Goal: Task Accomplishment & Management: Complete application form

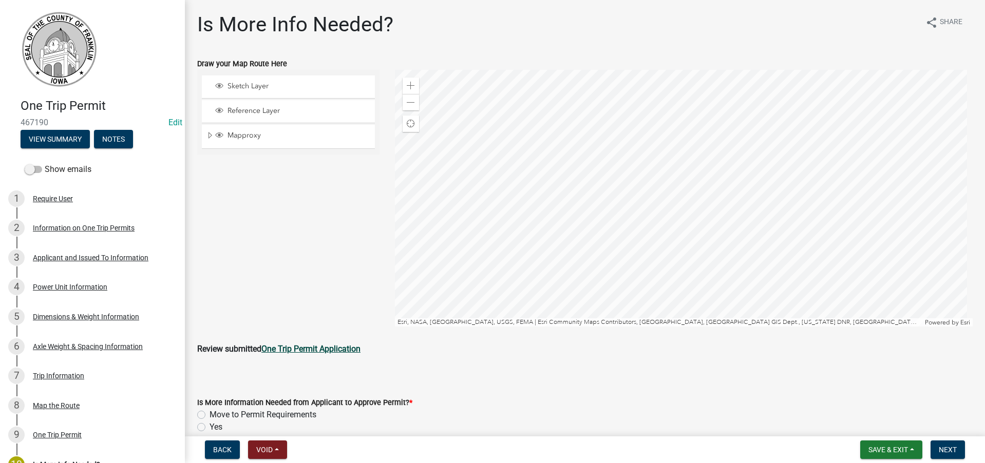
click at [316, 346] on strong "One Trip Permit Application" at bounding box center [310, 349] width 99 height 10
click at [209, 413] on label "Move to Permit Requirements" at bounding box center [262, 415] width 107 height 12
click at [209, 413] on input "Move to Permit Requirements" at bounding box center [212, 412] width 7 height 7
radio input "true"
click at [949, 447] on span "Next" at bounding box center [947, 450] width 18 height 8
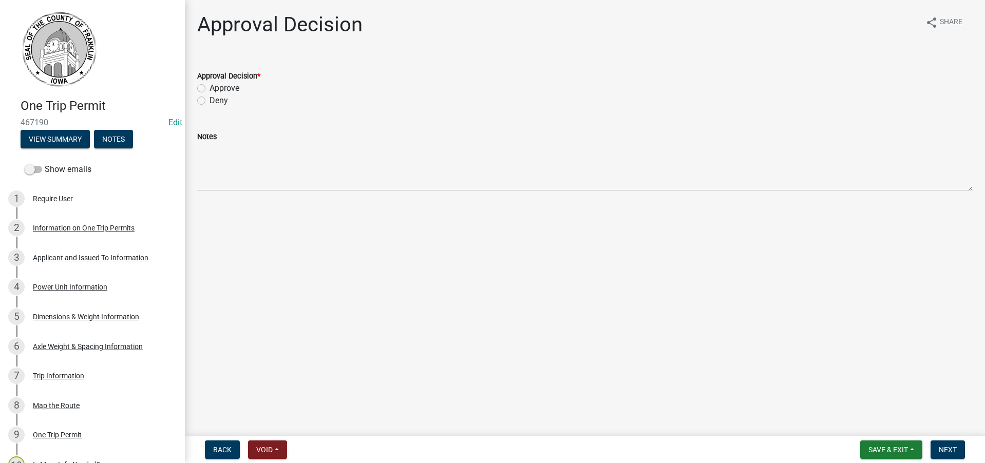
click at [209, 88] on label "Approve" at bounding box center [224, 88] width 30 height 12
click at [209, 88] on input "Approve" at bounding box center [212, 85] width 7 height 7
radio input "true"
click at [942, 448] on span "Next" at bounding box center [947, 450] width 18 height 8
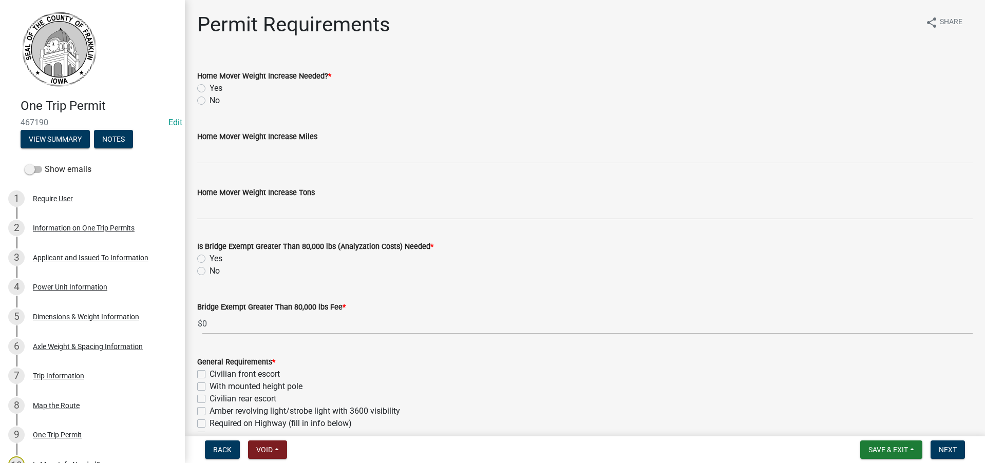
click at [209, 101] on label "No" at bounding box center [214, 100] width 10 height 12
click at [209, 101] on input "No" at bounding box center [212, 97] width 7 height 7
radio input "true"
click at [209, 272] on label "No" at bounding box center [214, 271] width 10 height 12
click at [209, 272] on input "No" at bounding box center [212, 268] width 7 height 7
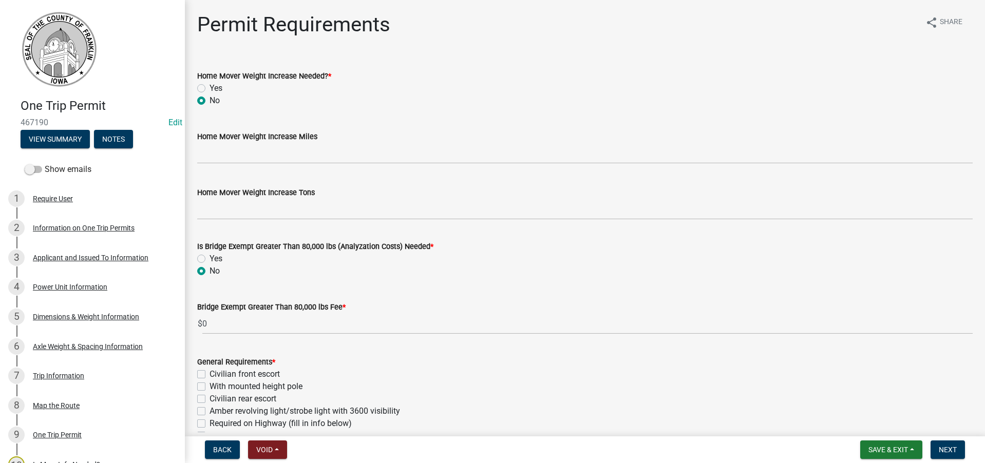
radio input "true"
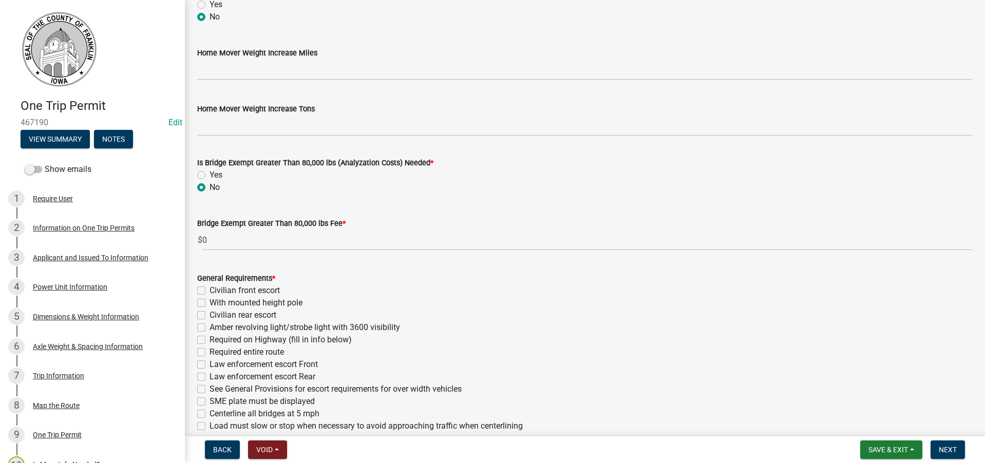
scroll to position [154, 0]
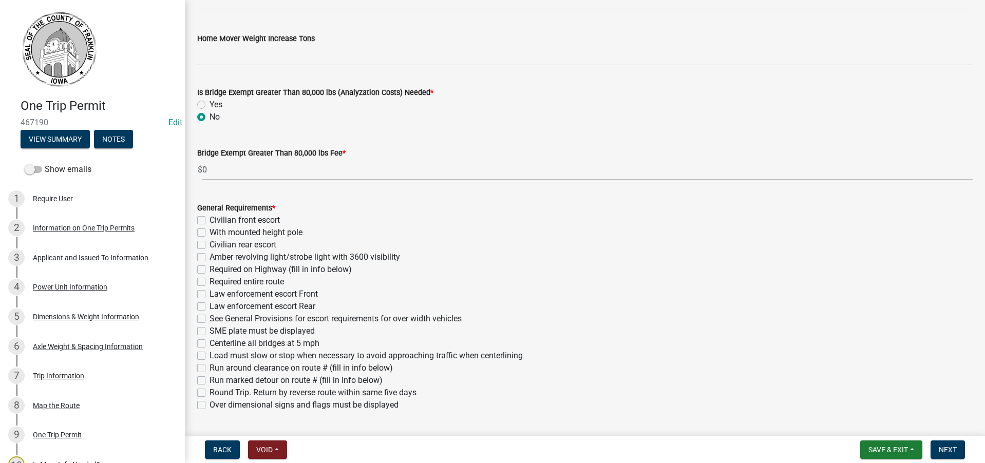
click at [209, 403] on label "Over dimensional signs and flags must be displayed" at bounding box center [303, 405] width 189 height 12
click at [209, 403] on input "Over dimensional signs and flags must be displayed" at bounding box center [212, 402] width 7 height 7
checkbox input "true"
checkbox input "false"
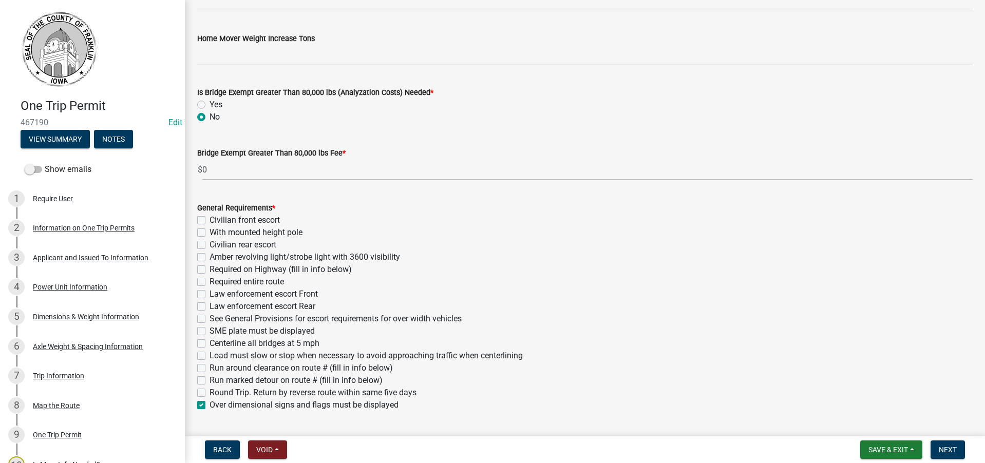
checkbox input "false"
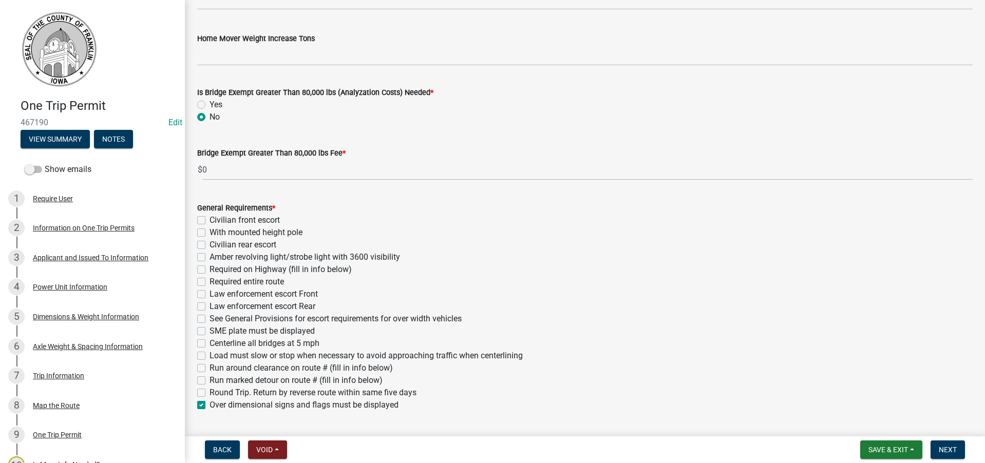
checkbox input "false"
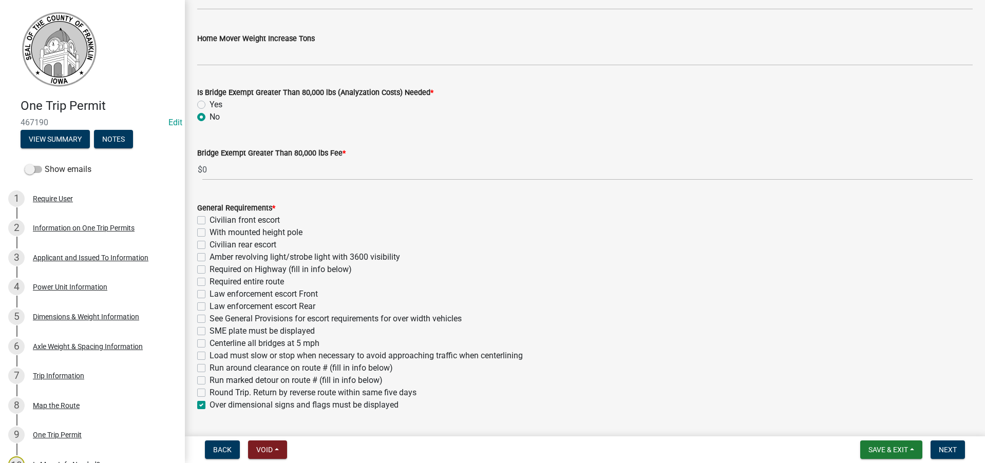
checkbox input "false"
checkbox input "true"
click at [209, 258] on label "Amber revolving light/strobe light with 3600 visibility" at bounding box center [304, 257] width 190 height 12
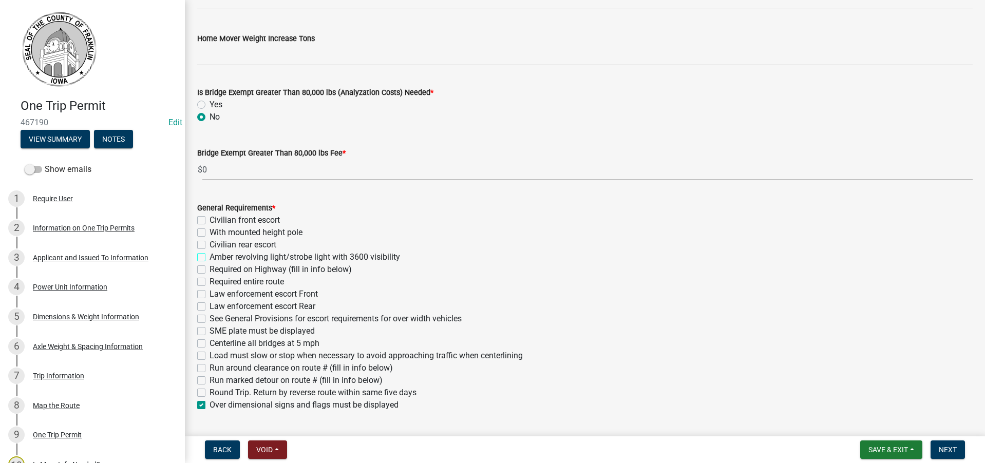
click at [209, 258] on input "Amber revolving light/strobe light with 3600 visibility" at bounding box center [212, 254] width 7 height 7
checkbox input "true"
checkbox input "false"
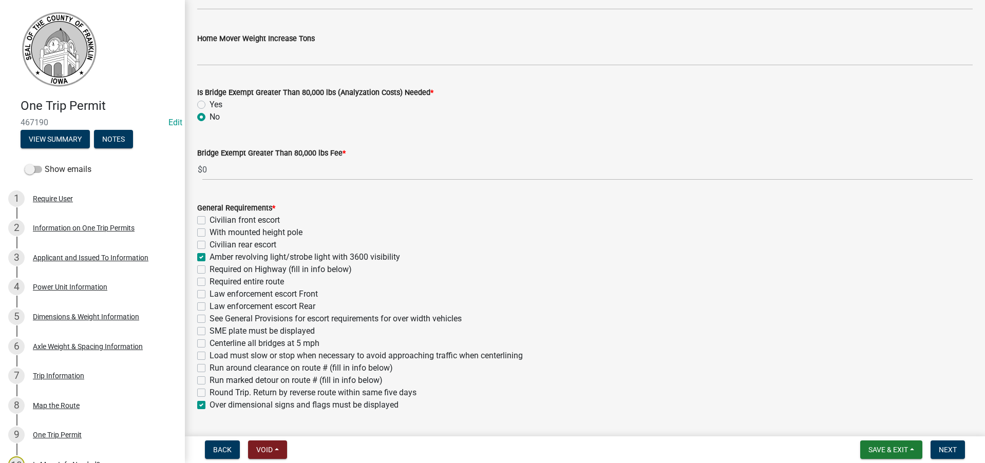
checkbox input "true"
checkbox input "false"
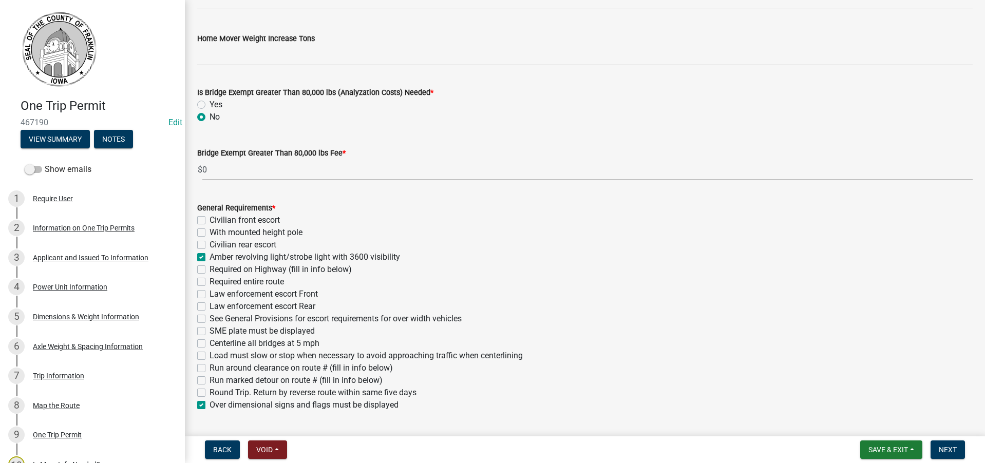
checkbox input "false"
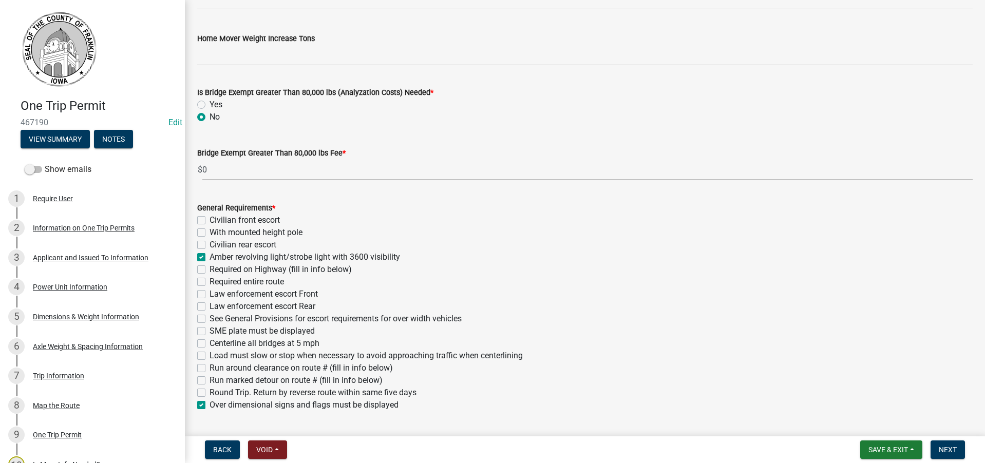
checkbox input "false"
checkbox input "true"
click at [209, 320] on label "See General Provisions for escort requirements for over width vehicles" at bounding box center [335, 319] width 252 height 12
click at [209, 319] on input "See General Provisions for escort requirements for over width vehicles" at bounding box center [212, 316] width 7 height 7
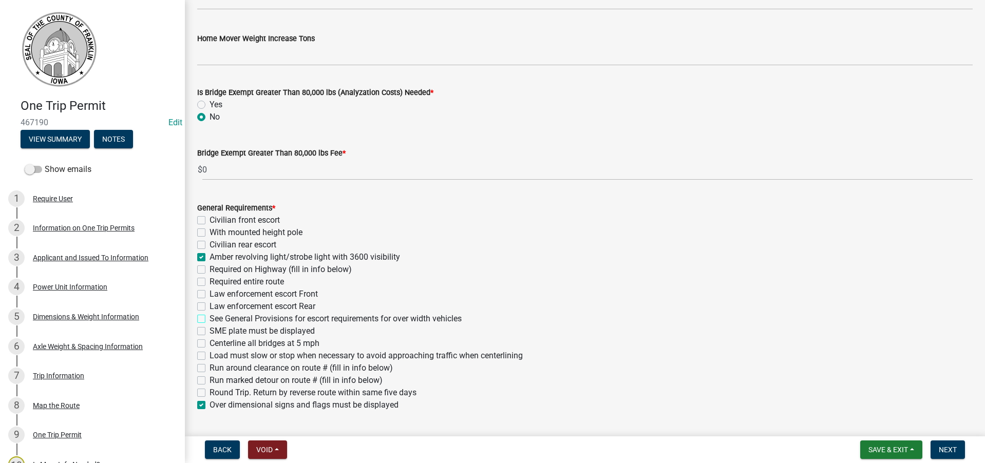
checkbox input "true"
checkbox input "false"
checkbox input "true"
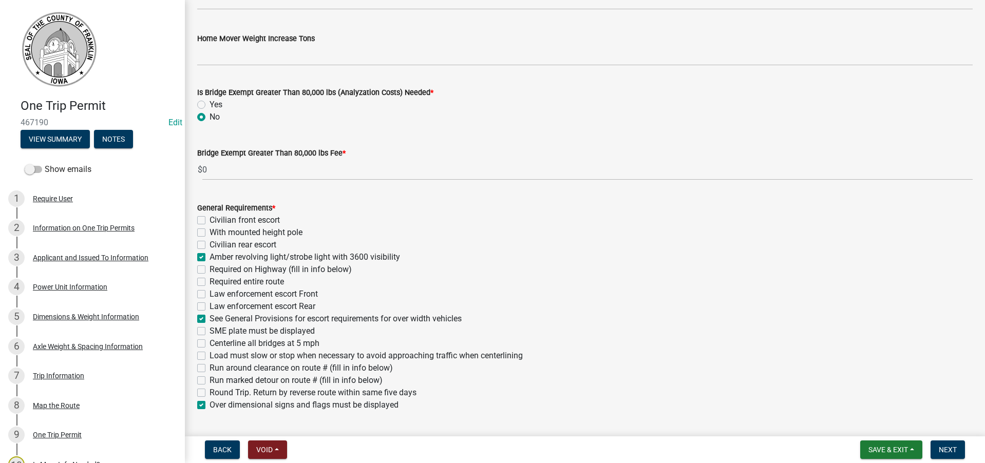
checkbox input "false"
checkbox input "true"
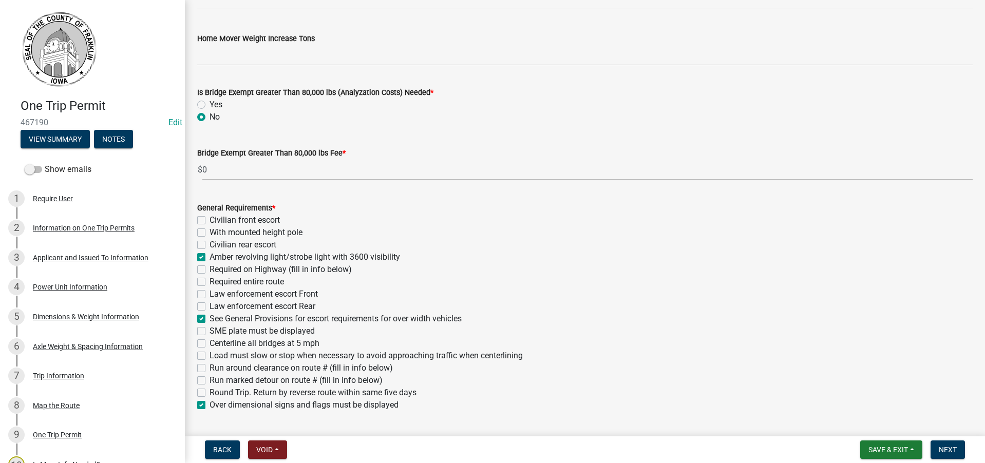
checkbox input "false"
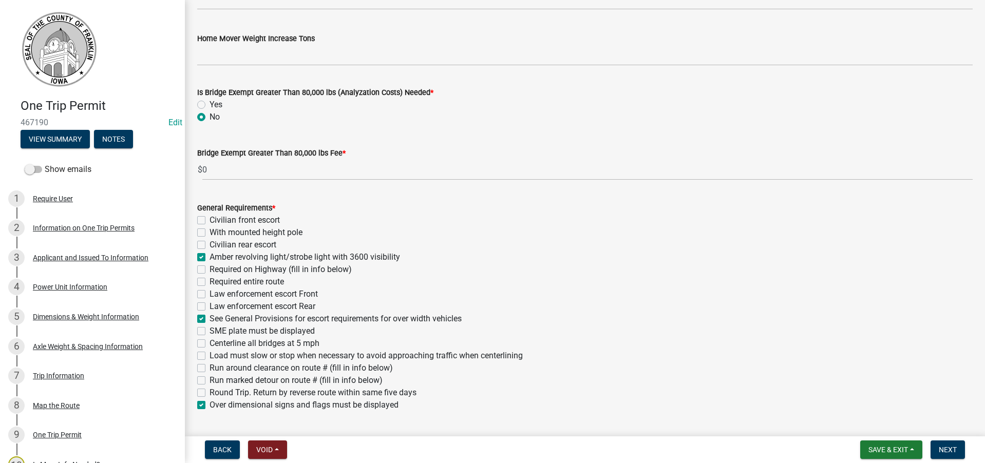
checkbox input "false"
checkbox input "true"
click at [209, 319] on label "See General Provisions for escort requirements for over width vehicles" at bounding box center [335, 319] width 252 height 12
click at [209, 319] on input "See General Provisions for escort requirements for over width vehicles" at bounding box center [212, 316] width 7 height 7
checkbox input "false"
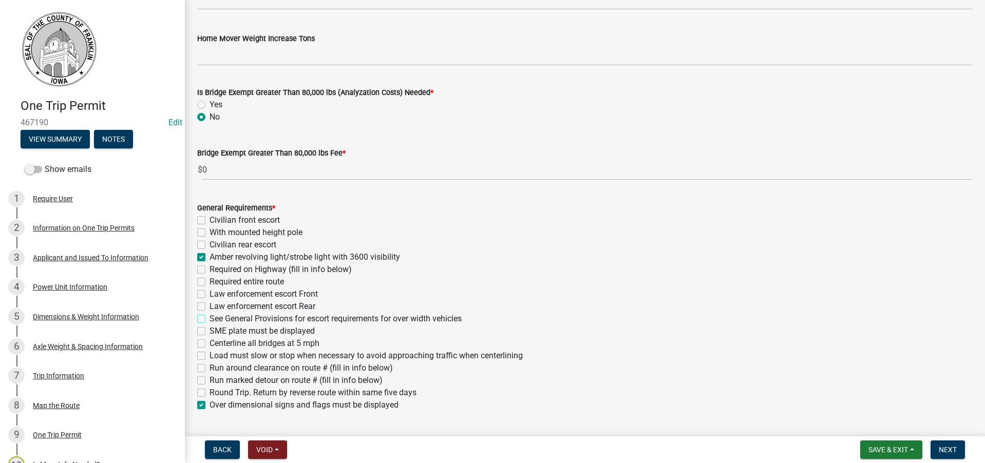
checkbox input "false"
checkbox input "true"
checkbox input "false"
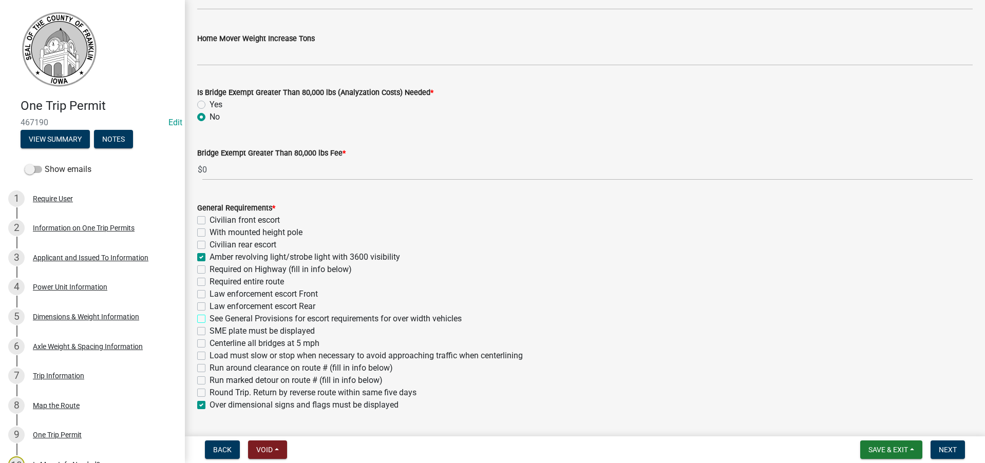
checkbox input "false"
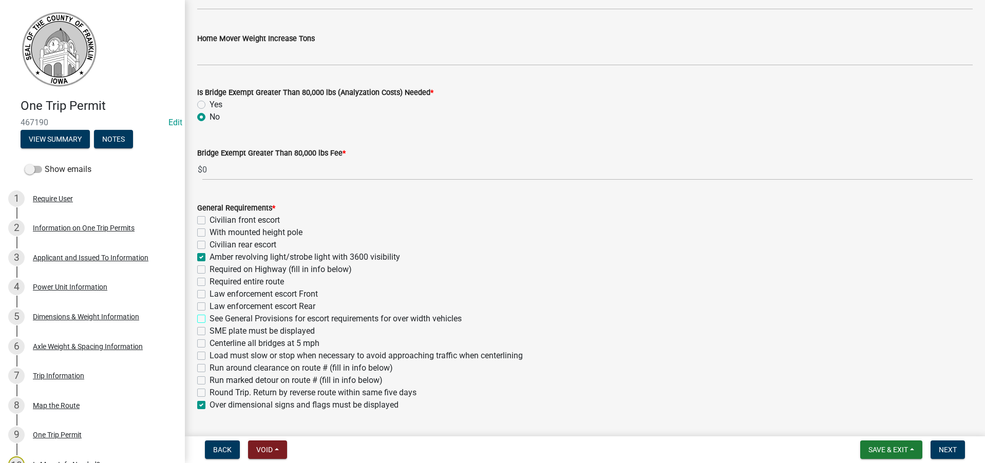
checkbox input "false"
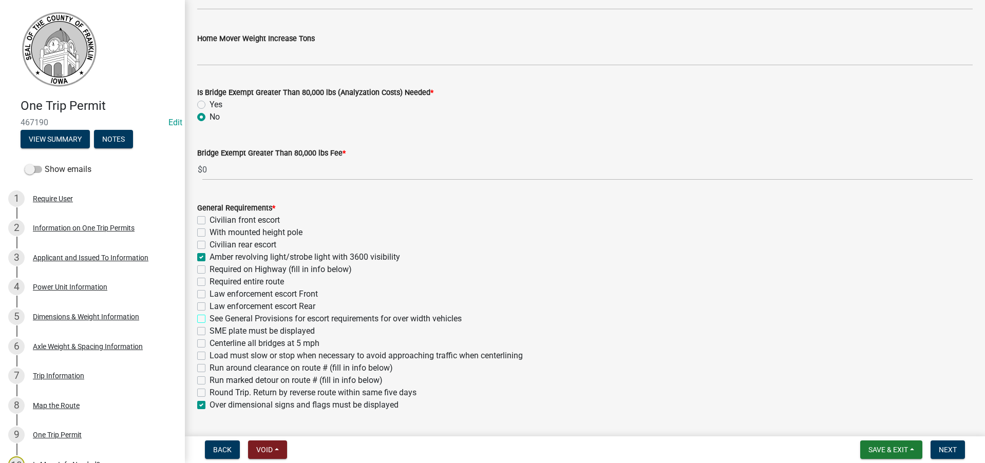
checkbox input "true"
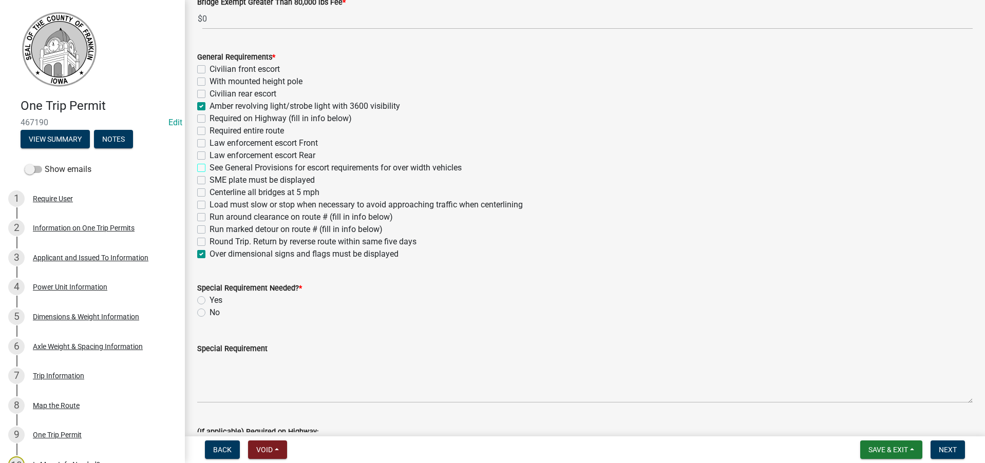
scroll to position [308, 0]
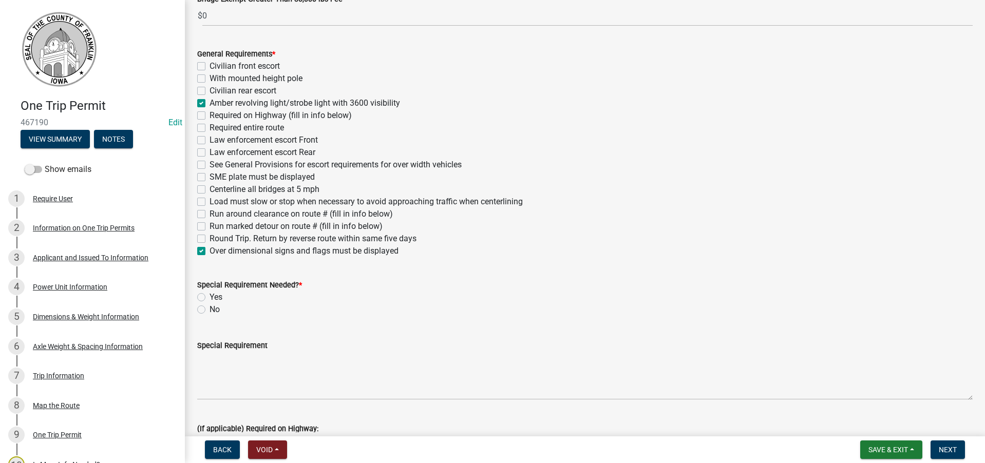
click at [209, 311] on label "No" at bounding box center [214, 309] width 10 height 12
click at [209, 310] on input "No" at bounding box center [212, 306] width 7 height 7
radio input "true"
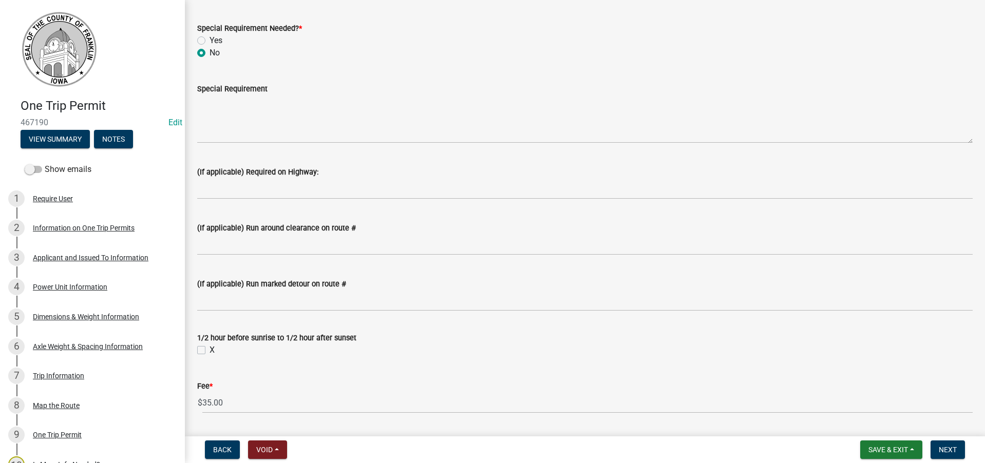
click at [209, 351] on label "X" at bounding box center [211, 350] width 5 height 12
click at [209, 351] on input "X" at bounding box center [212, 347] width 7 height 7
checkbox input "true"
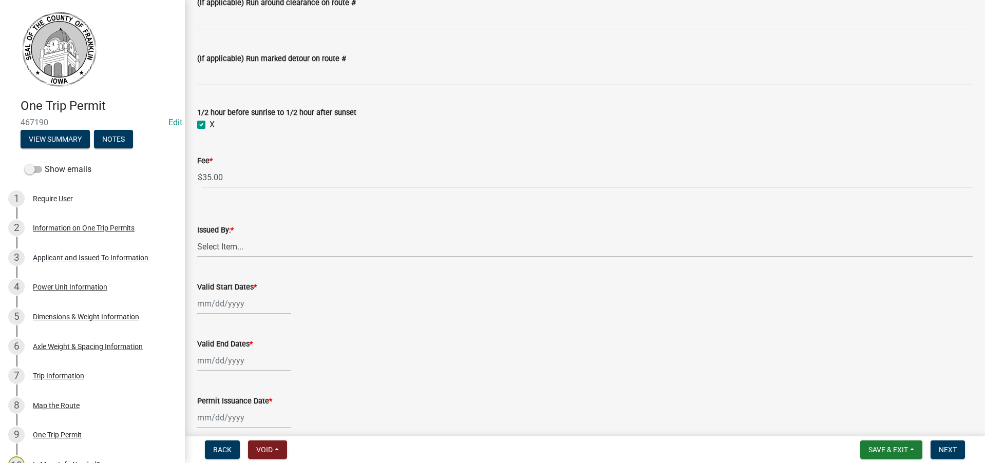
scroll to position [821, 0]
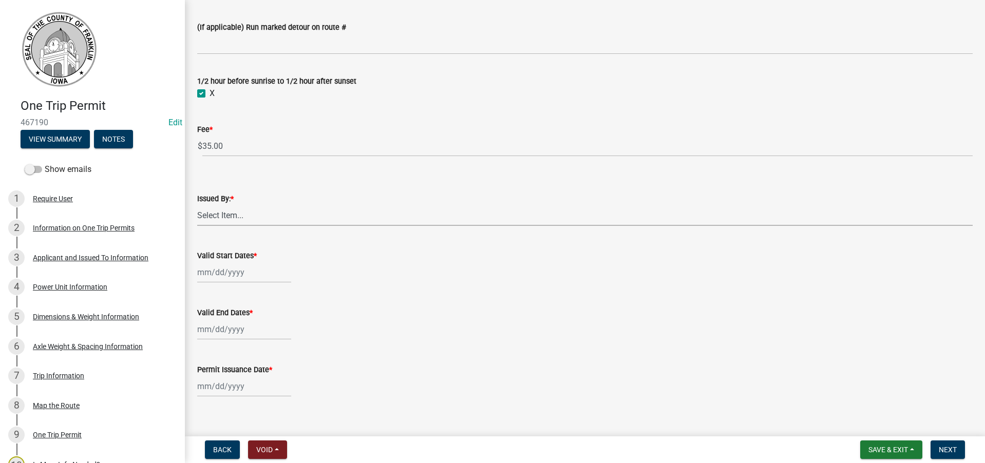
click at [227, 217] on select "Select Item... [PERSON_NAME] [PERSON_NAME] [PERSON_NAME] [PERSON_NAME]" at bounding box center [584, 215] width 775 height 21
click at [197, 205] on select "Select Item... [PERSON_NAME] [PERSON_NAME] [PERSON_NAME] [PERSON_NAME]" at bounding box center [584, 215] width 775 height 21
select select "7f02d393-746a-4e97-8a52-03f8831b4376"
select select "8"
select select "2025"
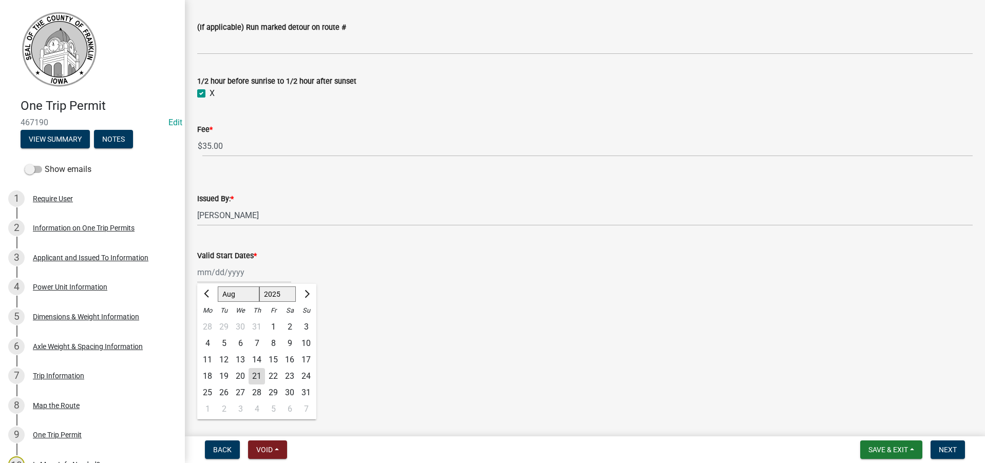
click at [242, 272] on div "[PERSON_NAME] Feb Mar Apr [PERSON_NAME][DATE] Oct Nov [DATE] 1526 1527 1528 152…" at bounding box center [244, 272] width 94 height 21
click at [449, 302] on div "Valid End Dates *" at bounding box center [584, 316] width 775 height 48
click at [227, 271] on div at bounding box center [244, 272] width 94 height 21
select select "8"
select select "2025"
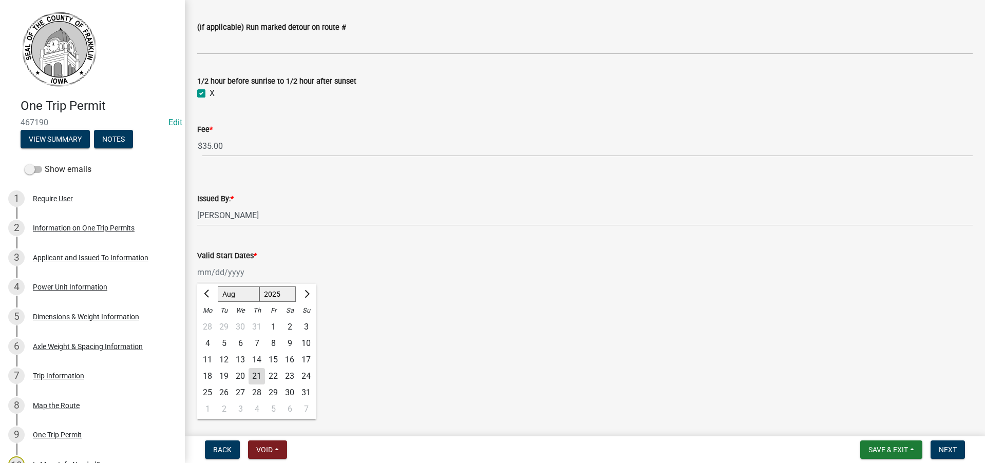
scroll to position [835, 0]
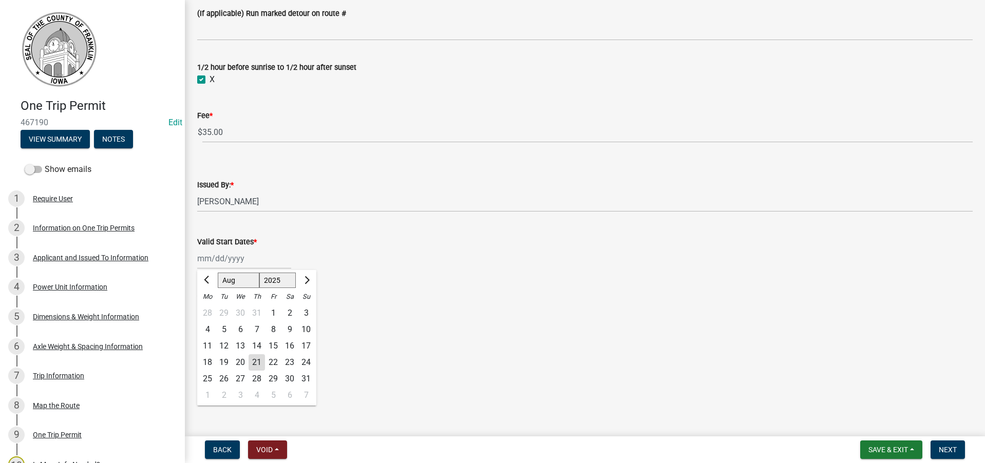
click at [398, 262] on div "[PERSON_NAME] Feb Mar Apr [PERSON_NAME][DATE] Oct Nov [DATE] 1526 1527 1528 152…" at bounding box center [584, 258] width 775 height 21
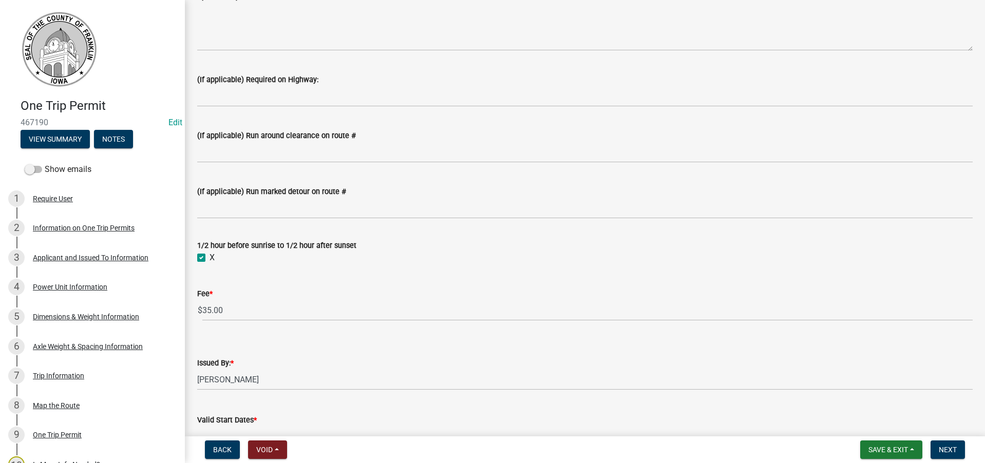
scroll to position [681, 0]
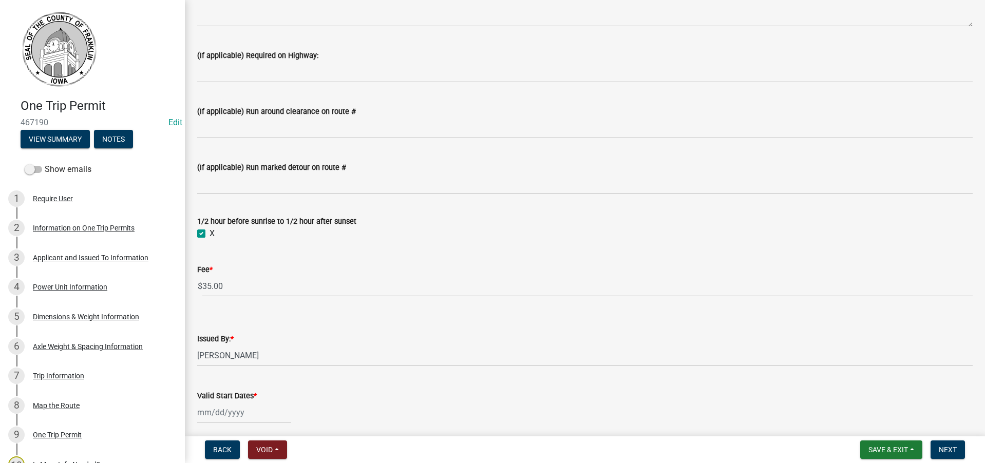
click at [221, 415] on div at bounding box center [244, 412] width 94 height 21
select select "8"
select select "2025"
click at [257, 357] on div "21" at bounding box center [256, 358] width 16 height 16
type input "[DATE]"
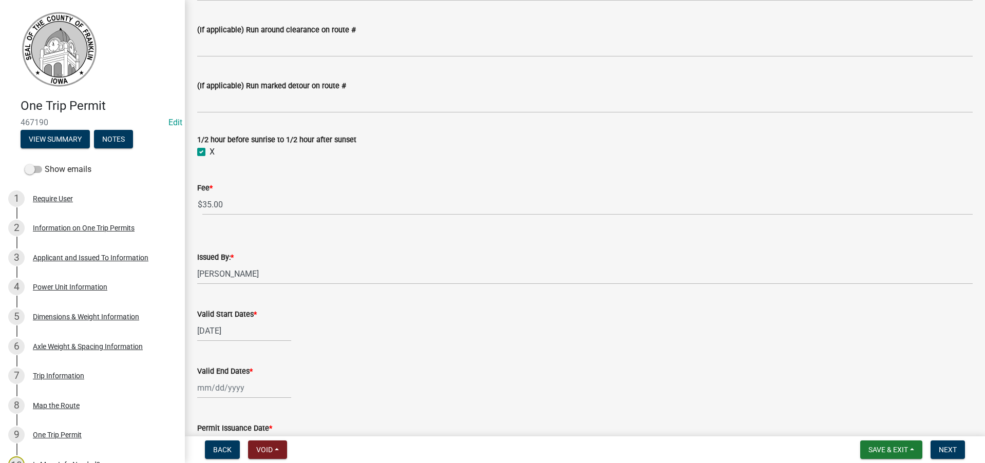
scroll to position [835, 0]
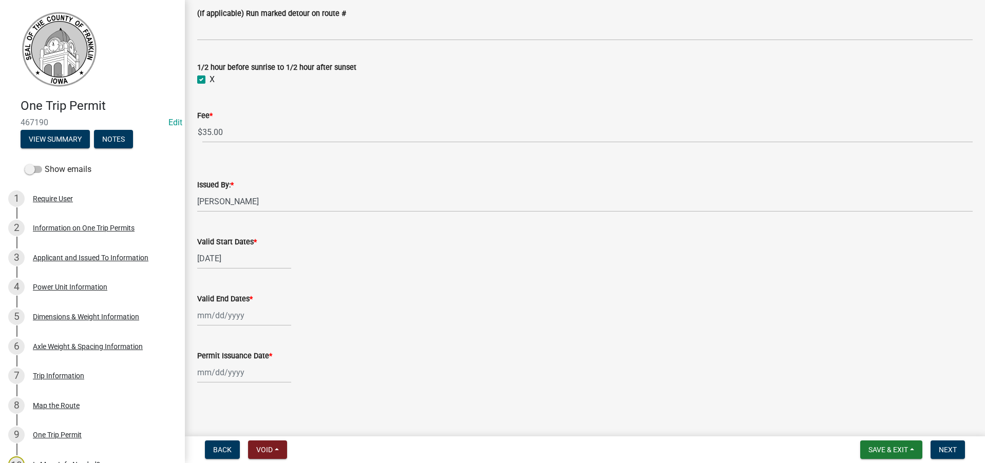
click at [241, 317] on div at bounding box center [244, 315] width 94 height 21
select select "8"
select select "2025"
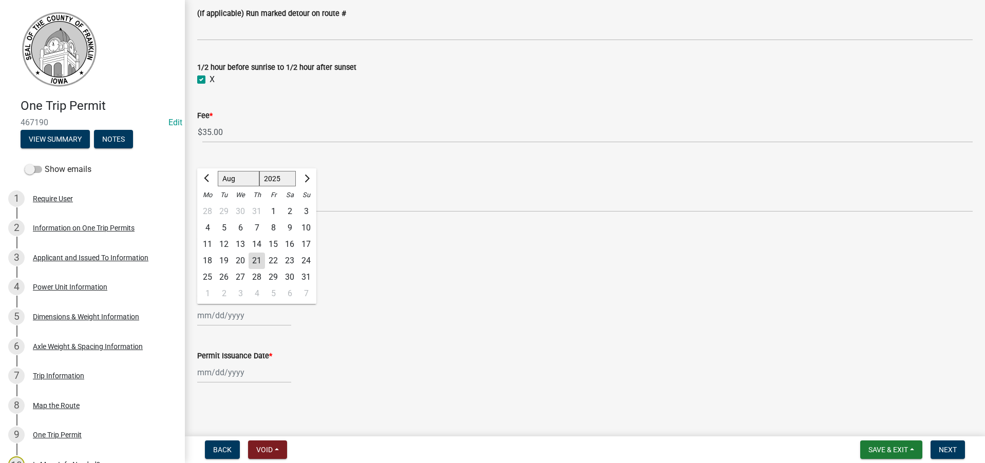
click at [239, 275] on div "27" at bounding box center [240, 277] width 16 height 16
type input "08/27/2025"
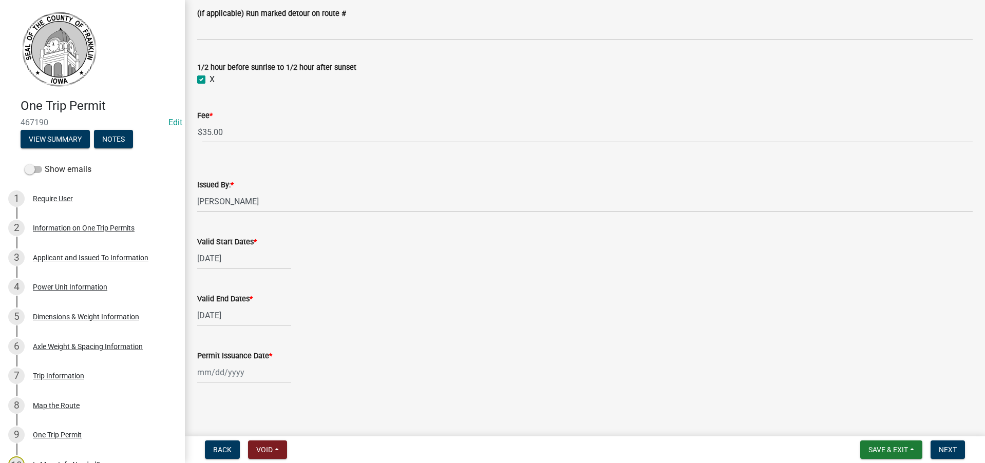
select select "8"
select select "2025"
click at [214, 374] on div "[PERSON_NAME] Feb Mar Apr [PERSON_NAME][DATE] Oct Nov [DATE] 1526 1527 1528 152…" at bounding box center [244, 372] width 94 height 21
click at [258, 317] on div "21" at bounding box center [256, 318] width 16 height 16
type input "[DATE]"
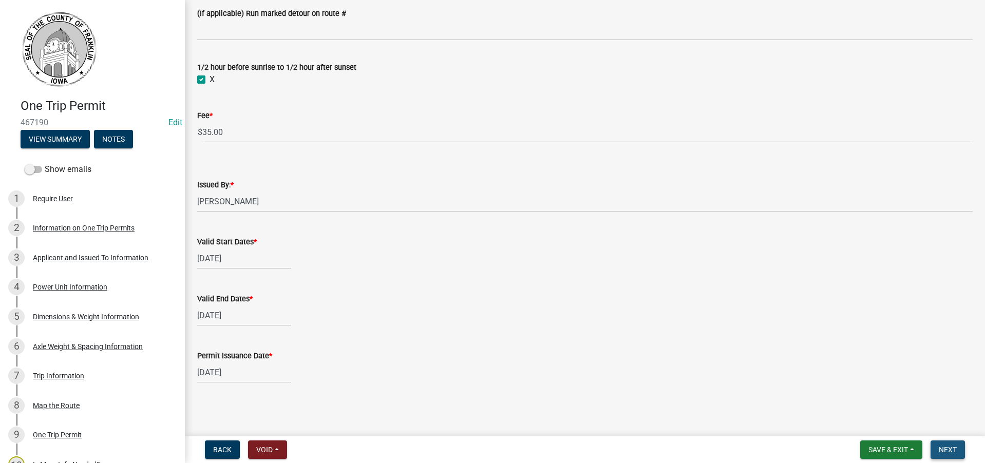
click at [949, 450] on span "Next" at bounding box center [947, 450] width 18 height 8
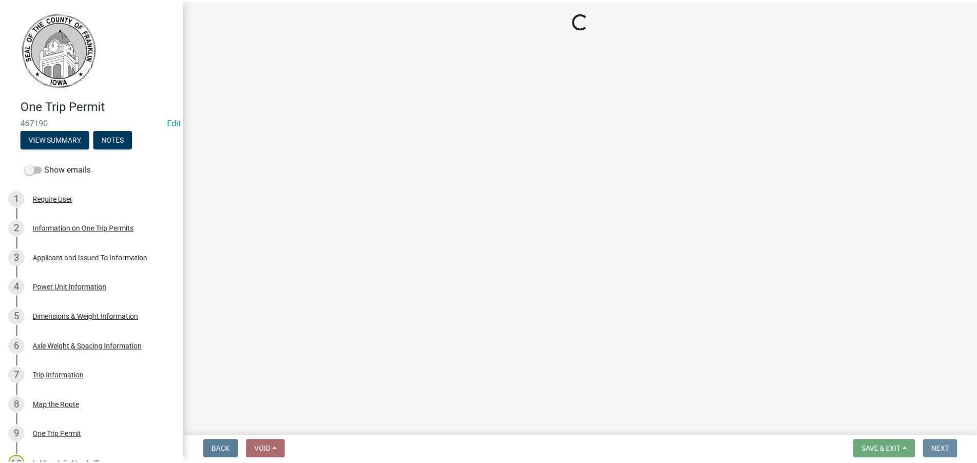
scroll to position [0, 0]
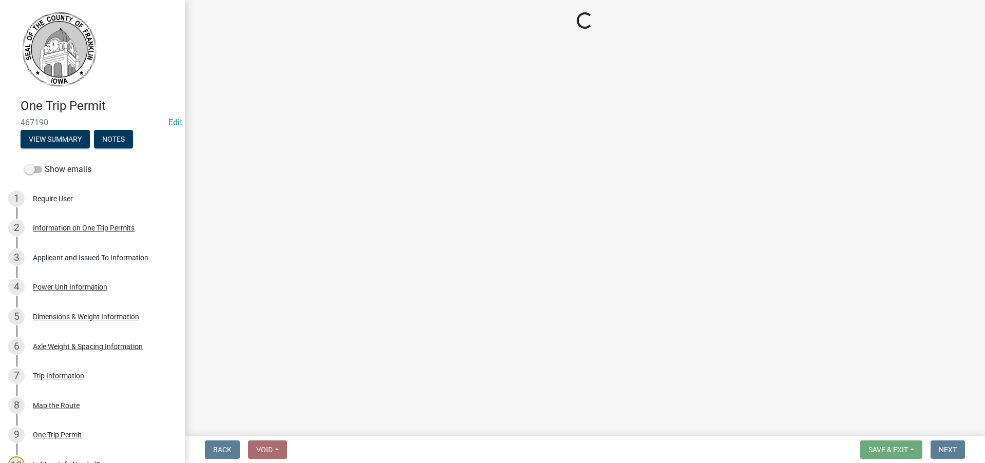
select select "3: 3"
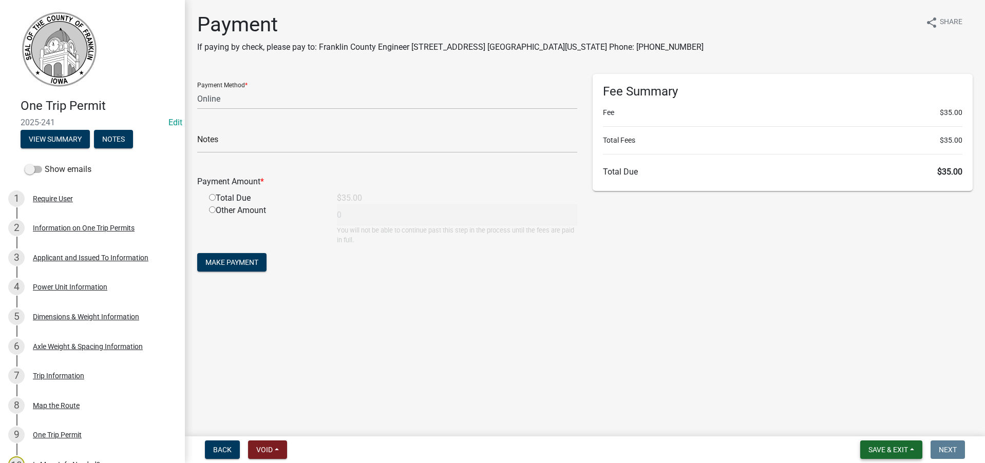
click at [888, 447] on span "Save & Exit" at bounding box center [888, 450] width 40 height 8
click at [881, 422] on button "Save & Exit" at bounding box center [881, 423] width 82 height 25
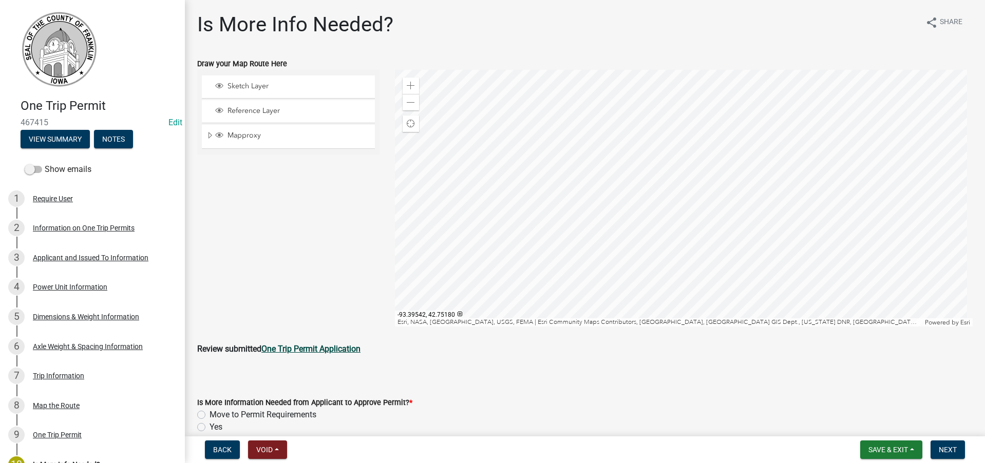
click at [327, 347] on strong "One Trip Permit Application" at bounding box center [310, 349] width 99 height 10
click at [209, 413] on label "Move to Permit Requirements" at bounding box center [262, 415] width 107 height 12
click at [209, 413] on input "Move to Permit Requirements" at bounding box center [212, 412] width 7 height 7
radio input "true"
click at [947, 449] on span "Next" at bounding box center [947, 450] width 18 height 8
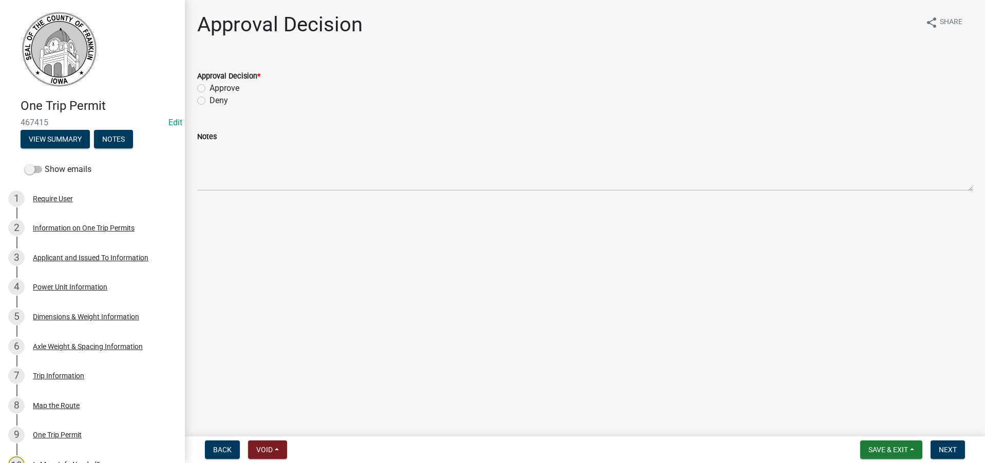
click at [209, 88] on label "Approve" at bounding box center [224, 88] width 30 height 12
click at [209, 88] on input "Approve" at bounding box center [212, 85] width 7 height 7
radio input "true"
click at [949, 450] on span "Next" at bounding box center [947, 450] width 18 height 8
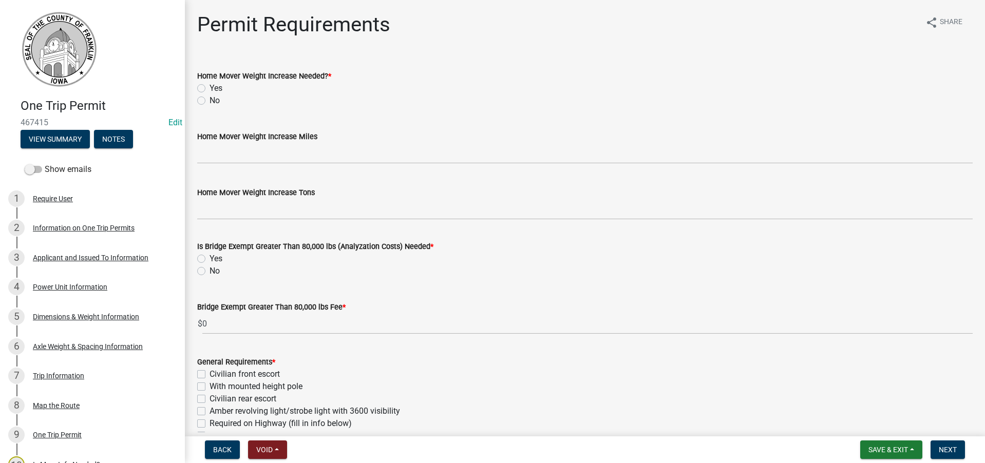
click at [209, 99] on label "No" at bounding box center [214, 100] width 10 height 12
click at [209, 99] on input "No" at bounding box center [212, 97] width 7 height 7
radio input "true"
click at [209, 273] on label "No" at bounding box center [214, 271] width 10 height 12
click at [209, 272] on input "No" at bounding box center [212, 268] width 7 height 7
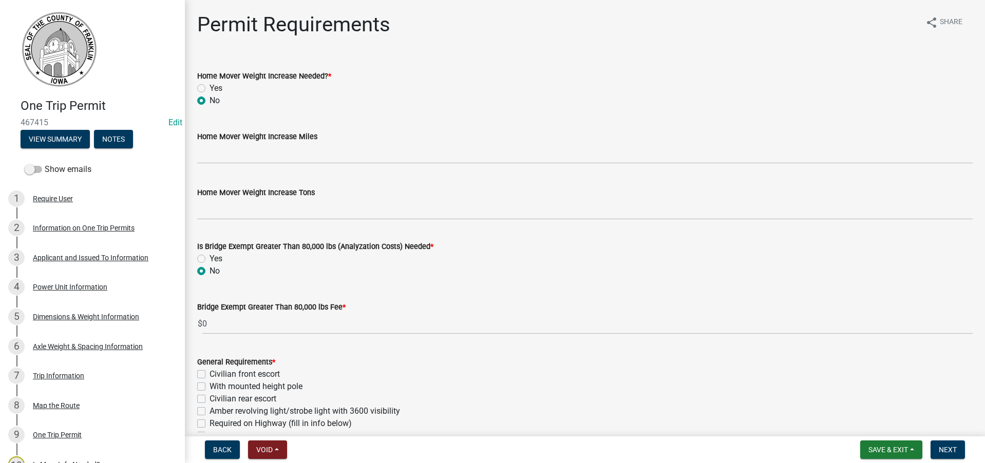
radio input "true"
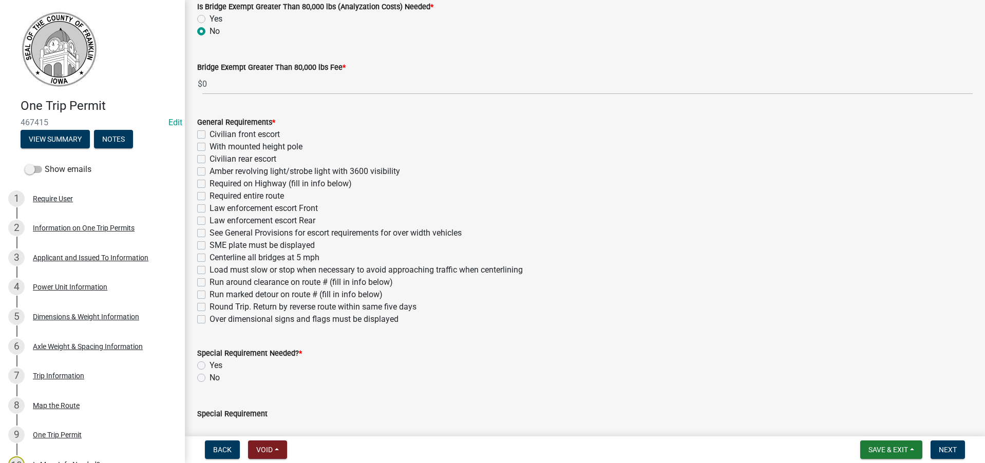
scroll to position [257, 0]
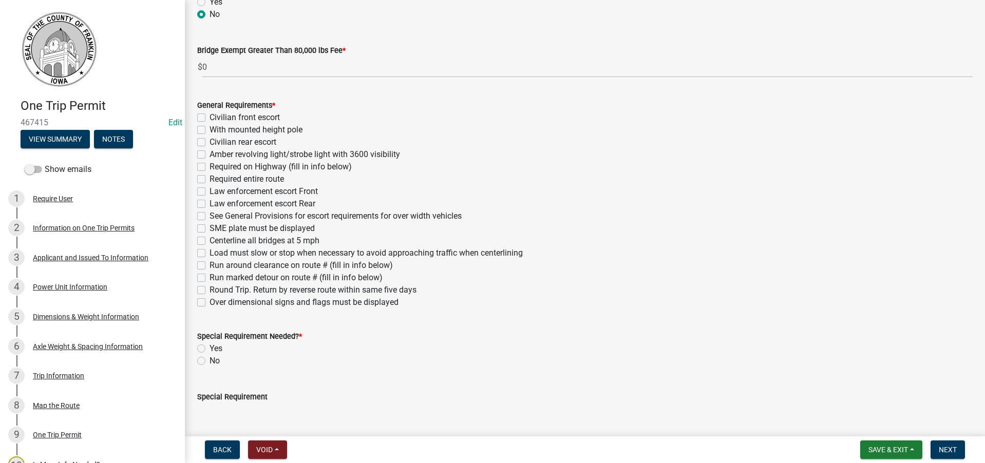
drag, startPoint x: 200, startPoint y: 302, endPoint x: 217, endPoint y: 329, distance: 31.6
click at [209, 303] on label "Over dimensional signs and flags must be displayed" at bounding box center [303, 302] width 189 height 12
click at [209, 303] on input "Over dimensional signs and flags must be displayed" at bounding box center [212, 299] width 7 height 7
checkbox input "true"
checkbox input "false"
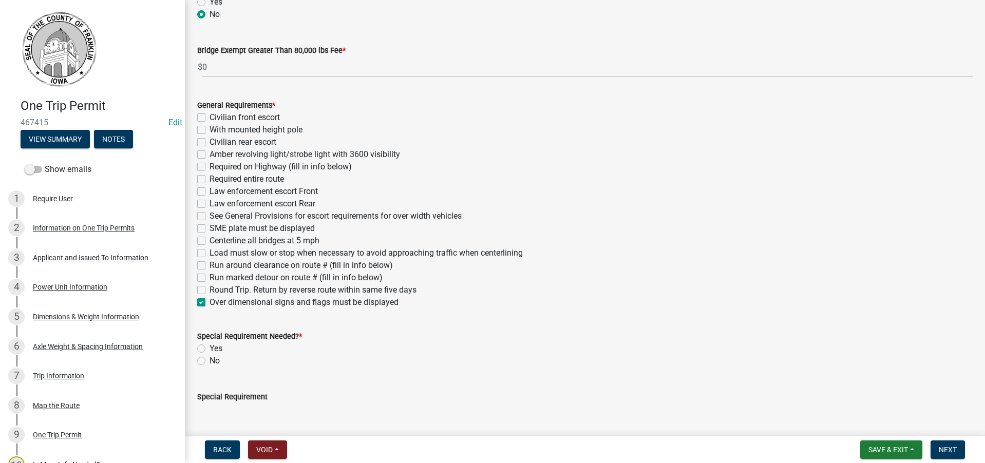
checkbox input "false"
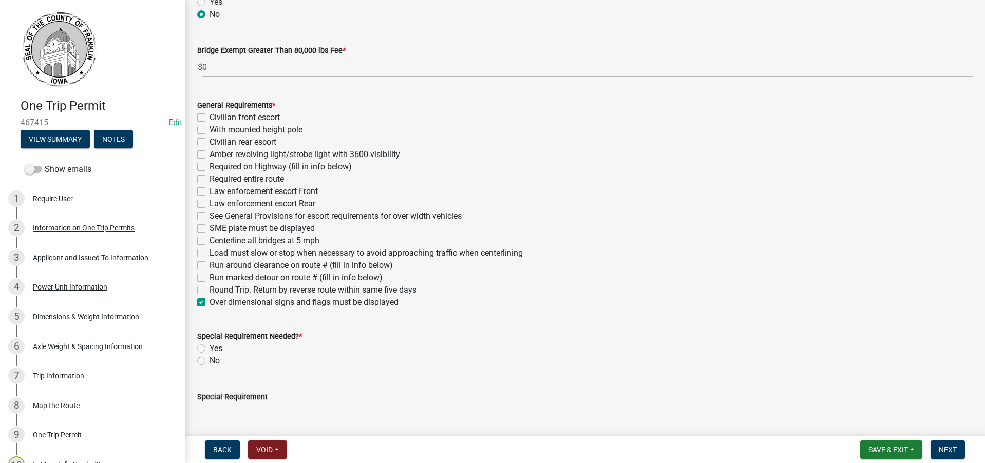
checkbox input "false"
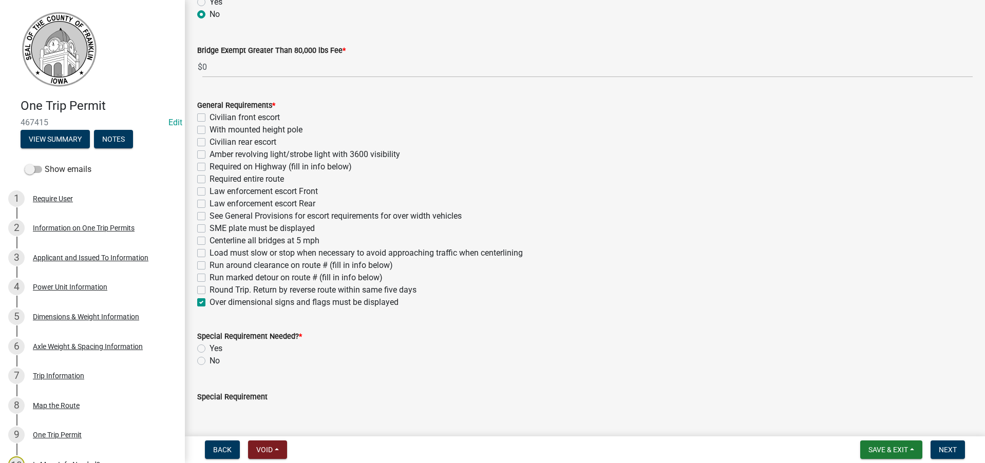
checkbox input "false"
checkbox input "true"
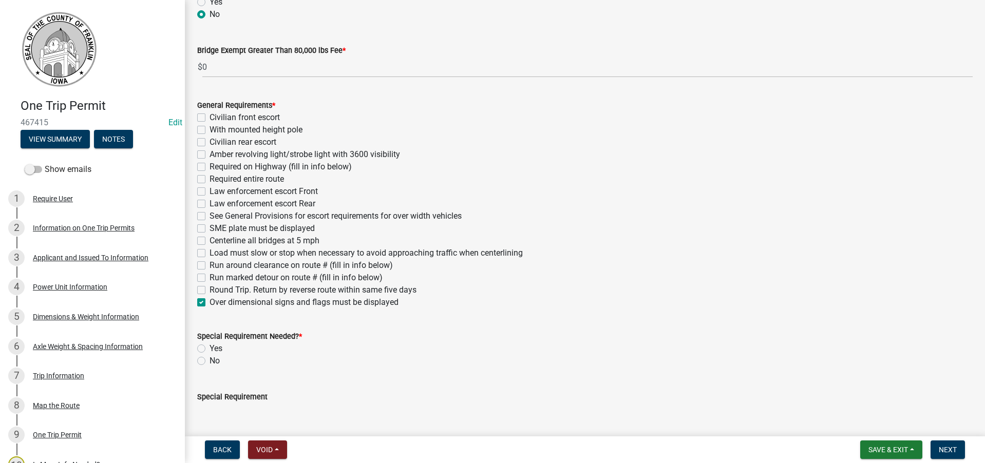
click at [209, 143] on label "Civilian rear escort" at bounding box center [242, 142] width 67 height 12
click at [209, 143] on input "Civilian rear escort" at bounding box center [212, 139] width 7 height 7
checkbox input "true"
checkbox input "false"
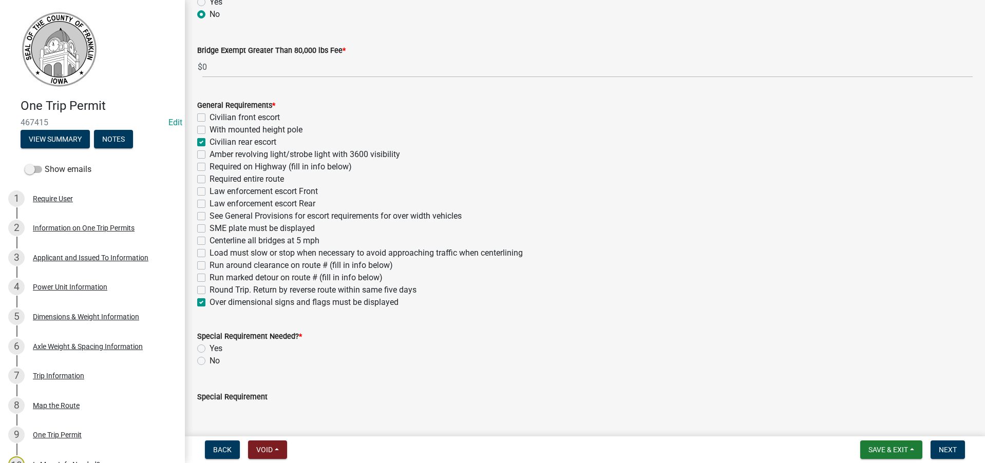
checkbox input "true"
checkbox input "false"
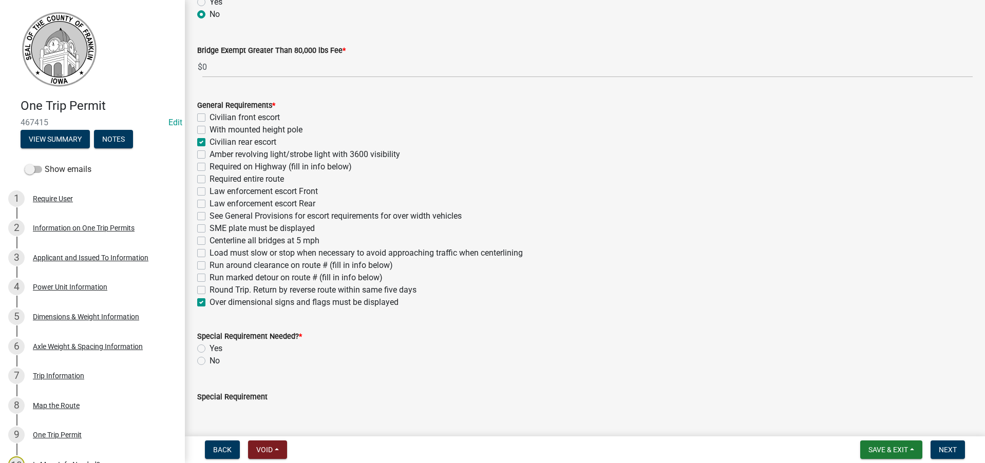
checkbox input "false"
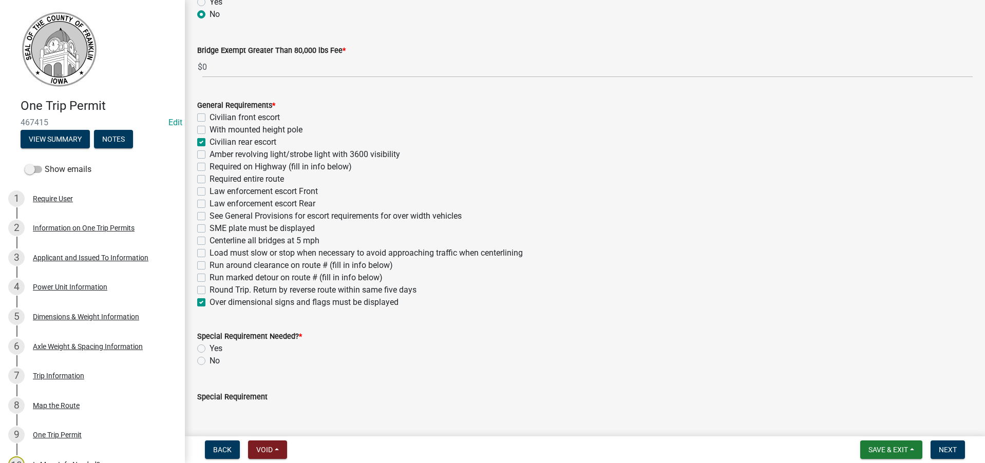
checkbox input "false"
checkbox input "true"
click at [209, 155] on label "Amber revolving light/strobe light with 3600 visibility" at bounding box center [304, 154] width 190 height 12
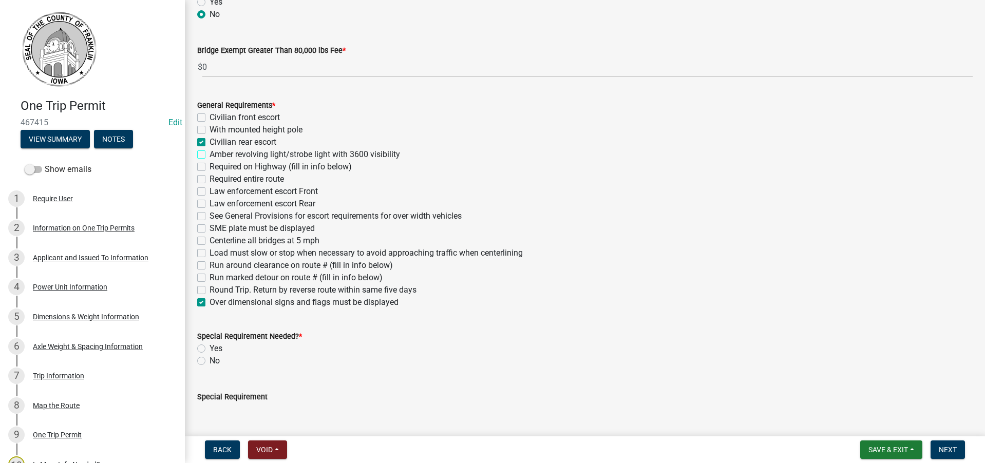
click at [209, 155] on input "Amber revolving light/strobe light with 3600 visibility" at bounding box center [212, 151] width 7 height 7
checkbox input "true"
checkbox input "false"
checkbox input "true"
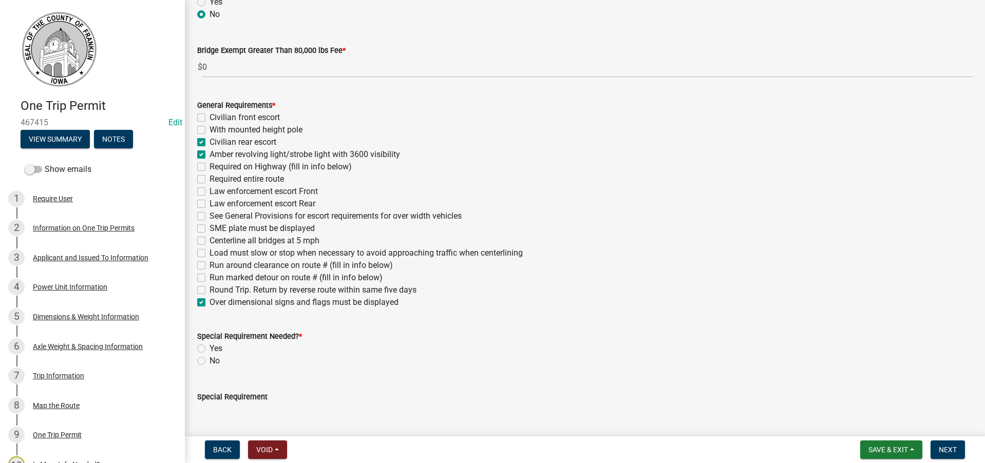
checkbox input "true"
checkbox input "false"
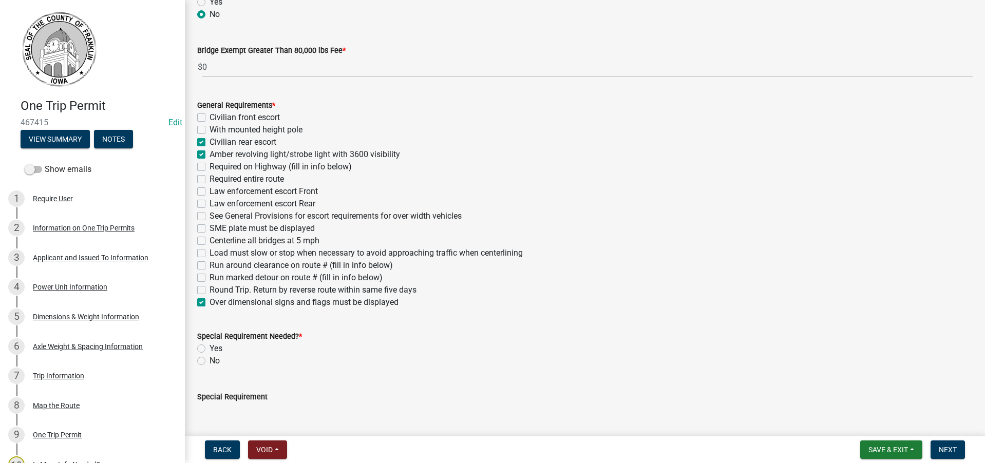
checkbox input "false"
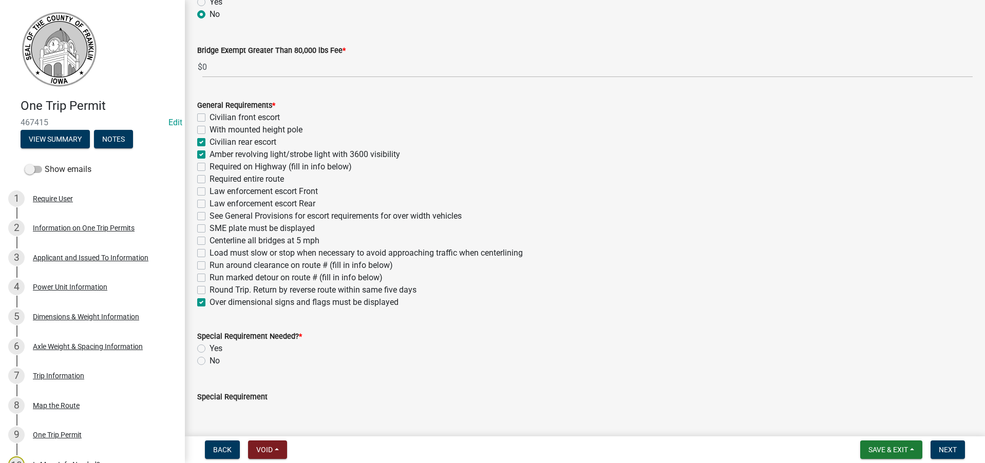
checkbox input "false"
checkbox input "true"
click at [209, 117] on label "Civilian front escort" at bounding box center [244, 117] width 70 height 12
click at [209, 117] on input "Civilian front escort" at bounding box center [212, 114] width 7 height 7
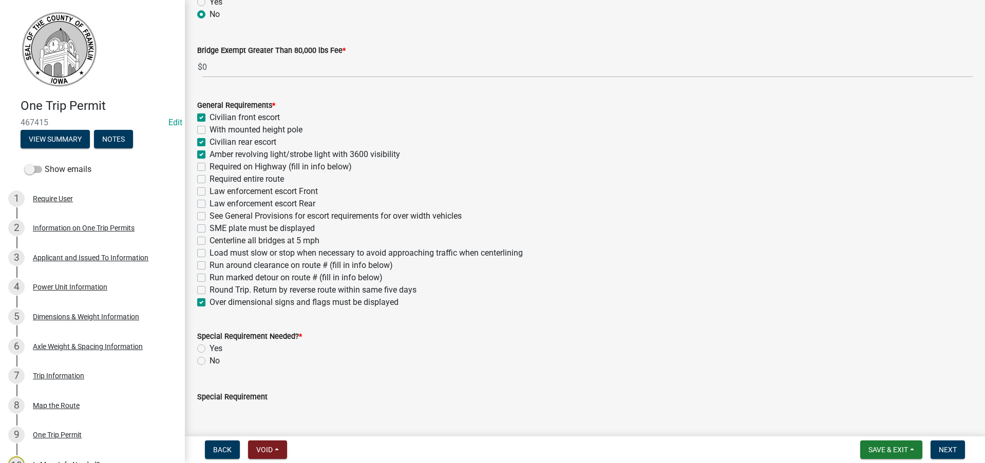
checkbox input "true"
checkbox input "false"
checkbox input "true"
checkbox input "false"
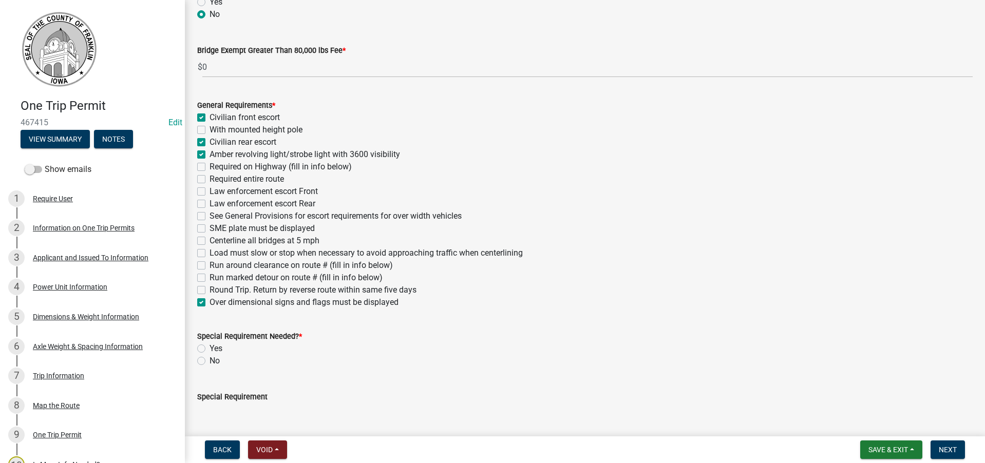
checkbox input "false"
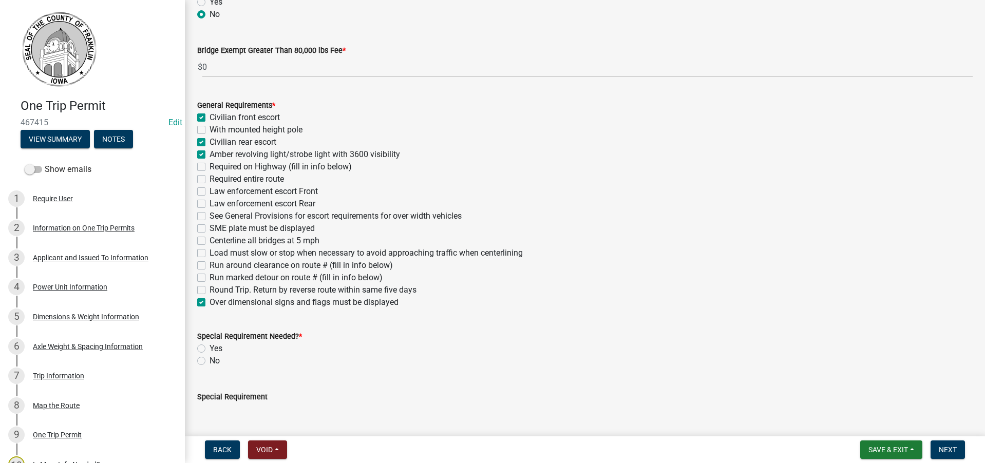
checkbox input "false"
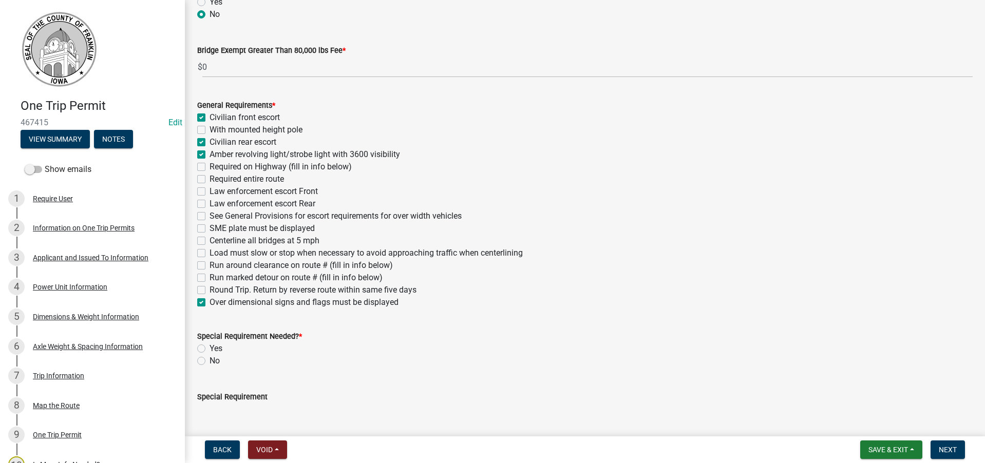
checkbox input "true"
click at [209, 131] on label "With mounted height pole" at bounding box center [255, 130] width 93 height 12
click at [209, 130] on input "With mounted height pole" at bounding box center [212, 127] width 7 height 7
checkbox input "true"
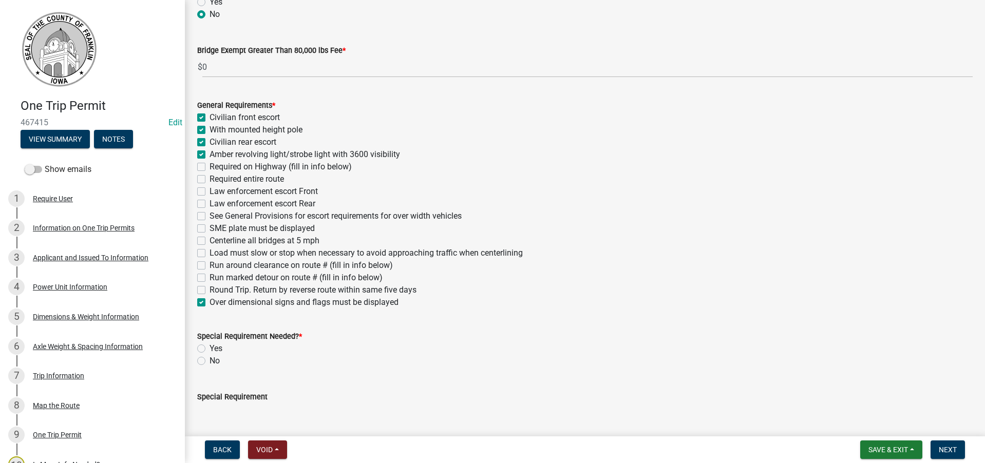
checkbox input "true"
checkbox input "false"
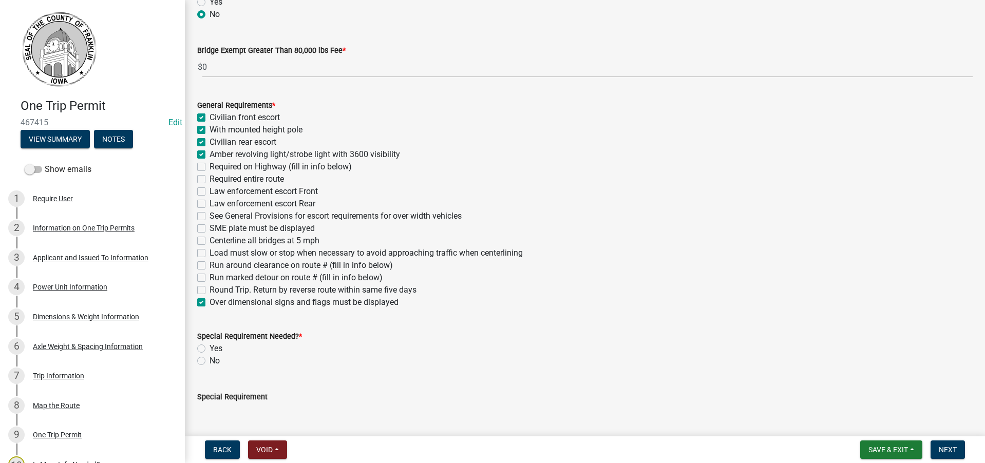
checkbox input "false"
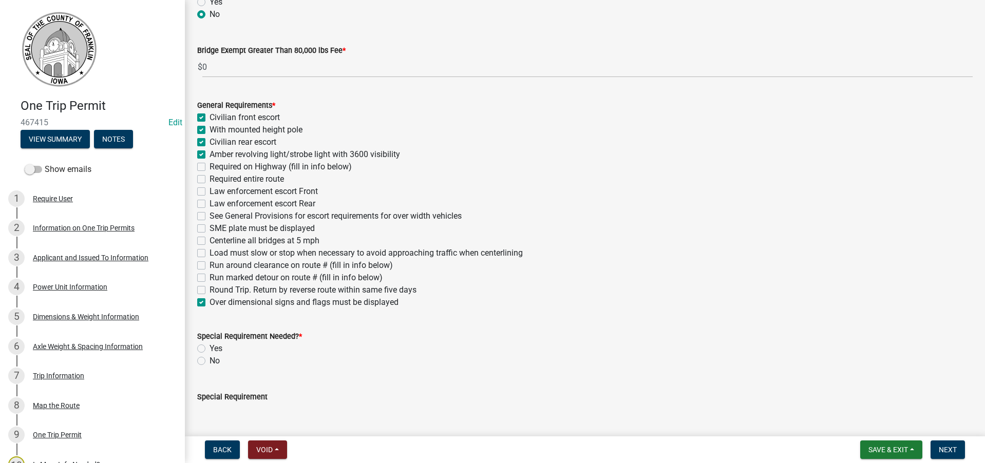
checkbox input "false"
checkbox input "true"
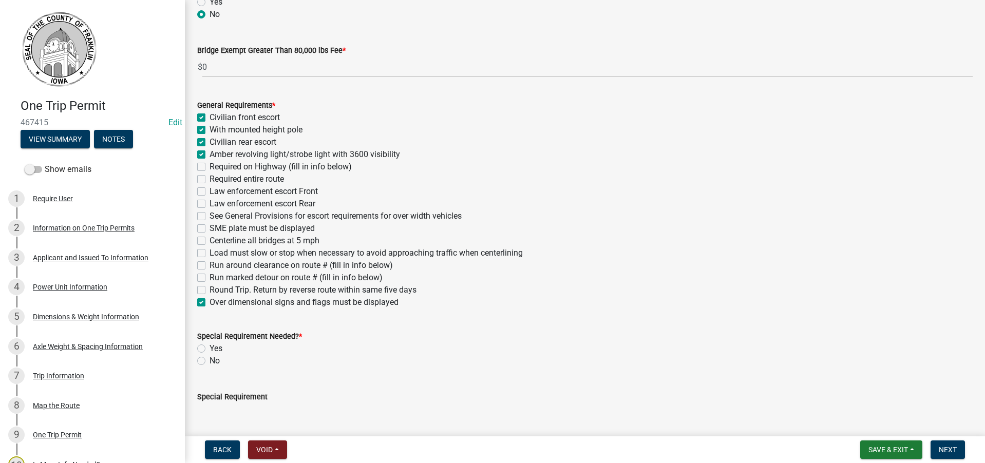
click at [209, 216] on label "See General Provisions for escort requirements for over width vehicles" at bounding box center [335, 216] width 252 height 12
click at [209, 216] on input "See General Provisions for escort requirements for over width vehicles" at bounding box center [212, 213] width 7 height 7
checkbox input "true"
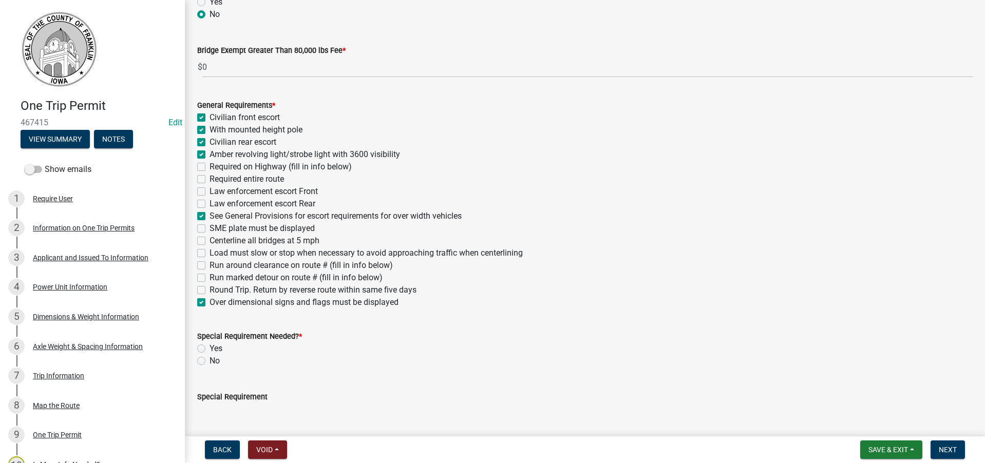
checkbox input "true"
checkbox input "false"
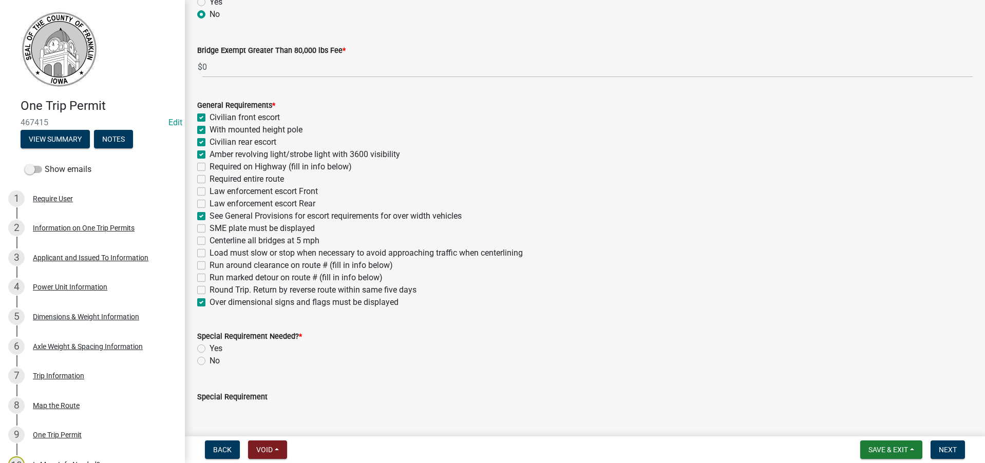
checkbox input "false"
checkbox input "true"
checkbox input "false"
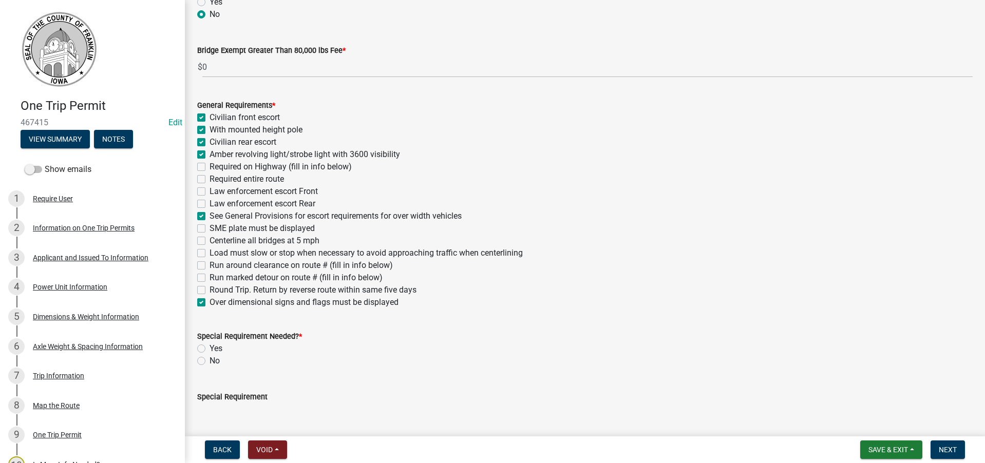
checkbox input "false"
checkbox input "true"
click at [209, 360] on label "No" at bounding box center [214, 361] width 10 height 12
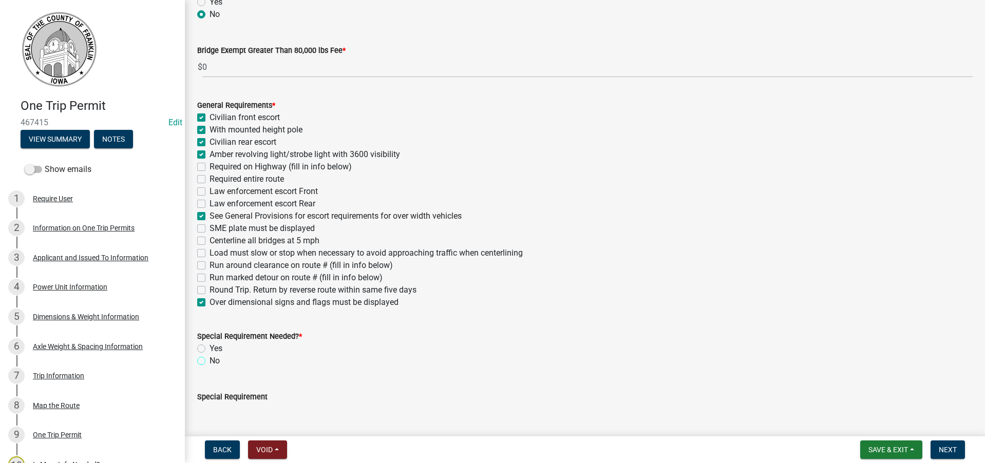
click at [209, 360] on input "No" at bounding box center [212, 358] width 7 height 7
radio input "true"
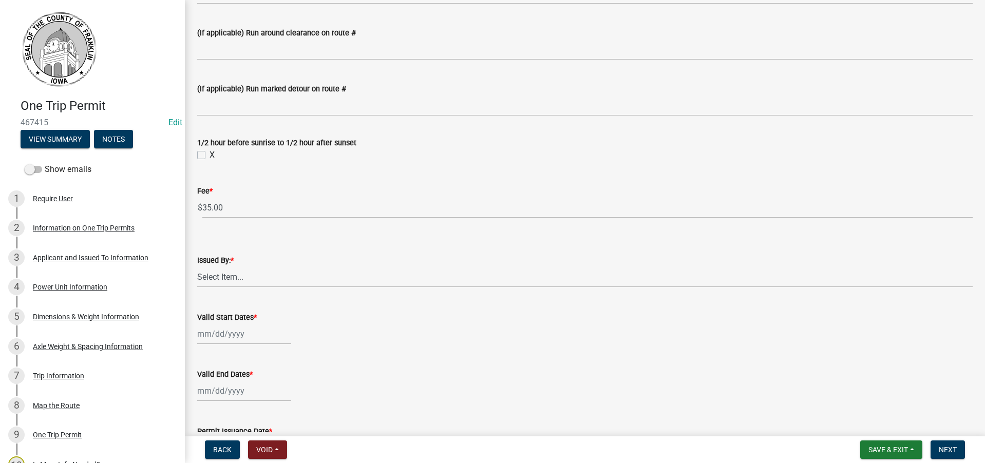
scroll to position [770, 0]
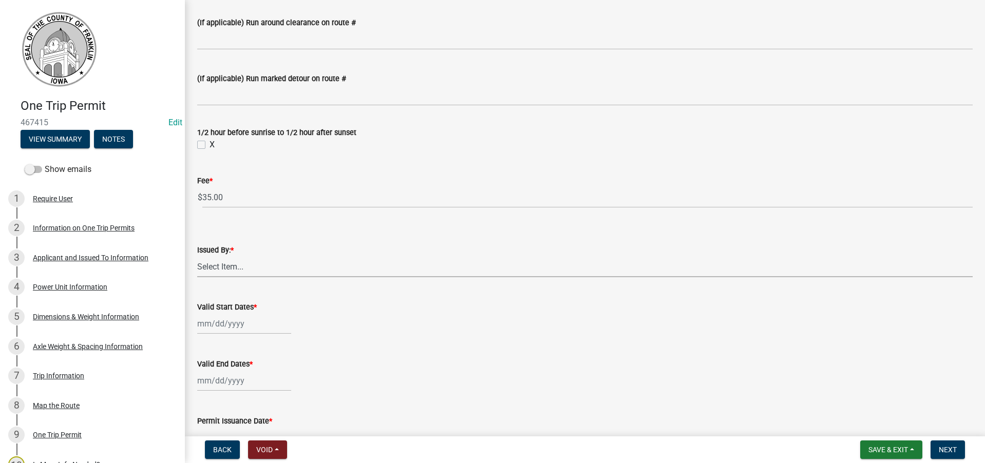
click at [226, 267] on select "Select Item... [PERSON_NAME] [PERSON_NAME] [PERSON_NAME] [PERSON_NAME]" at bounding box center [584, 266] width 775 height 21
click at [197, 256] on select "Select Item... [PERSON_NAME] [PERSON_NAME] [PERSON_NAME] [PERSON_NAME]" at bounding box center [584, 266] width 775 height 21
select select "7f02d393-746a-4e97-8a52-03f8831b4376"
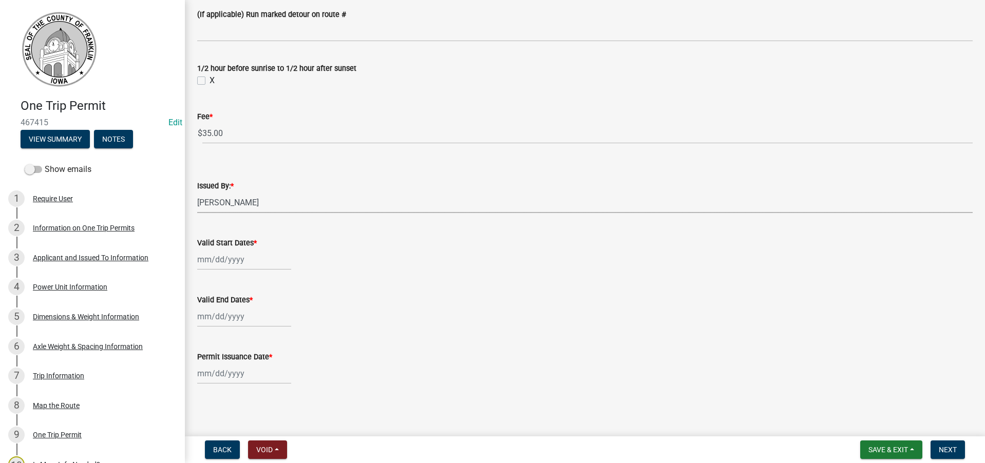
scroll to position [835, 0]
select select "8"
select select "2025"
click at [235, 260] on div "[PERSON_NAME] Feb Mar Apr [PERSON_NAME][DATE] Oct Nov [DATE] 1526 1527 1528 152…" at bounding box center [244, 258] width 94 height 21
click at [257, 361] on div "21" at bounding box center [256, 362] width 16 height 16
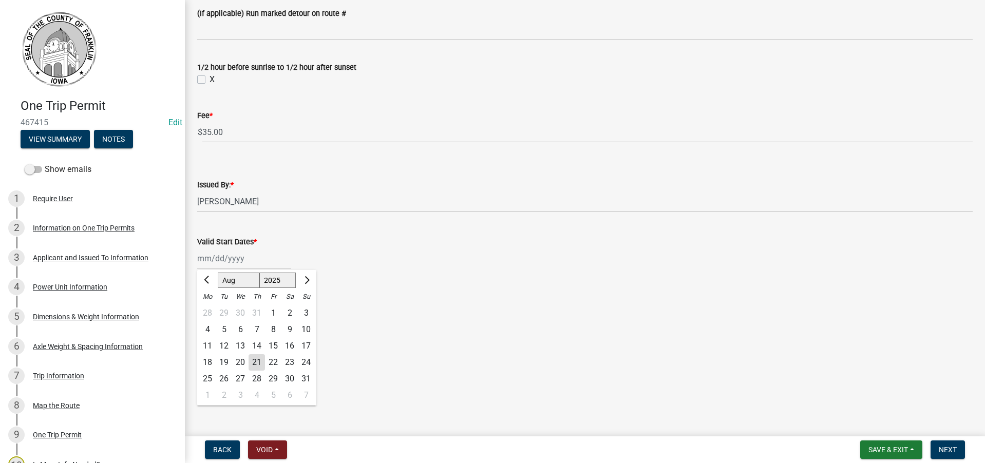
type input "[DATE]"
select select "8"
select select "2025"
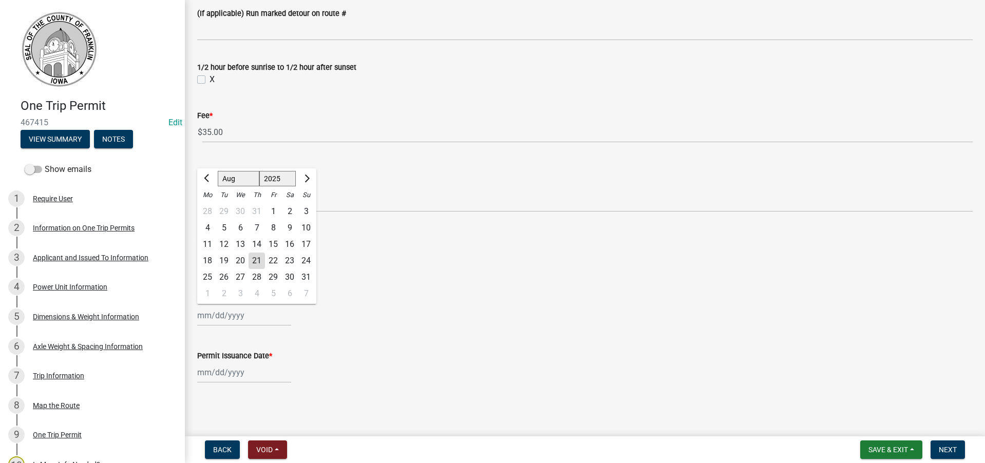
click at [221, 317] on div "[PERSON_NAME] Feb Mar Apr [PERSON_NAME][DATE] Oct Nov [DATE] 1526 1527 1528 152…" at bounding box center [244, 315] width 94 height 21
click at [258, 260] on div "21" at bounding box center [256, 261] width 16 height 16
type input "[DATE]"
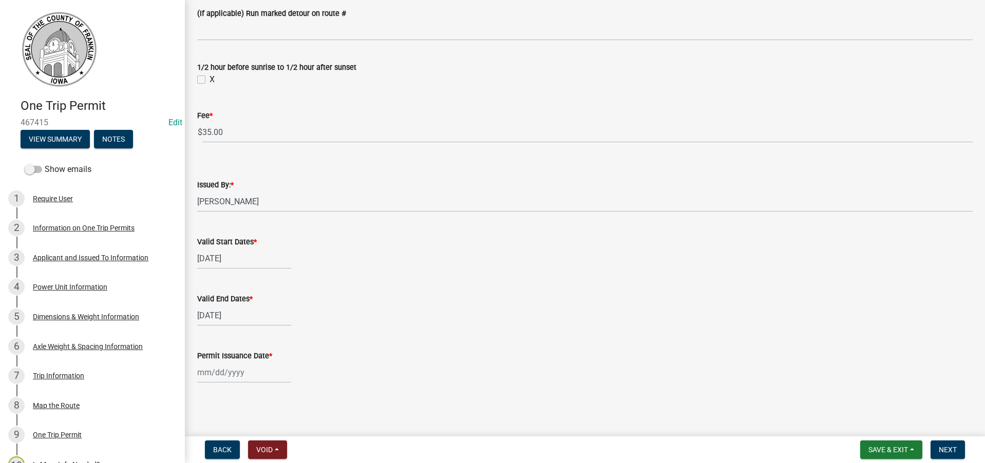
click at [216, 371] on div at bounding box center [244, 372] width 94 height 21
select select "8"
select select "2025"
click at [237, 332] on div "27" at bounding box center [240, 334] width 16 height 16
type input "08/27/2025"
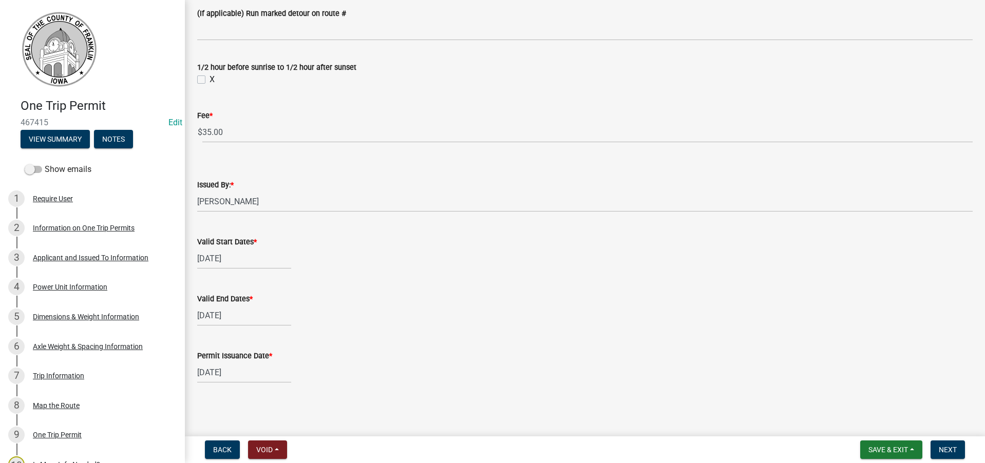
click at [232, 315] on div "[DATE]" at bounding box center [244, 315] width 94 height 21
select select "8"
select select "2025"
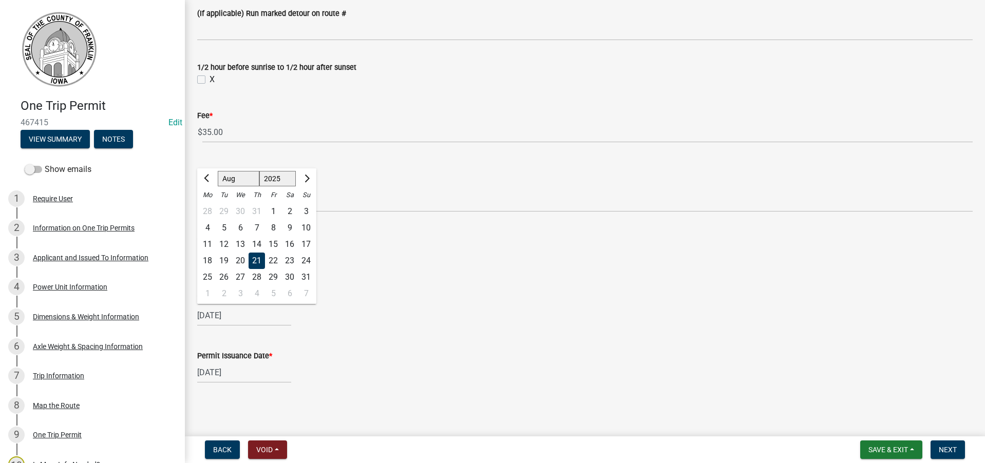
click at [239, 273] on div "27" at bounding box center [240, 277] width 16 height 16
type input "08/27/2025"
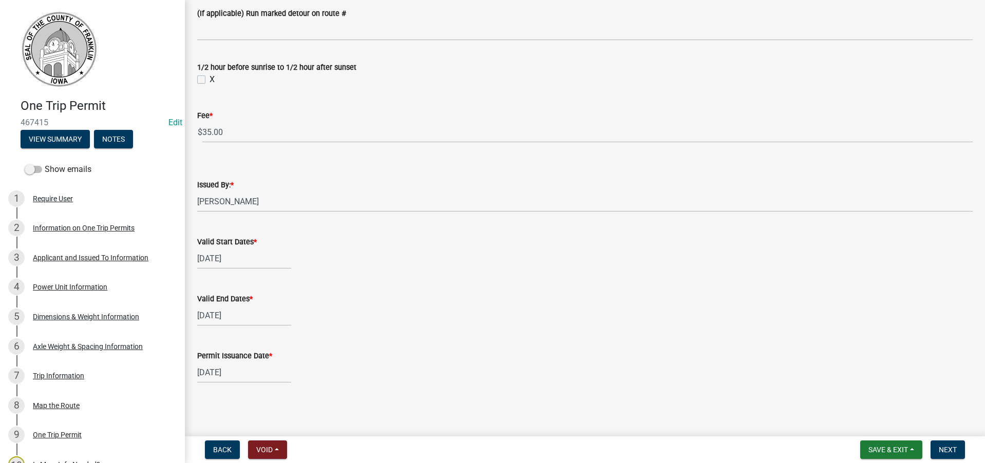
click at [224, 373] on div "08/27/2025" at bounding box center [244, 372] width 94 height 21
select select "8"
select select "2025"
click at [255, 316] on div "21" at bounding box center [256, 318] width 16 height 16
type input "[DATE]"
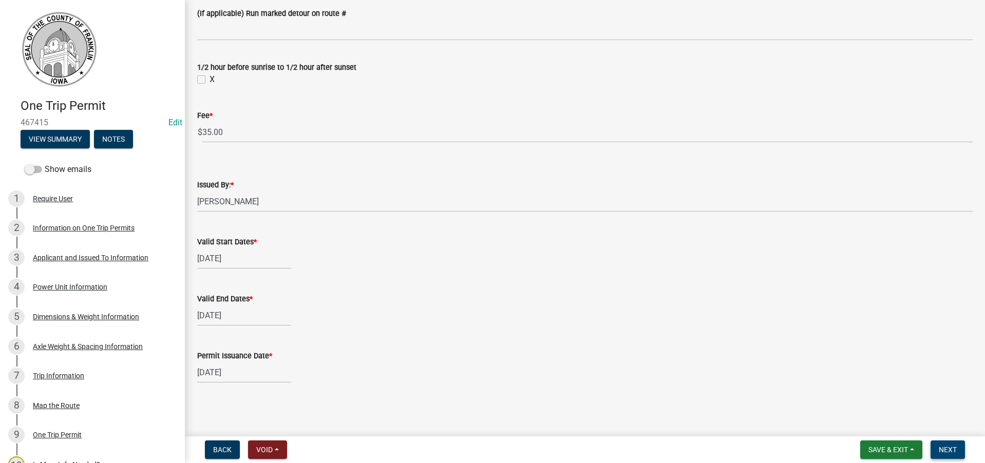
click at [949, 449] on span "Next" at bounding box center [947, 450] width 18 height 8
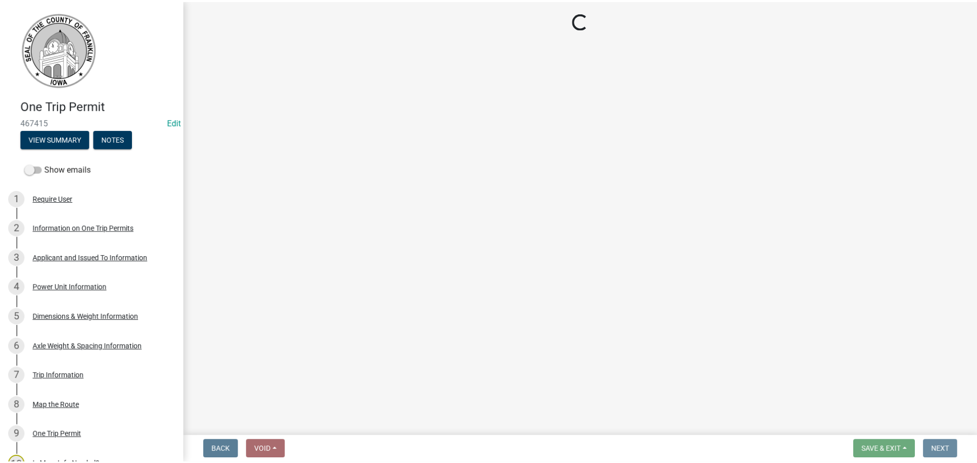
scroll to position [0, 0]
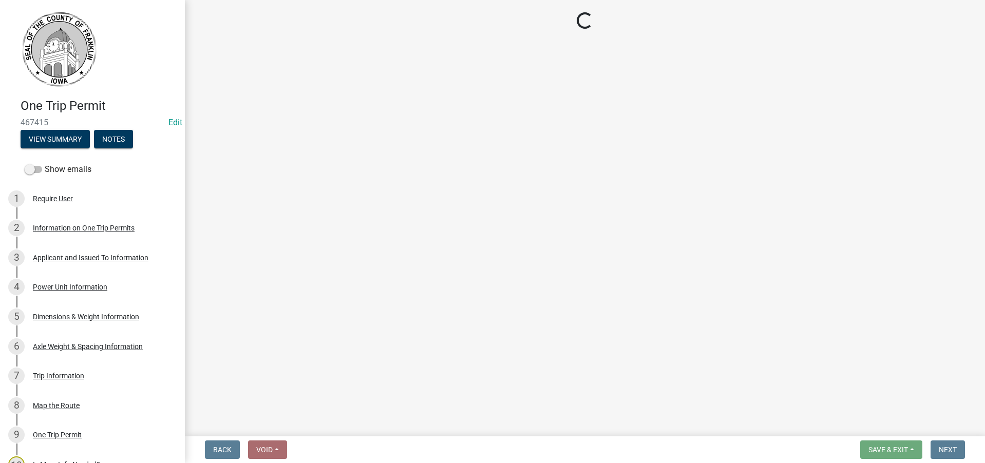
select select "3: 3"
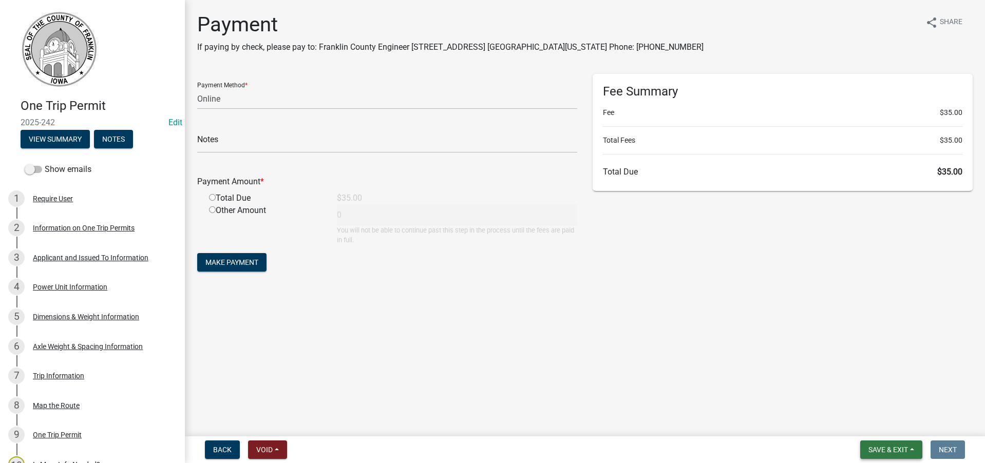
click at [888, 446] on span "Save & Exit" at bounding box center [888, 450] width 40 height 8
click at [889, 425] on button "Save & Exit" at bounding box center [881, 423] width 82 height 25
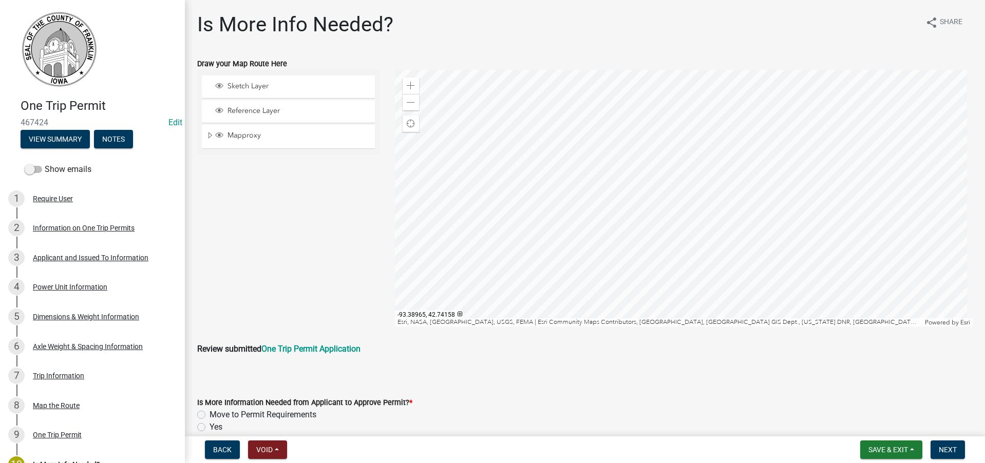
scroll to position [50, 0]
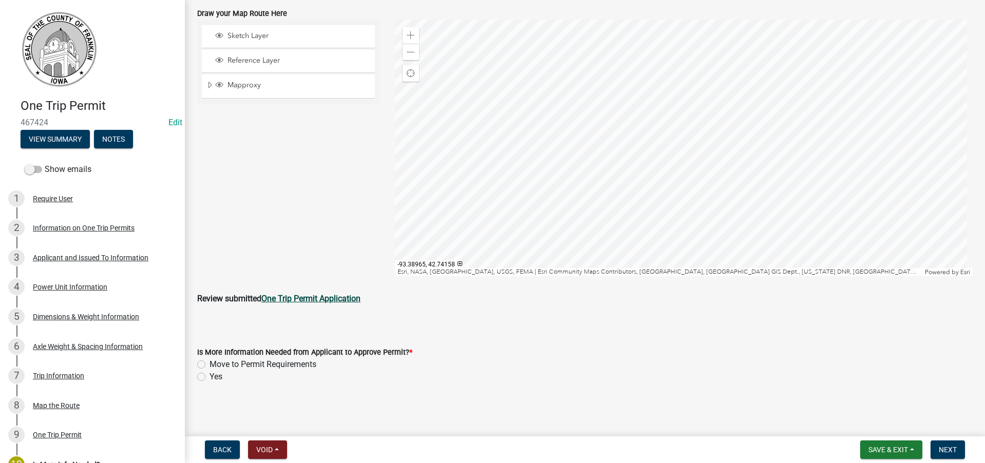
click at [320, 297] on strong "One Trip Permit Application" at bounding box center [310, 299] width 99 height 10
click at [209, 364] on label "Move to Permit Requirements" at bounding box center [262, 364] width 107 height 12
click at [209, 364] on input "Move to Permit Requirements" at bounding box center [212, 361] width 7 height 7
radio input "true"
click at [942, 448] on span "Next" at bounding box center [947, 450] width 18 height 8
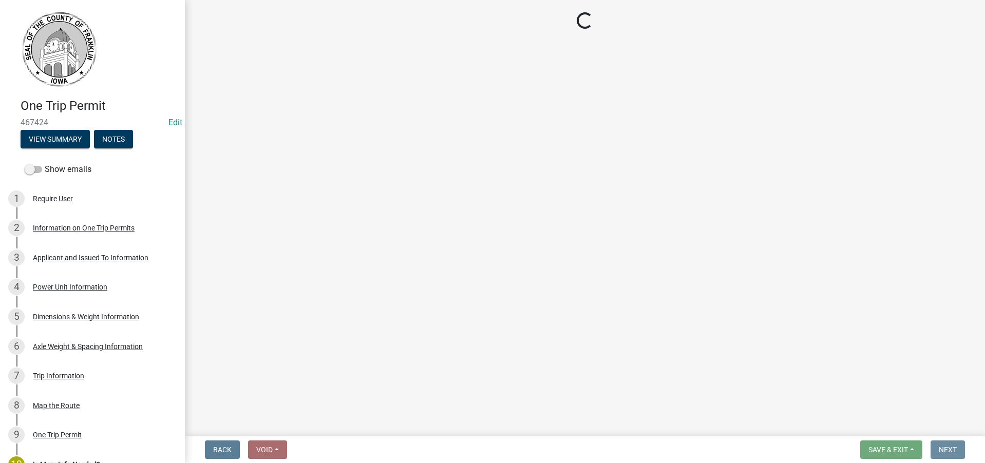
scroll to position [0, 0]
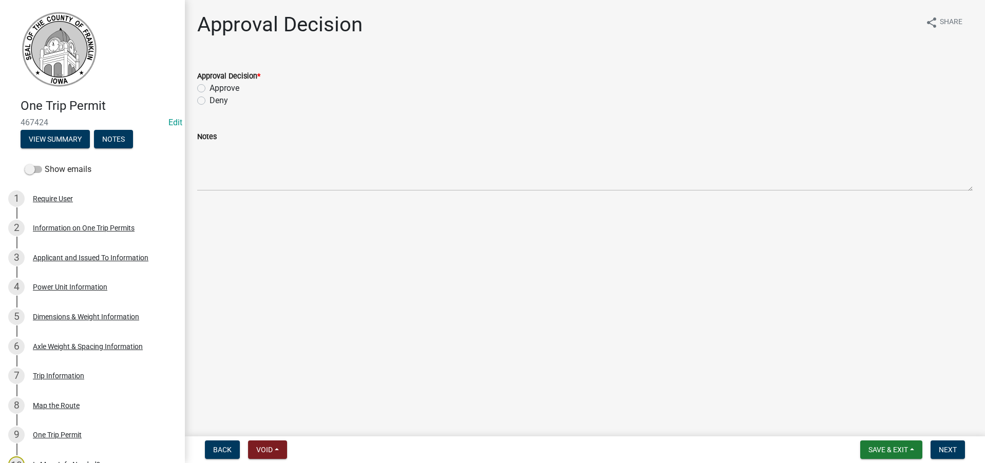
click at [209, 87] on label "Approve" at bounding box center [224, 88] width 30 height 12
click at [209, 87] on input "Approve" at bounding box center [212, 85] width 7 height 7
radio input "true"
click at [946, 448] on span "Next" at bounding box center [947, 450] width 18 height 8
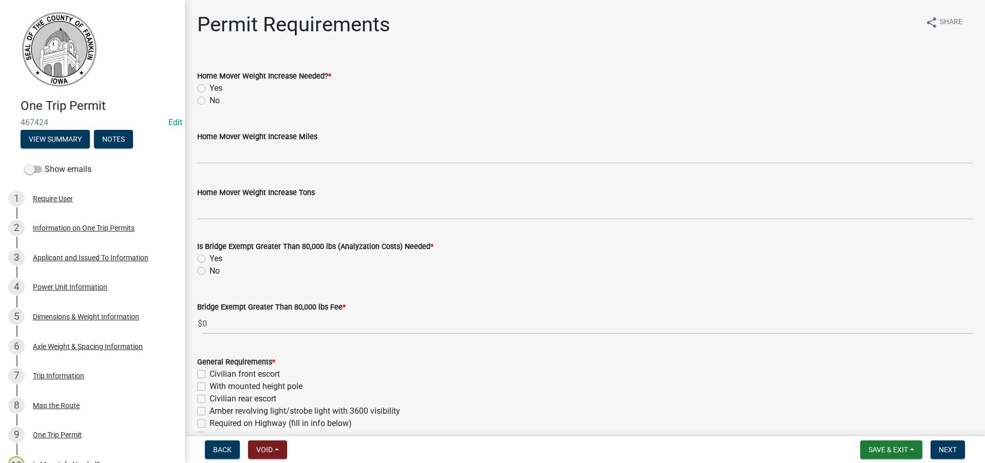
drag, startPoint x: 203, startPoint y: 99, endPoint x: 207, endPoint y: 105, distance: 7.0
click at [209, 99] on label "No" at bounding box center [214, 100] width 10 height 12
click at [209, 99] on input "No" at bounding box center [212, 97] width 7 height 7
radio input "true"
click at [209, 271] on label "No" at bounding box center [214, 271] width 10 height 12
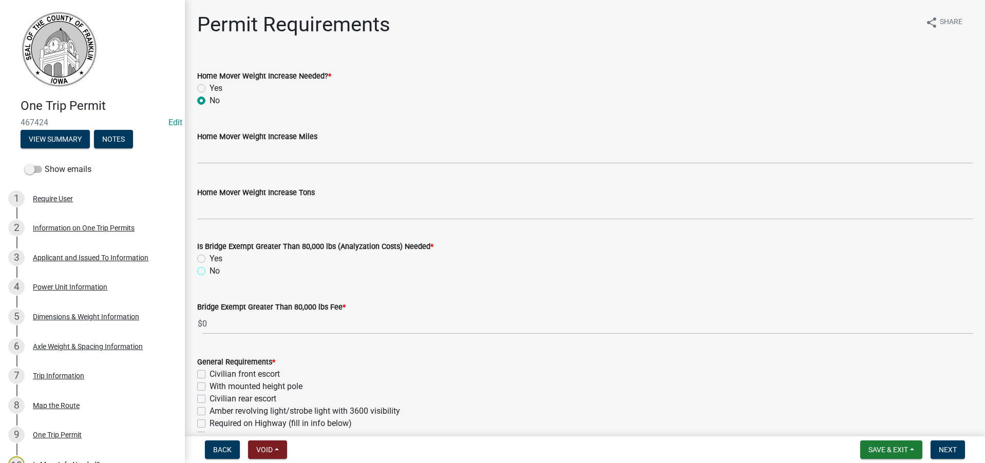
click at [209, 271] on input "No" at bounding box center [212, 268] width 7 height 7
radio input "true"
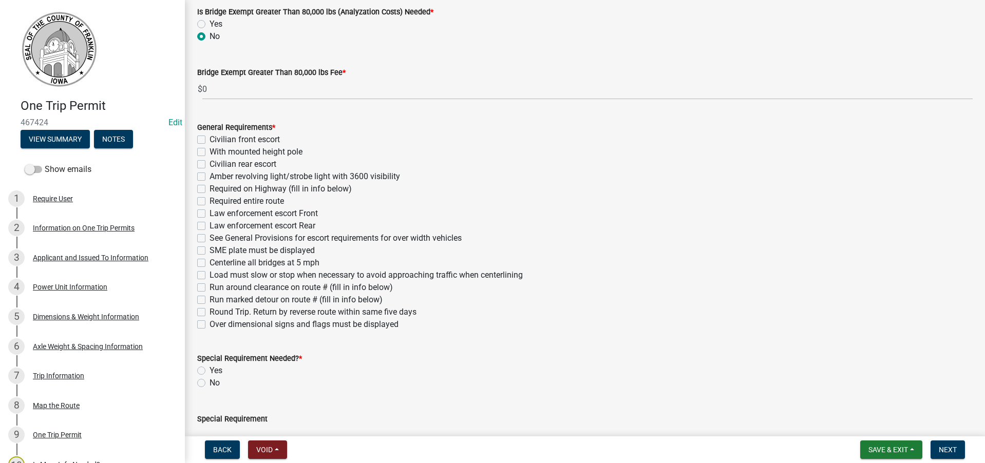
scroll to position [257, 0]
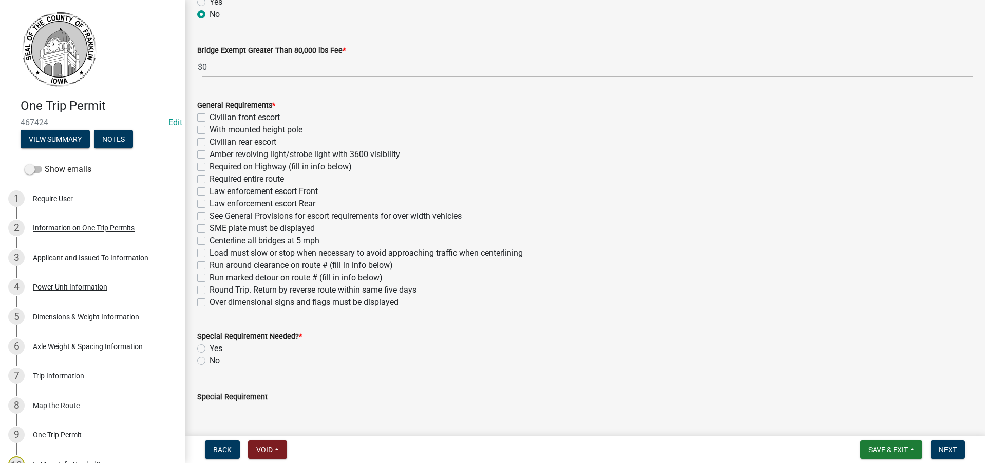
click at [209, 118] on label "Civilian front escort" at bounding box center [244, 117] width 70 height 12
click at [209, 118] on input "Civilian front escort" at bounding box center [212, 114] width 7 height 7
checkbox input "true"
checkbox input "false"
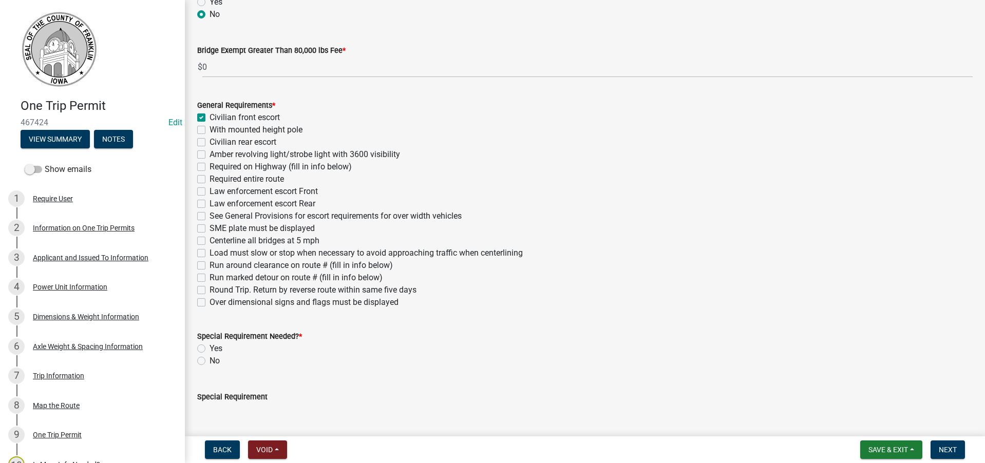
checkbox input "false"
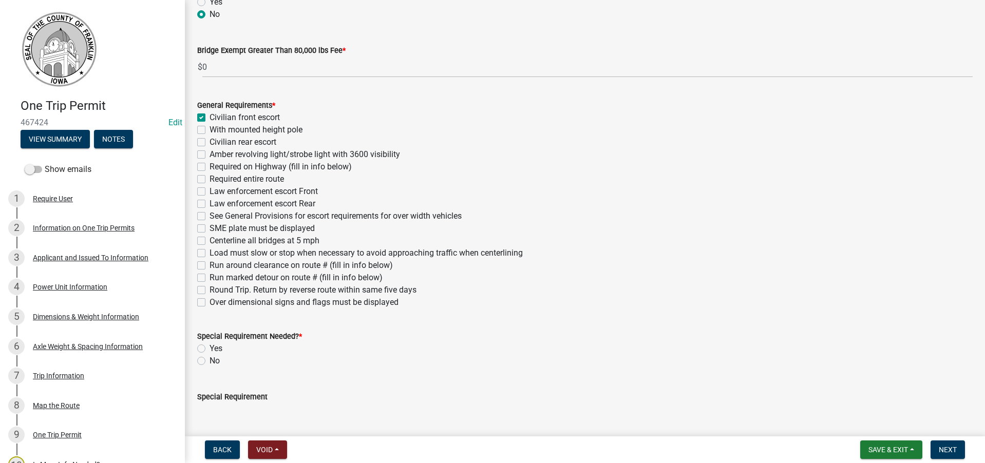
checkbox input "false"
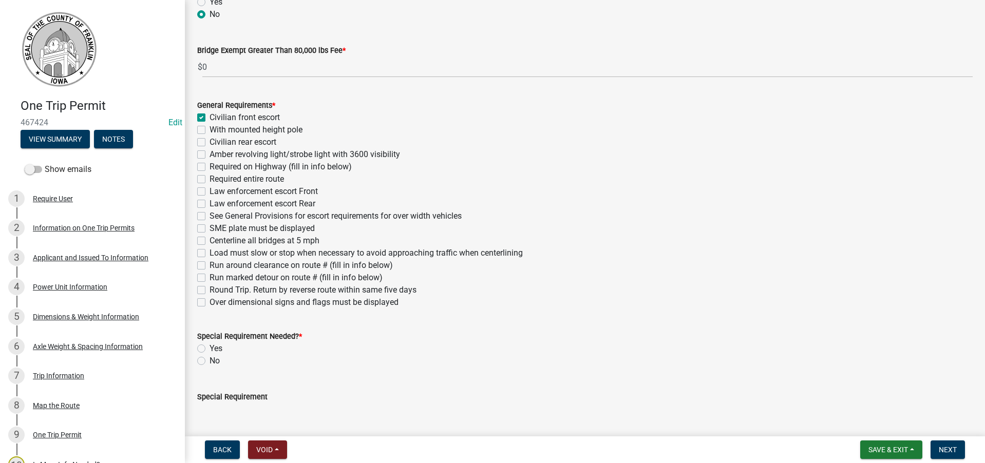
checkbox input "false"
click at [209, 130] on label "With mounted height pole" at bounding box center [255, 130] width 93 height 12
click at [209, 130] on input "With mounted height pole" at bounding box center [212, 127] width 7 height 7
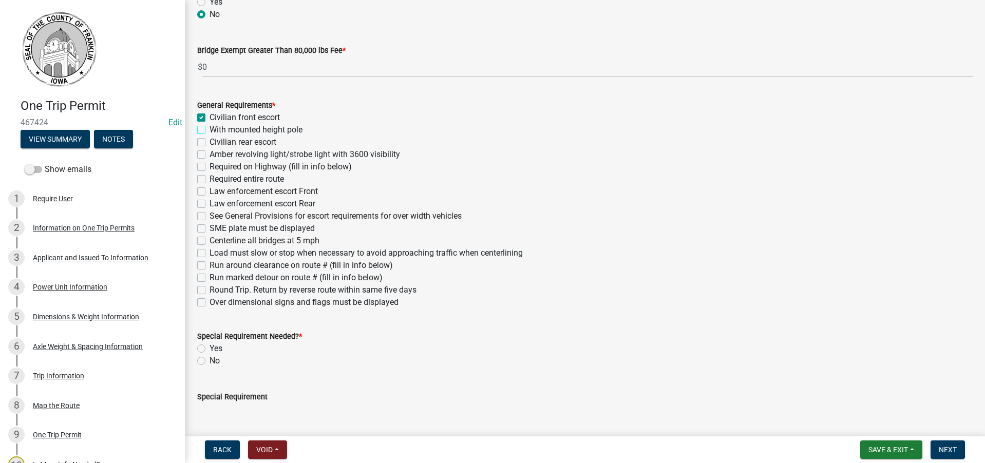
checkbox input "true"
checkbox input "false"
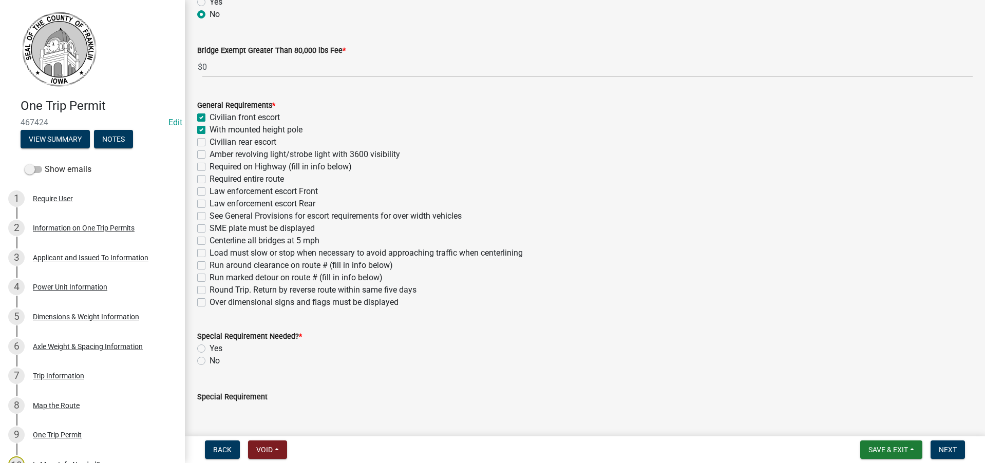
checkbox input "false"
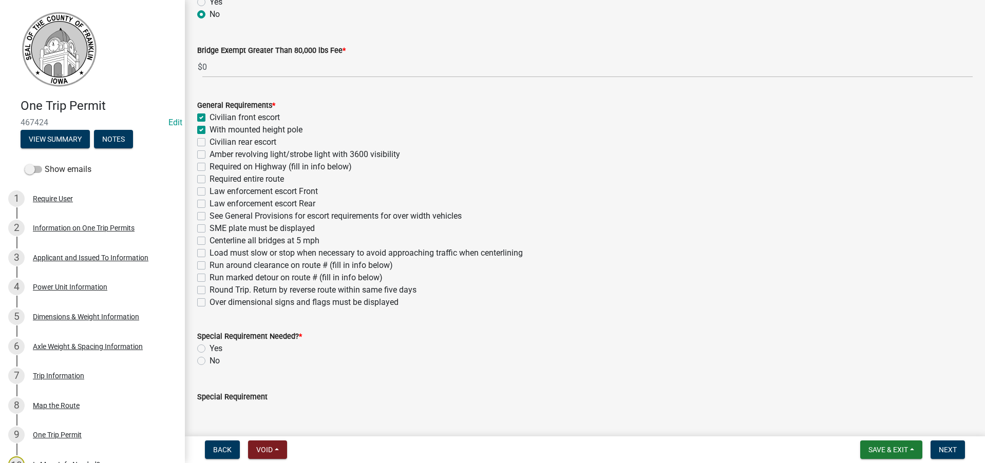
checkbox input "false"
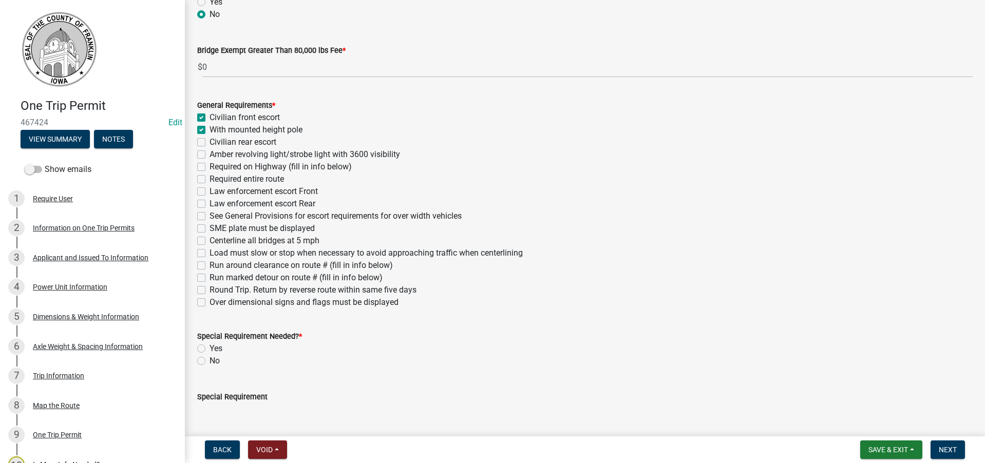
checkbox input "false"
click at [209, 142] on label "Civilian rear escort" at bounding box center [242, 142] width 67 height 12
click at [209, 142] on input "Civilian rear escort" at bounding box center [212, 139] width 7 height 7
checkbox input "true"
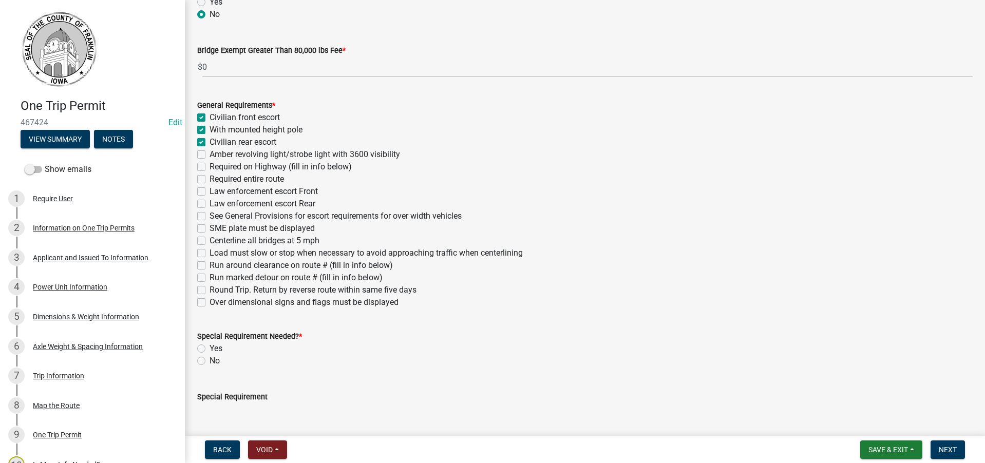
checkbox input "true"
checkbox input "false"
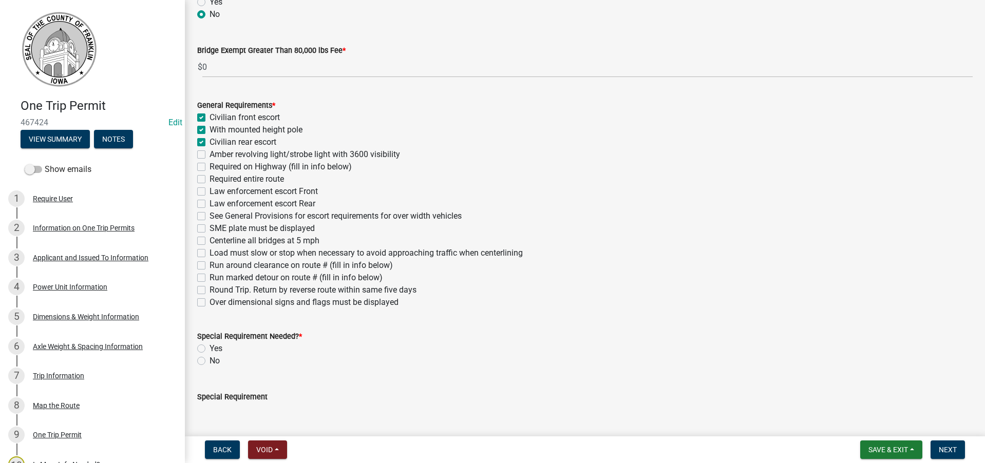
checkbox input "false"
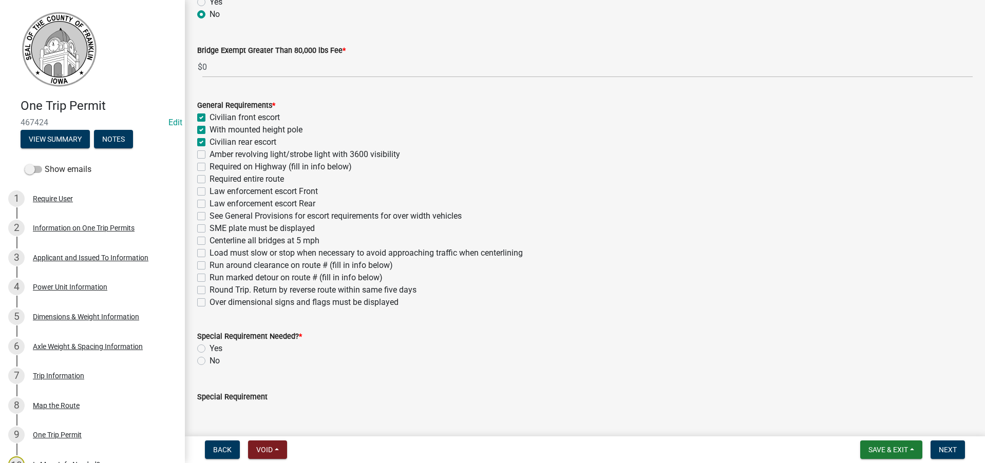
checkbox input "false"
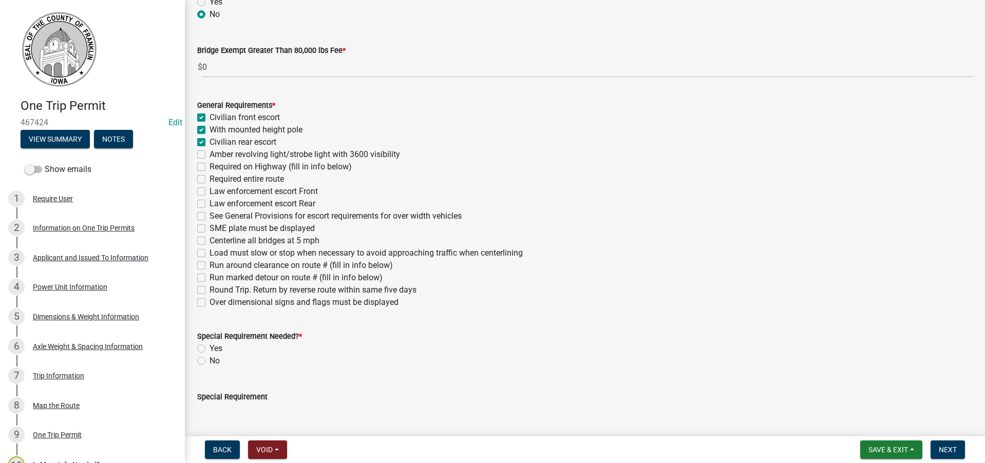
checkbox input "false"
click at [209, 154] on label "Amber revolving light/strobe light with 3600 visibility" at bounding box center [304, 154] width 190 height 12
click at [209, 154] on input "Amber revolving light/strobe light with 3600 visibility" at bounding box center [212, 151] width 7 height 7
checkbox input "true"
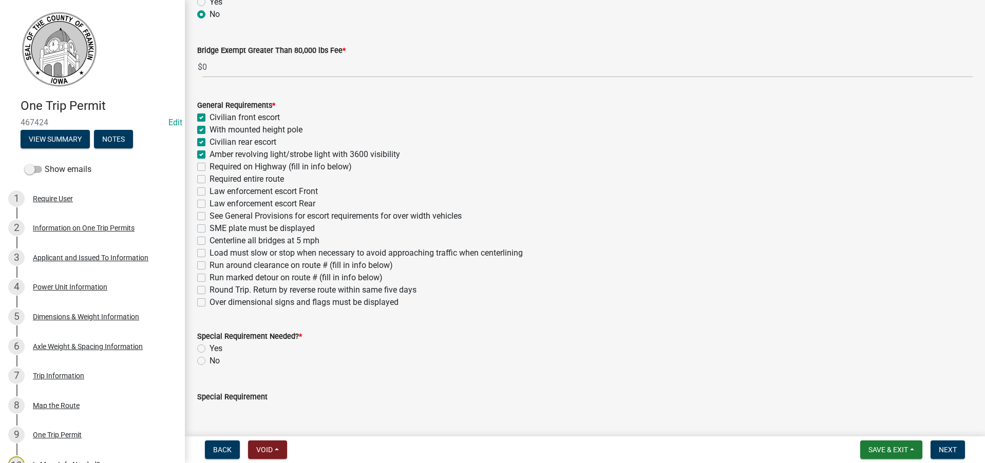
checkbox input "true"
checkbox input "false"
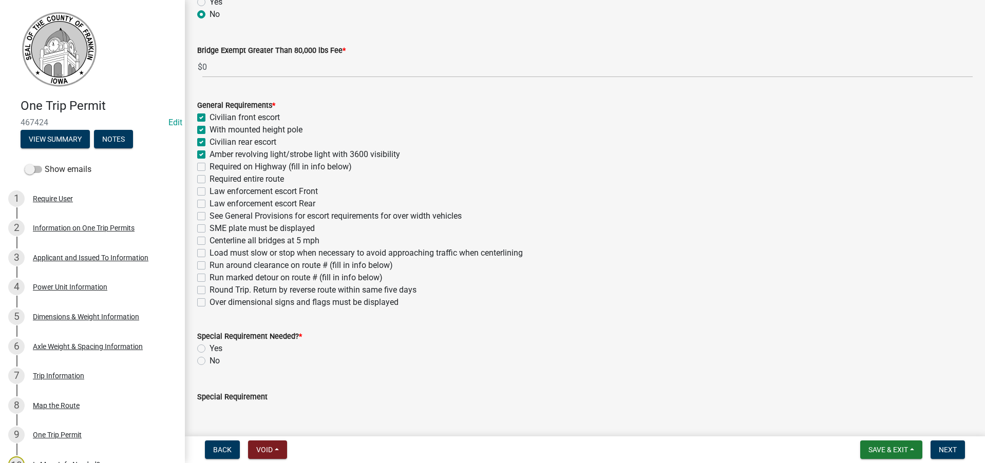
checkbox input "false"
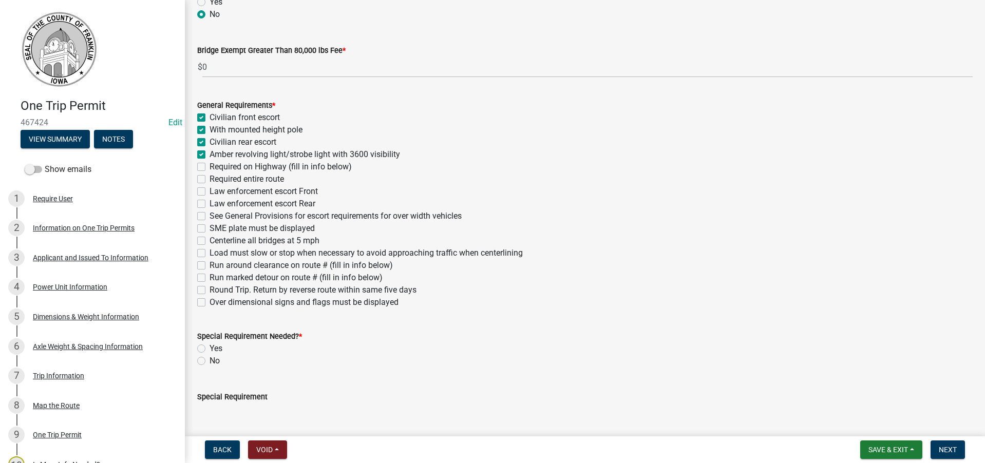
checkbox input "false"
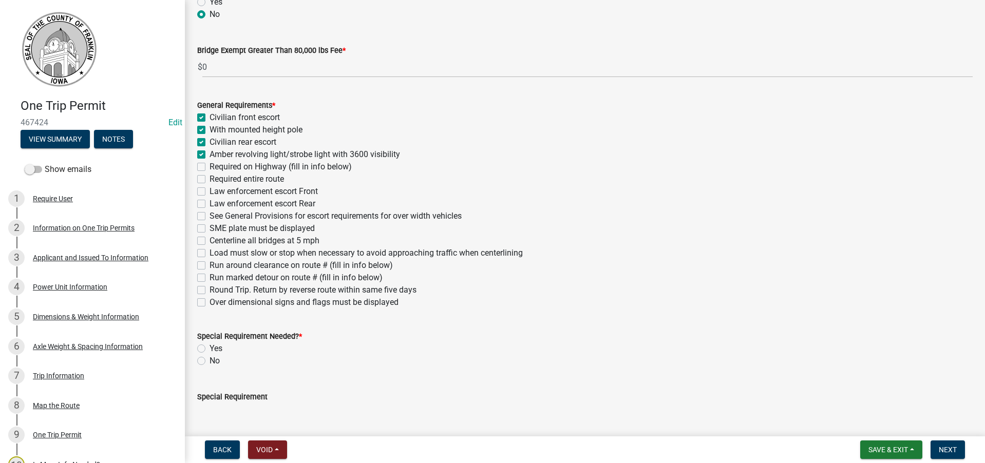
click at [209, 216] on label "See General Provisions for escort requirements for over width vehicles" at bounding box center [335, 216] width 252 height 12
click at [209, 216] on input "See General Provisions for escort requirements for over width vehicles" at bounding box center [212, 213] width 7 height 7
checkbox input "true"
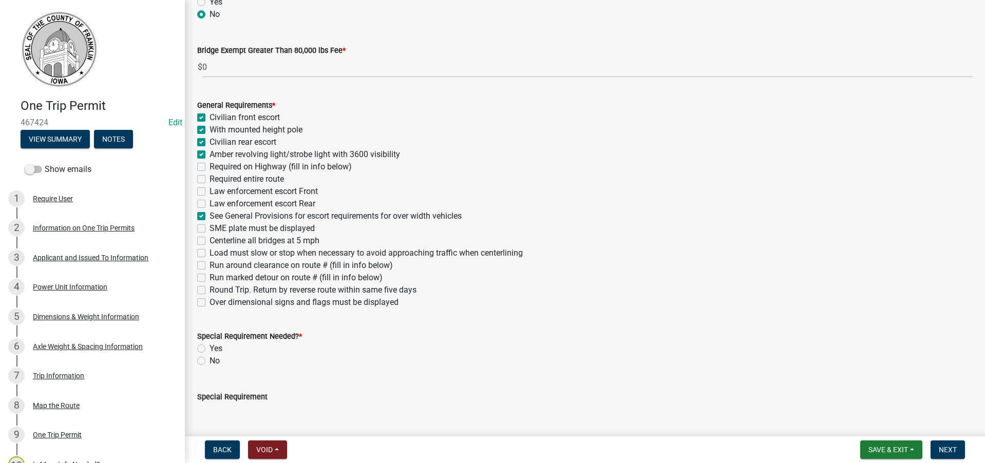
checkbox input "true"
checkbox input "false"
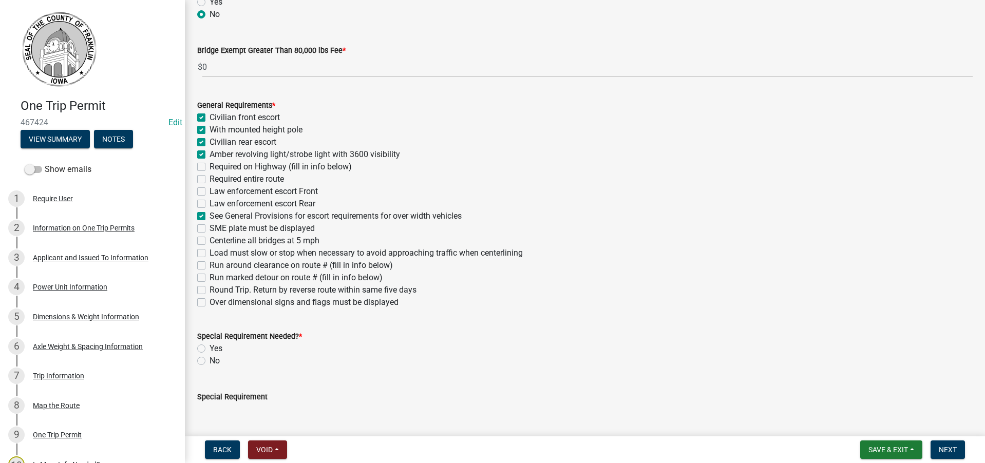
checkbox input "false"
checkbox input "true"
checkbox input "false"
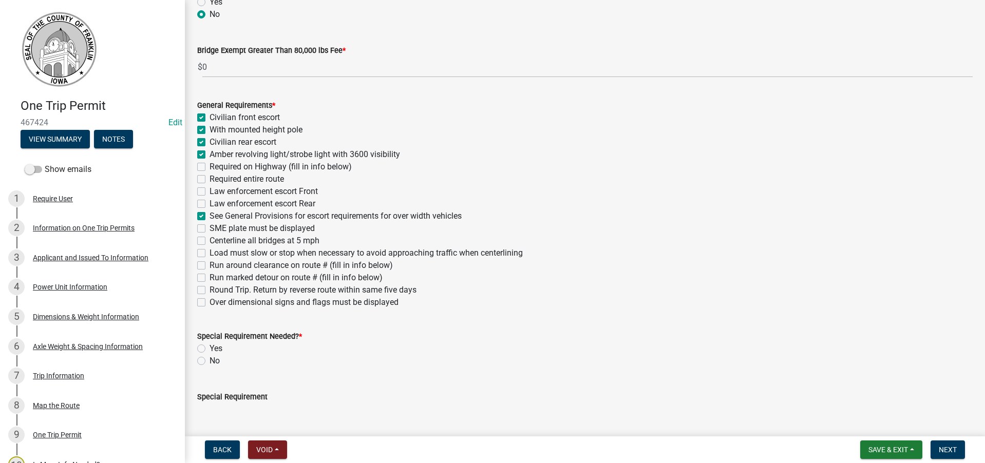
checkbox input "false"
click at [209, 302] on label "Over dimensional signs and flags must be displayed" at bounding box center [303, 302] width 189 height 12
click at [209, 302] on input "Over dimensional signs and flags must be displayed" at bounding box center [212, 299] width 7 height 7
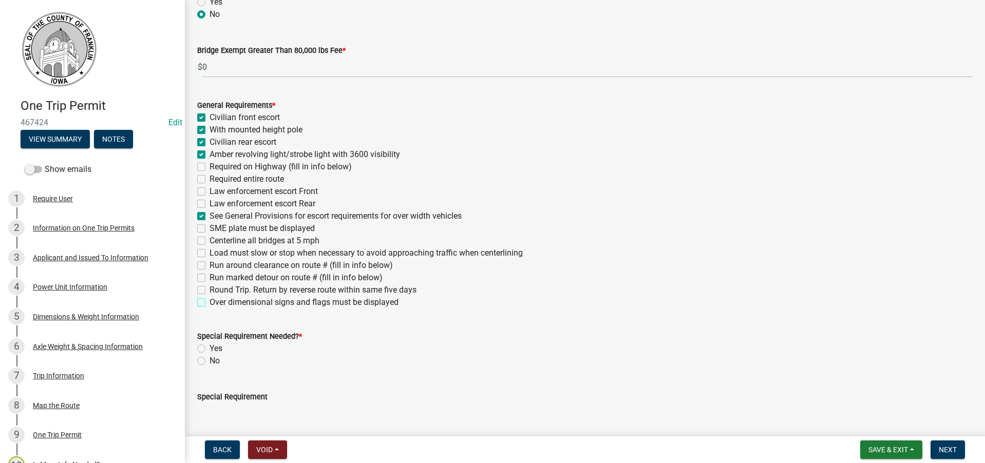
checkbox input "true"
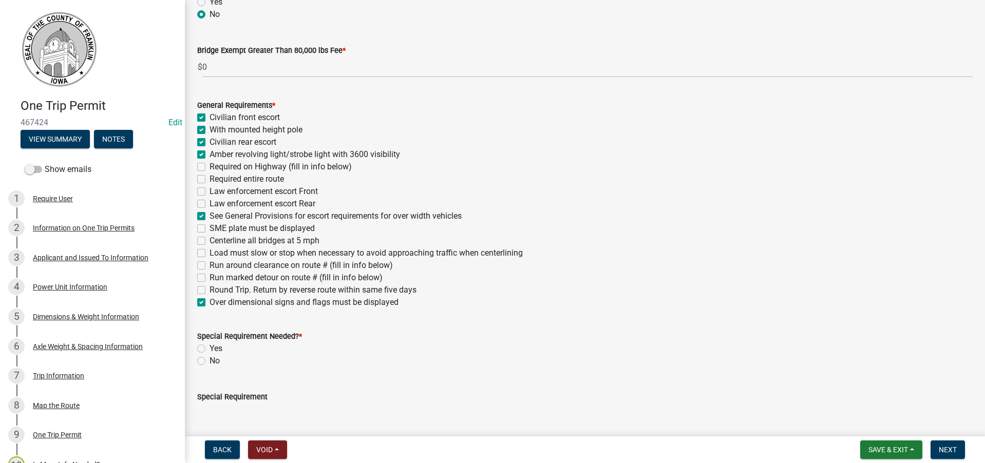
checkbox input "false"
checkbox input "true"
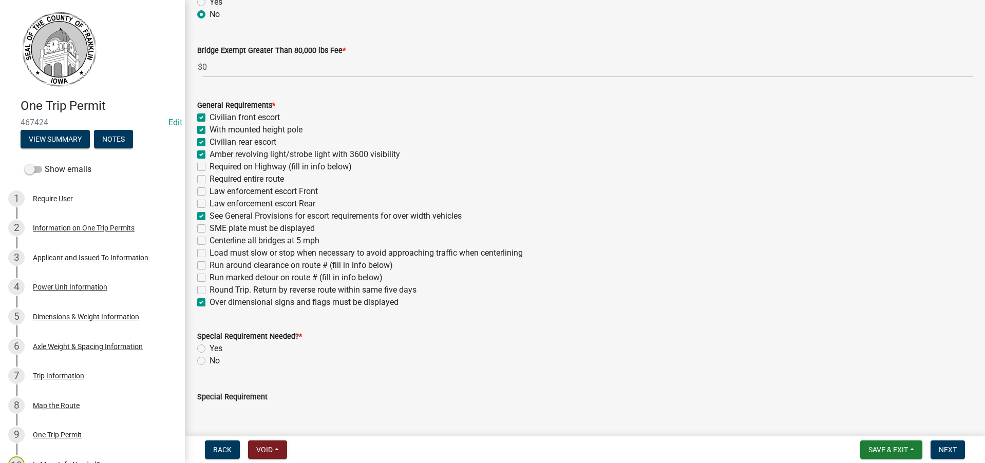
checkbox input "false"
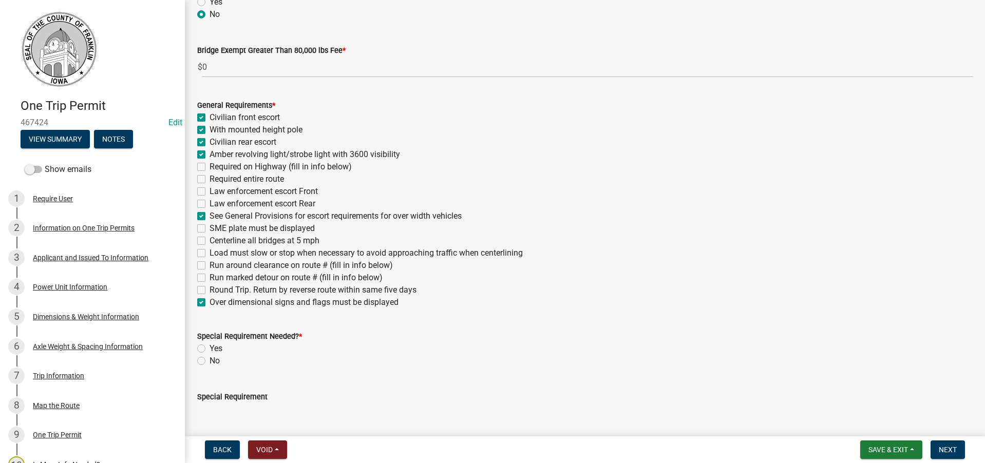
checkbox input "false"
checkbox input "true"
click at [197, 361] on div "Special Requirement Needed? * Yes No" at bounding box center [584, 342] width 791 height 49
click at [209, 361] on label "No" at bounding box center [214, 361] width 10 height 12
click at [209, 361] on input "No" at bounding box center [212, 358] width 7 height 7
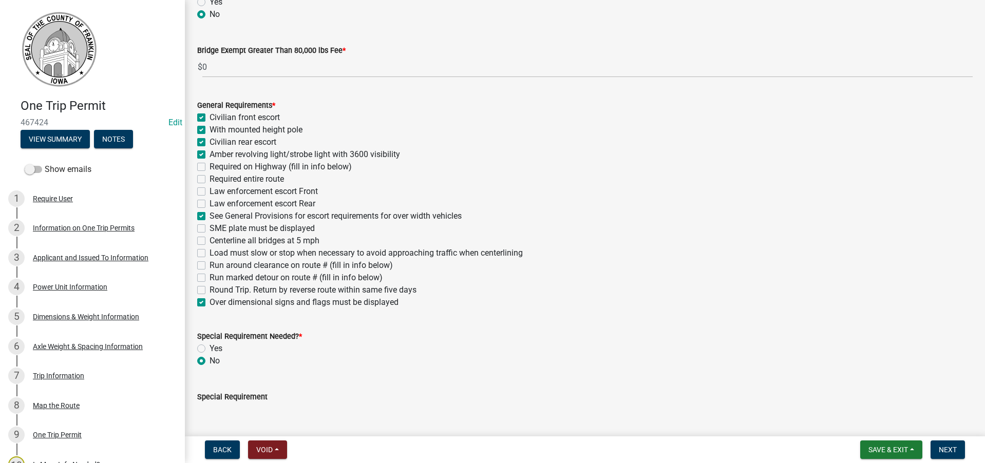
radio input "true"
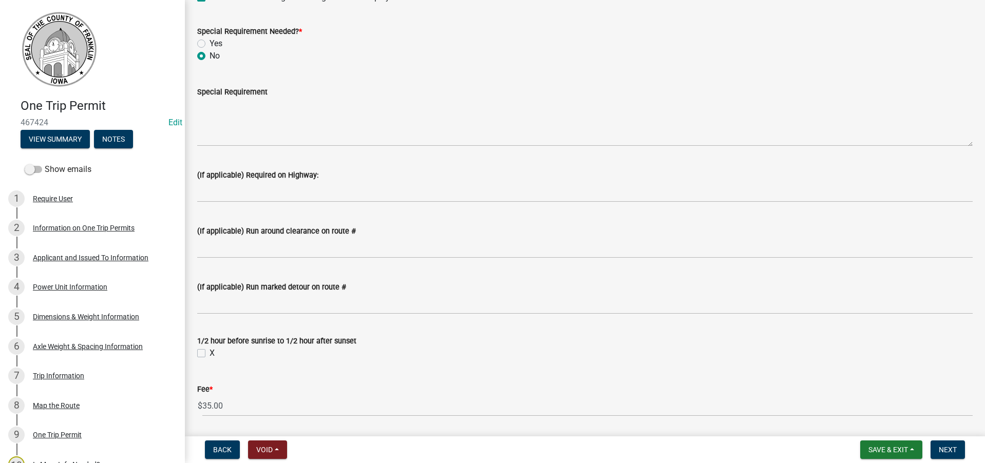
scroll to position [565, 0]
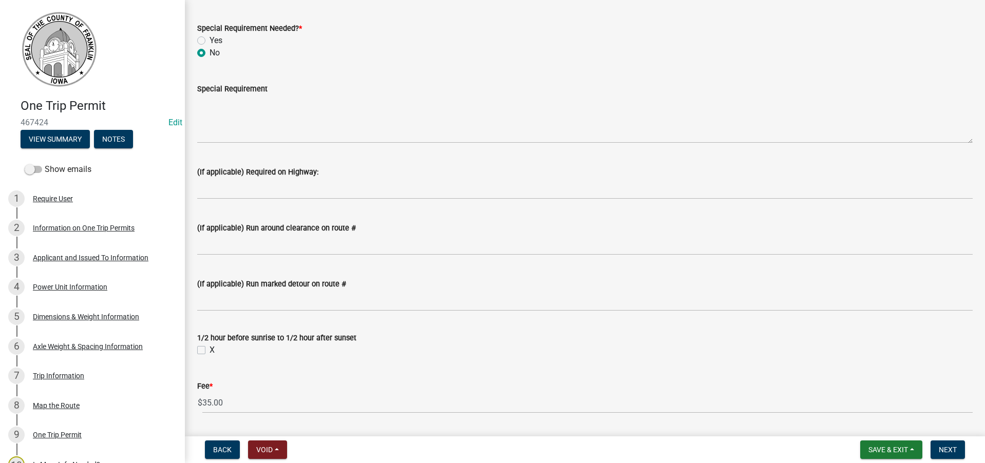
click at [209, 350] on label "X" at bounding box center [211, 350] width 5 height 12
click at [209, 350] on input "X" at bounding box center [212, 347] width 7 height 7
checkbox input "true"
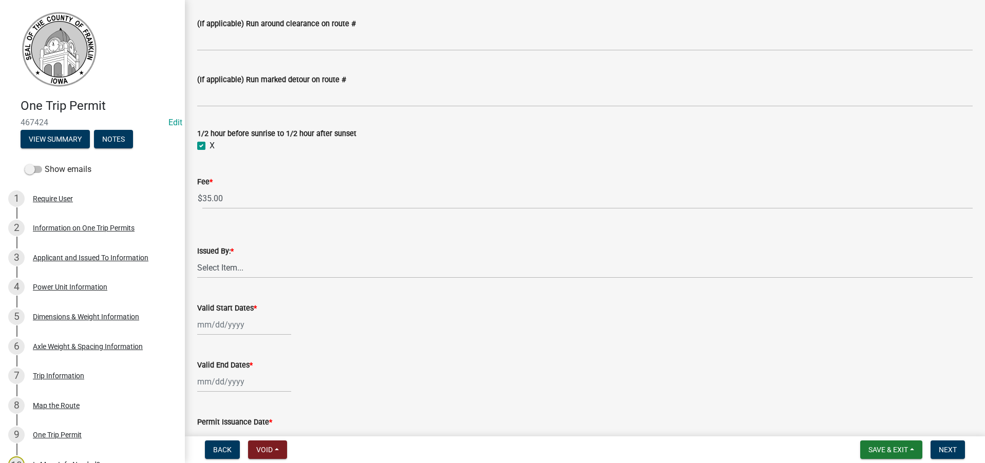
scroll to position [821, 0]
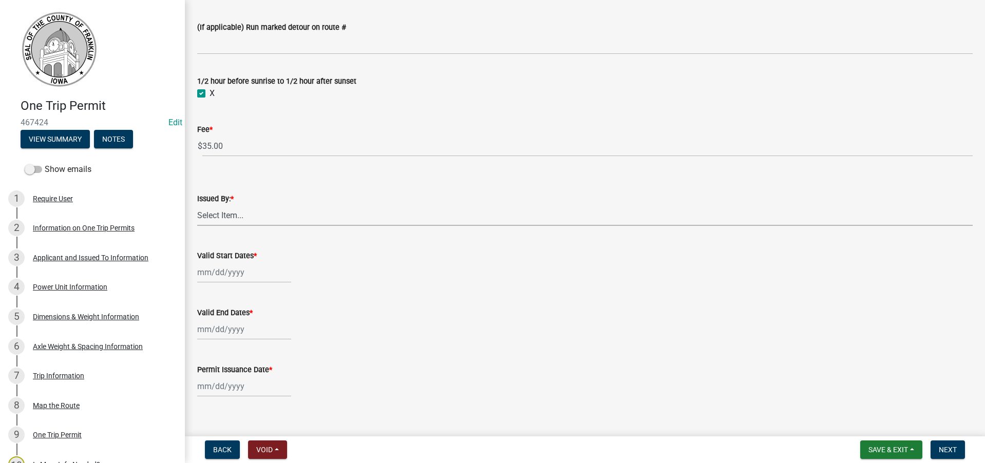
click at [230, 216] on select "Select Item... [PERSON_NAME] [PERSON_NAME] [PERSON_NAME] [PERSON_NAME]" at bounding box center [584, 215] width 775 height 21
click at [197, 205] on select "Select Item... [PERSON_NAME] [PERSON_NAME] [PERSON_NAME] [PERSON_NAME]" at bounding box center [584, 215] width 775 height 21
select select "7f02d393-746a-4e97-8a52-03f8831b4376"
click at [238, 274] on div at bounding box center [244, 272] width 94 height 21
select select "8"
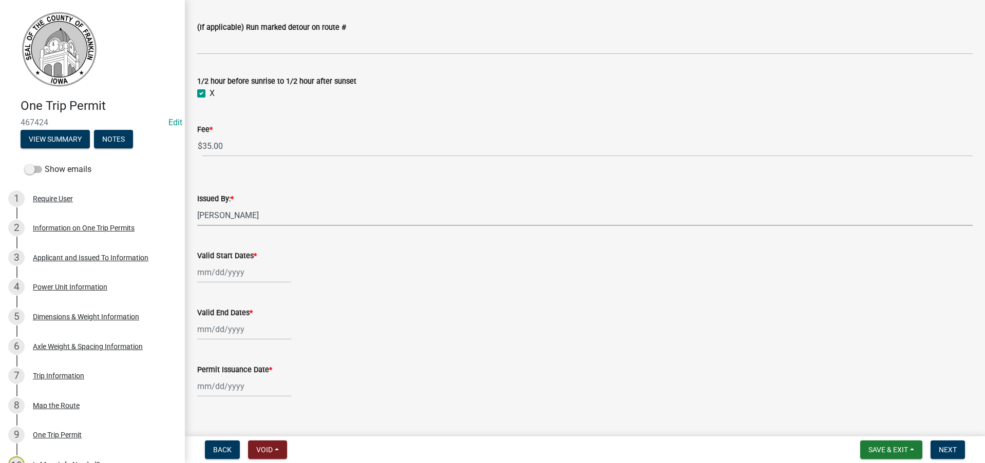
select select "2025"
click at [255, 375] on div "21" at bounding box center [256, 376] width 16 height 16
type input "[DATE]"
click at [239, 332] on div at bounding box center [244, 329] width 94 height 21
select select "8"
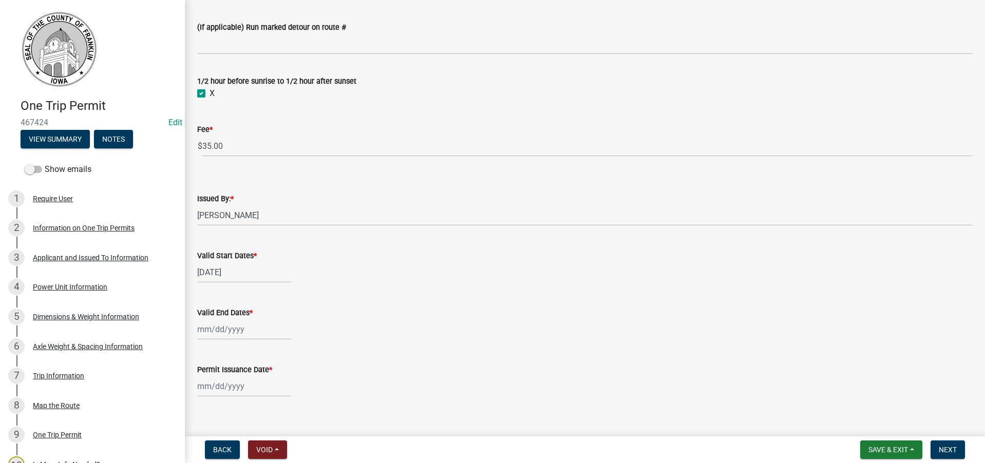
select select "2025"
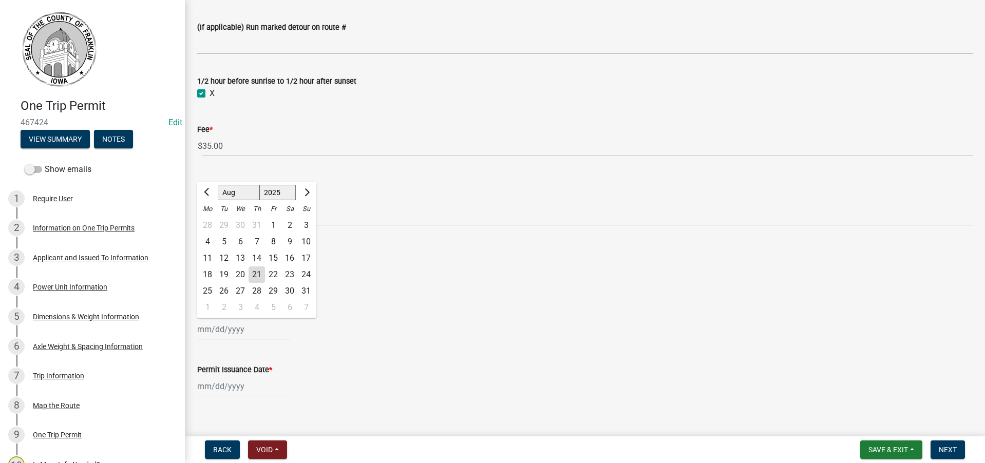
click at [222, 288] on div "26" at bounding box center [224, 291] width 16 height 16
type input "[DATE]"
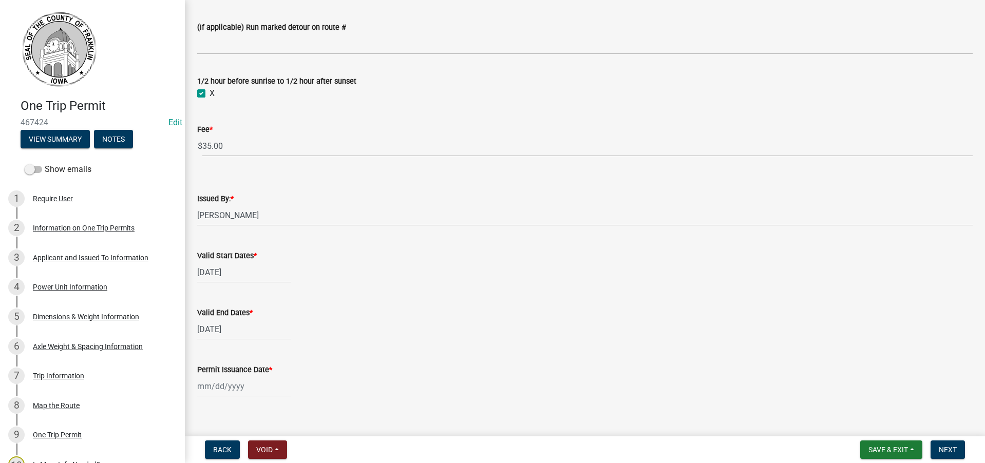
select select "8"
select select "2025"
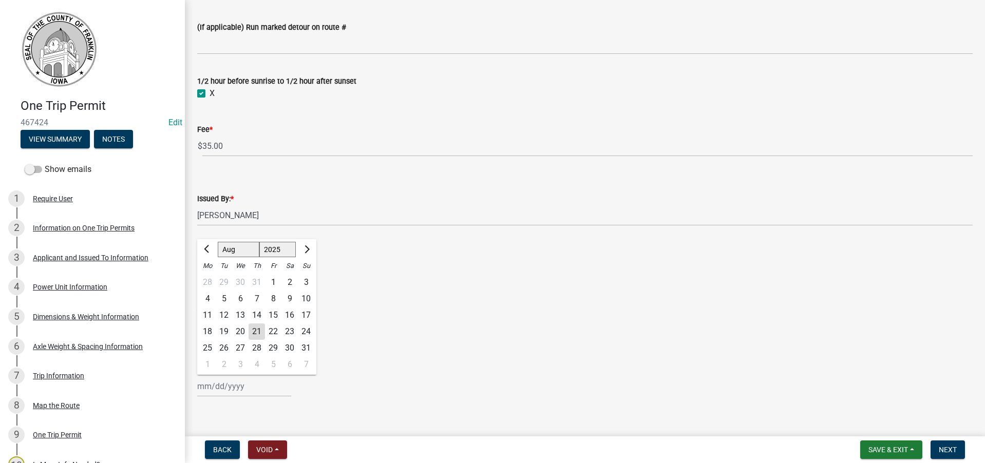
click at [221, 389] on div "[PERSON_NAME] Feb Mar Apr [PERSON_NAME][DATE] Oct Nov [DATE] 1526 1527 1528 152…" at bounding box center [244, 386] width 94 height 21
click at [255, 331] on div "21" at bounding box center [256, 331] width 16 height 16
type input "[DATE]"
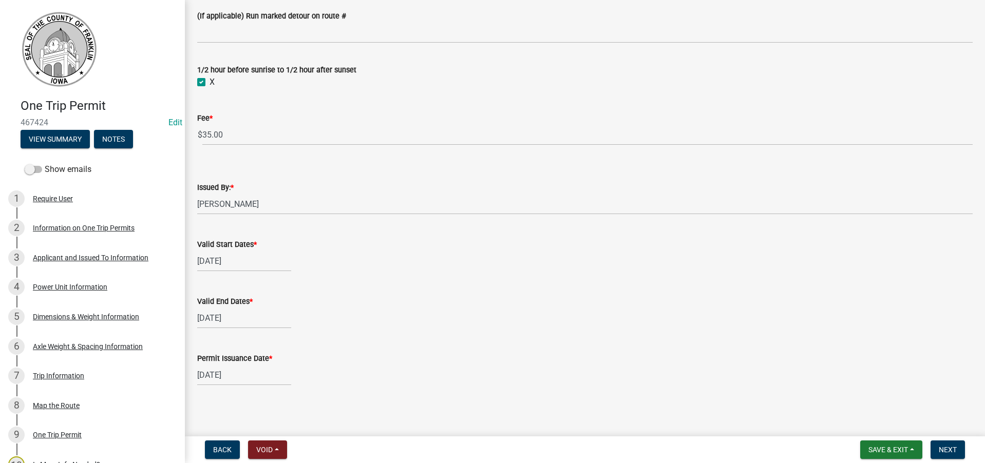
scroll to position [835, 0]
click at [225, 317] on input "[DATE]" at bounding box center [244, 315] width 94 height 21
select select "8"
select select "2025"
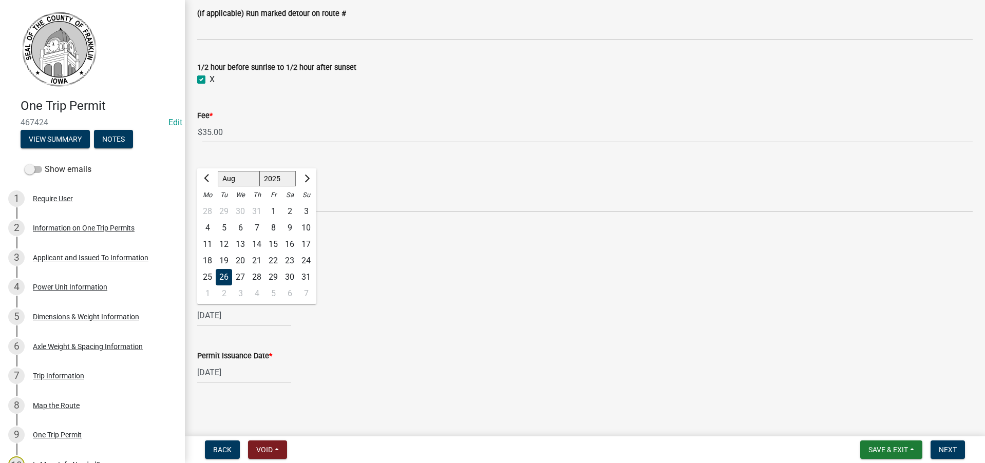
click at [235, 276] on div "27" at bounding box center [240, 277] width 16 height 16
type input "[DATE]"
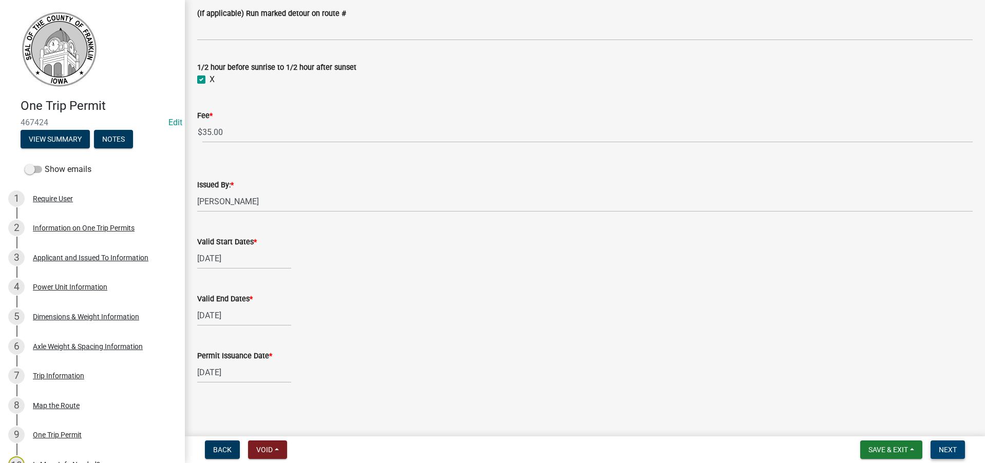
click at [949, 451] on span "Next" at bounding box center [947, 450] width 18 height 8
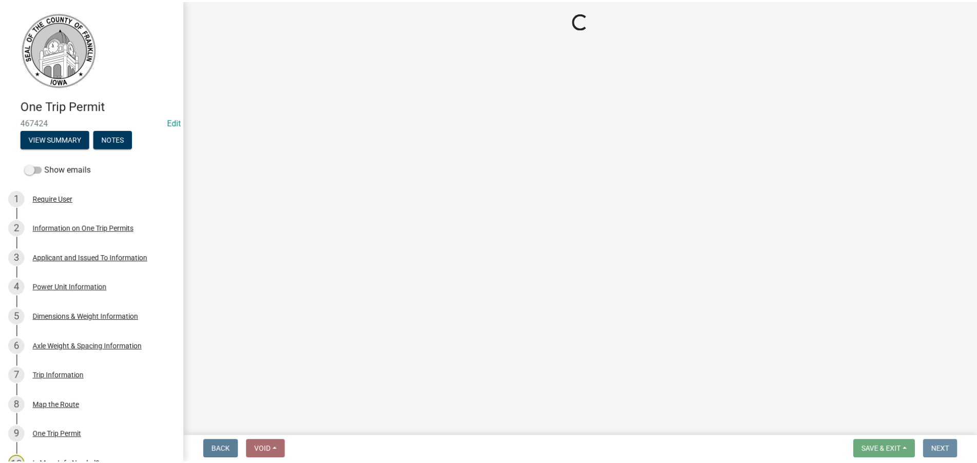
scroll to position [0, 0]
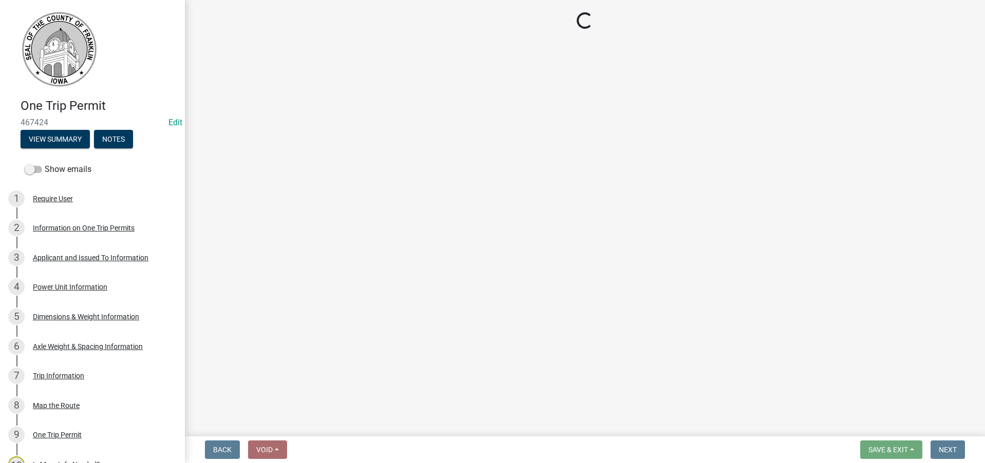
select select "3: 3"
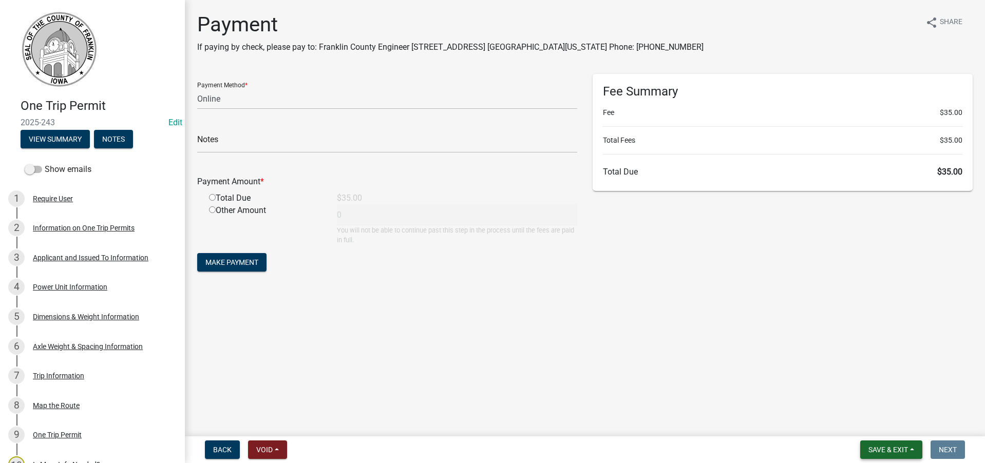
click at [884, 445] on button "Save & Exit" at bounding box center [891, 449] width 62 height 18
click at [871, 421] on button "Save & Exit" at bounding box center [881, 423] width 82 height 25
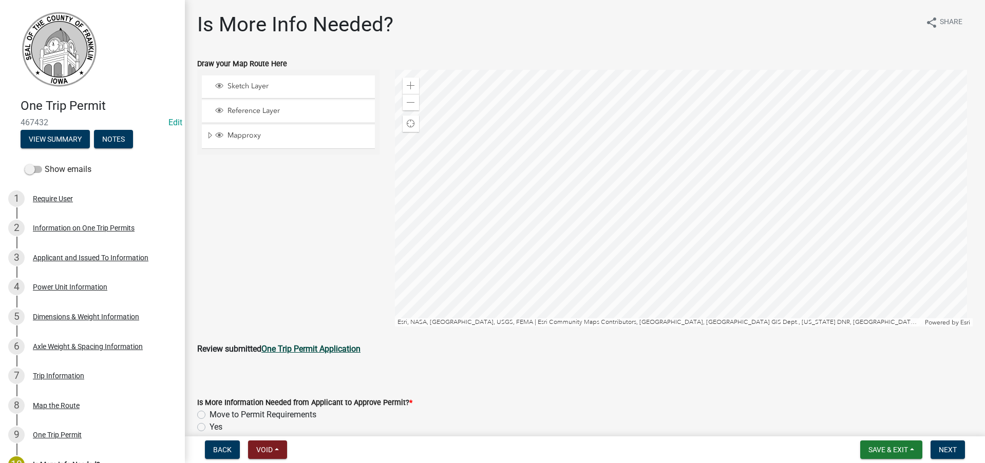
click at [350, 347] on strong "One Trip Permit Application" at bounding box center [310, 349] width 99 height 10
click at [209, 415] on label "Move to Permit Requirements" at bounding box center [262, 415] width 107 height 12
click at [209, 415] on input "Move to Permit Requirements" at bounding box center [212, 412] width 7 height 7
radio input "true"
click at [946, 449] on span "Next" at bounding box center [947, 450] width 18 height 8
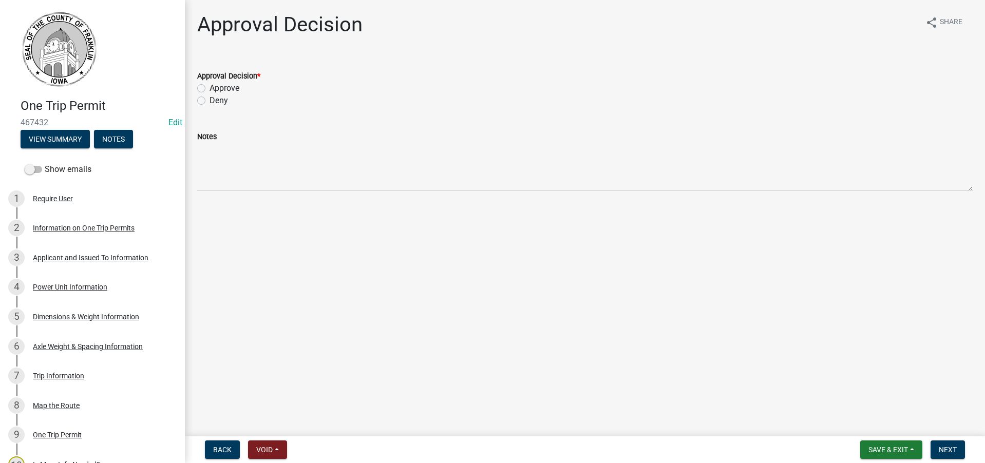
click at [209, 86] on label "Approve" at bounding box center [224, 88] width 30 height 12
click at [209, 86] on input "Approve" at bounding box center [212, 85] width 7 height 7
radio input "true"
click at [946, 447] on span "Next" at bounding box center [947, 450] width 18 height 8
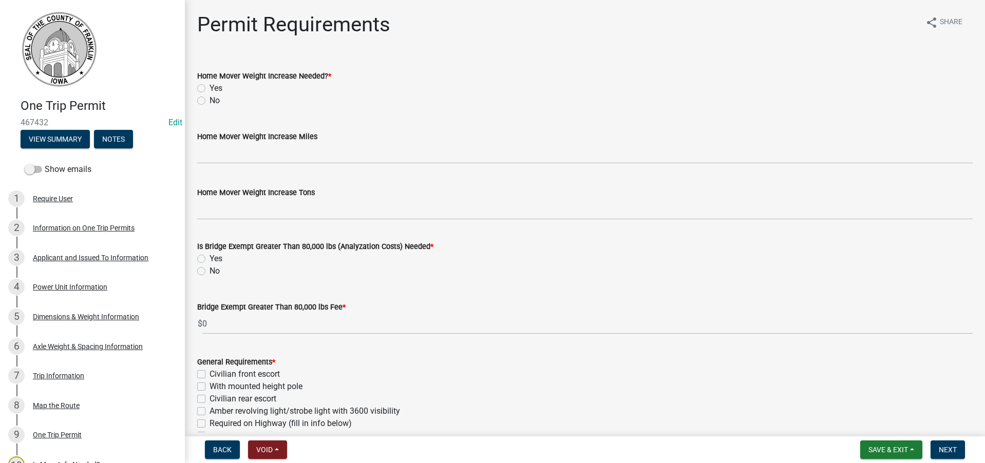
click at [209, 100] on label "No" at bounding box center [214, 100] width 10 height 12
click at [209, 100] on input "No" at bounding box center [212, 97] width 7 height 7
radio input "true"
click at [209, 271] on label "No" at bounding box center [214, 271] width 10 height 12
click at [209, 271] on input "No" at bounding box center [212, 268] width 7 height 7
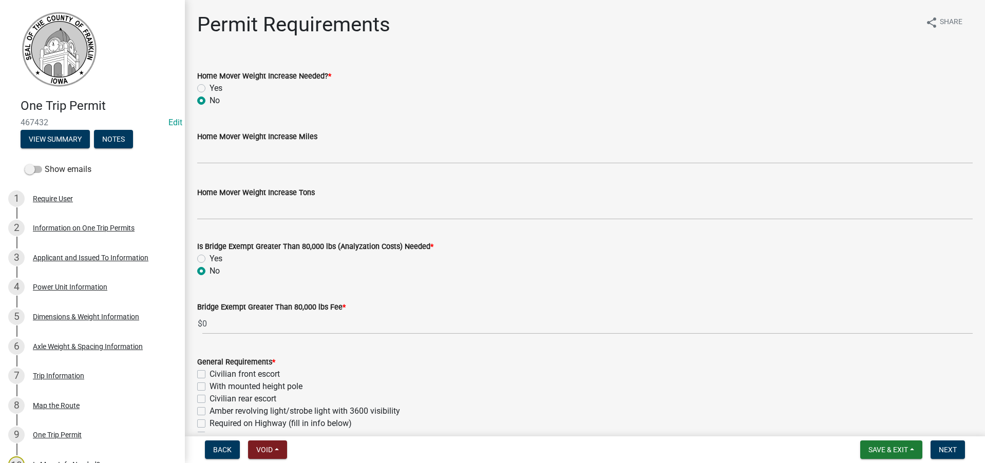
radio input "true"
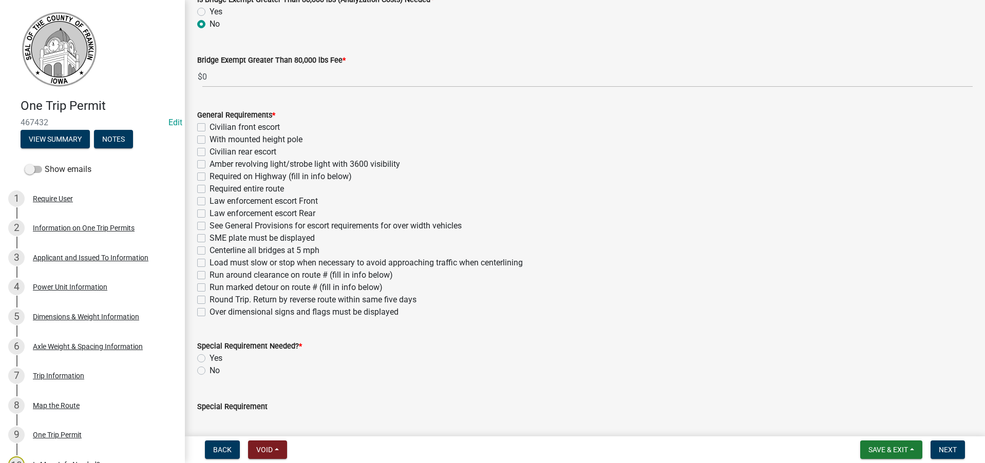
scroll to position [257, 0]
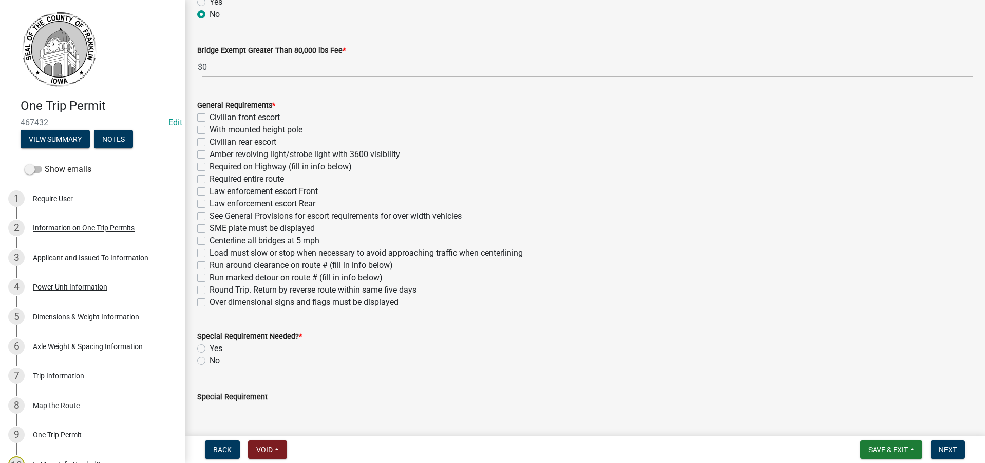
click at [209, 117] on label "Civilian front escort" at bounding box center [244, 117] width 70 height 12
click at [209, 117] on input "Civilian front escort" at bounding box center [212, 114] width 7 height 7
checkbox input "true"
checkbox input "false"
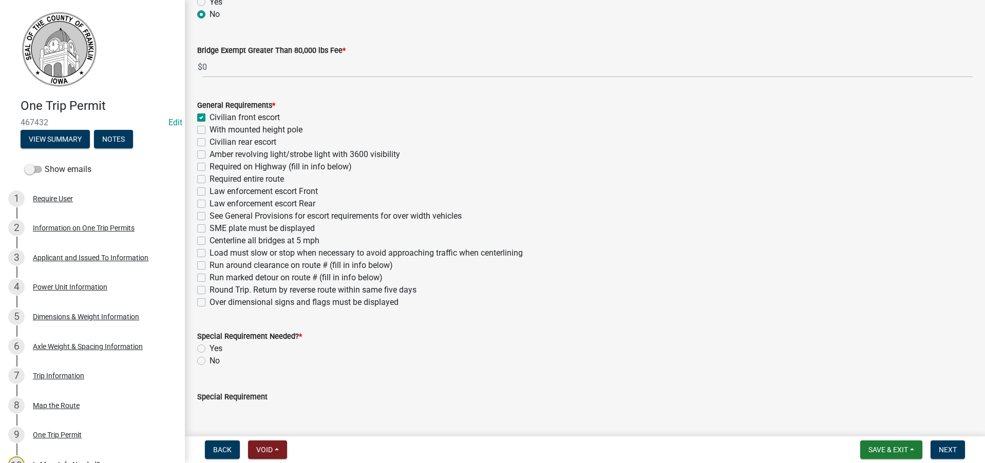
checkbox input "false"
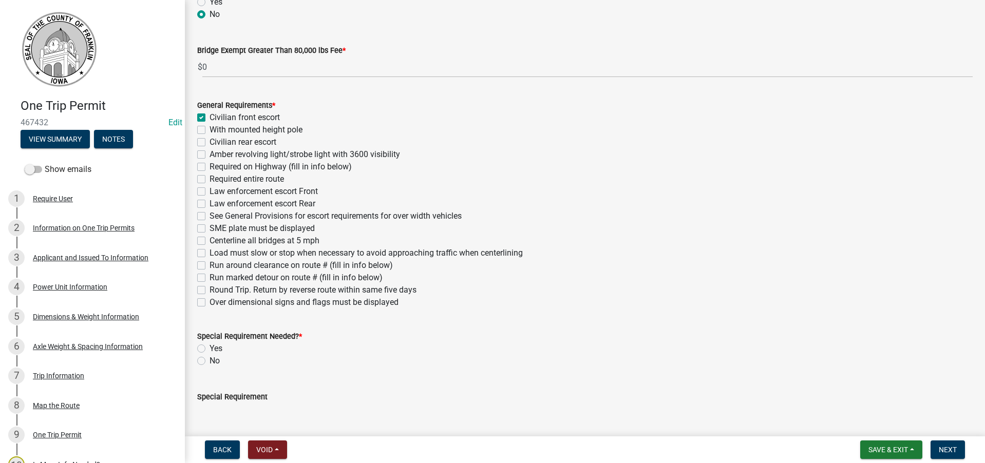
checkbox input "false"
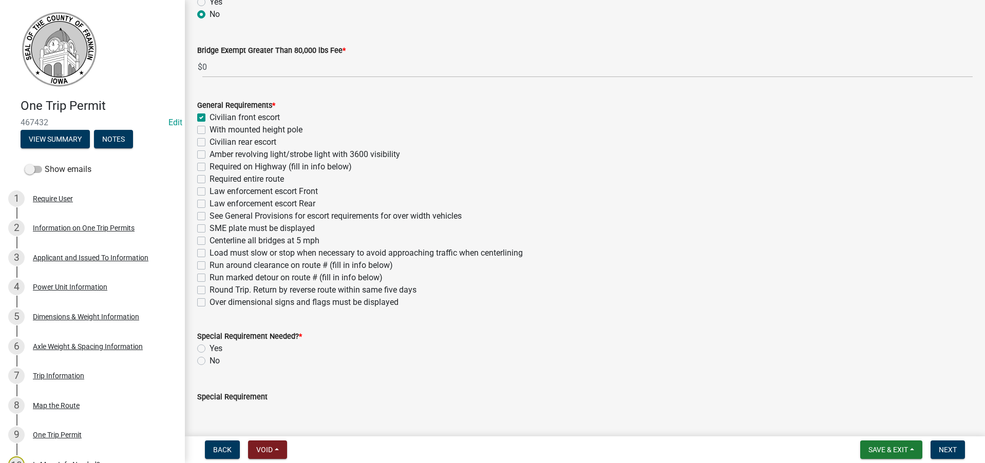
checkbox input "false"
click at [209, 131] on label "With mounted height pole" at bounding box center [255, 130] width 93 height 12
click at [209, 130] on input "With mounted height pole" at bounding box center [212, 127] width 7 height 7
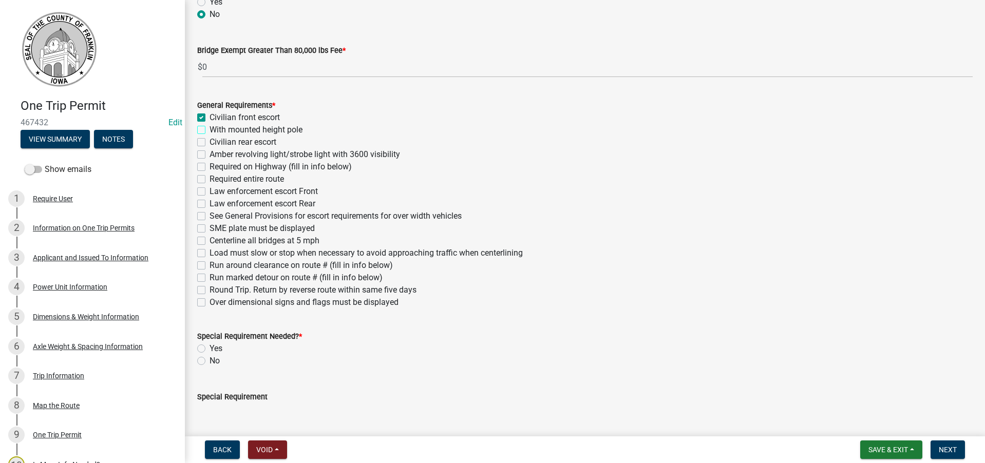
checkbox input "true"
checkbox input "false"
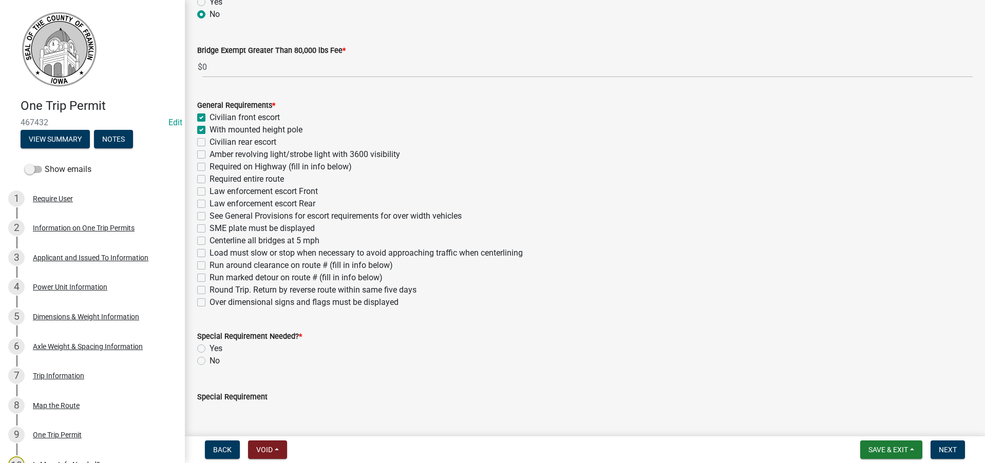
checkbox input "false"
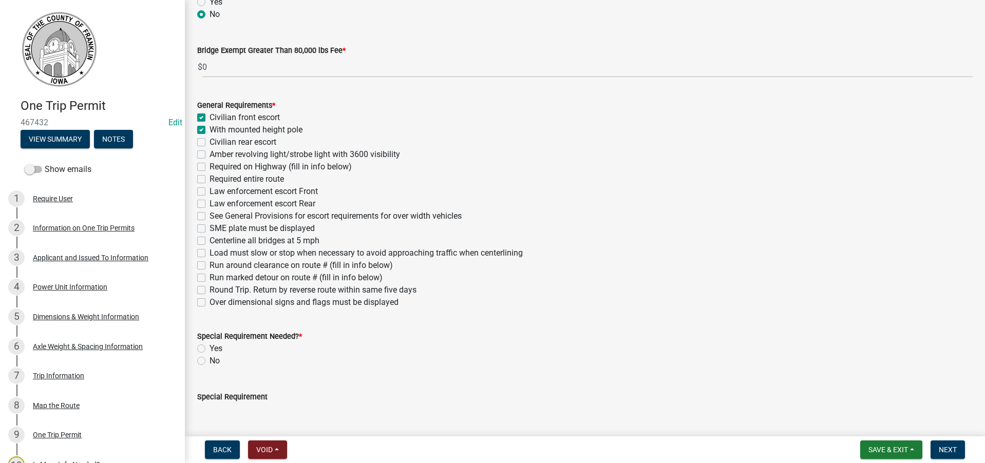
checkbox input "false"
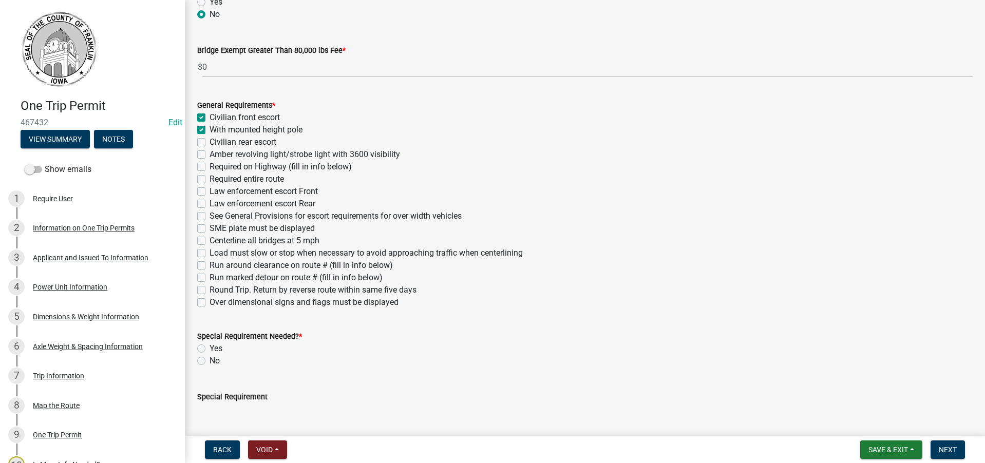
checkbox input "false"
click at [209, 142] on label "Civilian rear escort" at bounding box center [242, 142] width 67 height 12
click at [209, 142] on input "Civilian rear escort" at bounding box center [212, 139] width 7 height 7
checkbox input "true"
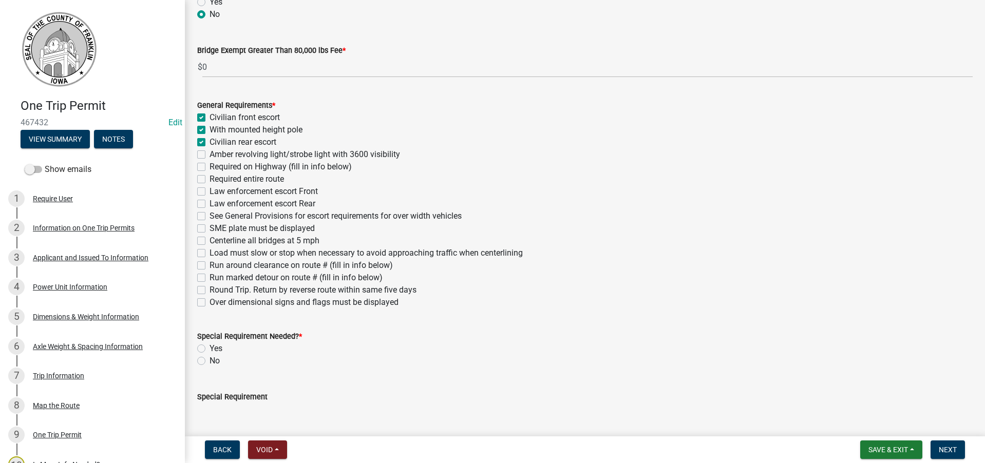
checkbox input "true"
checkbox input "false"
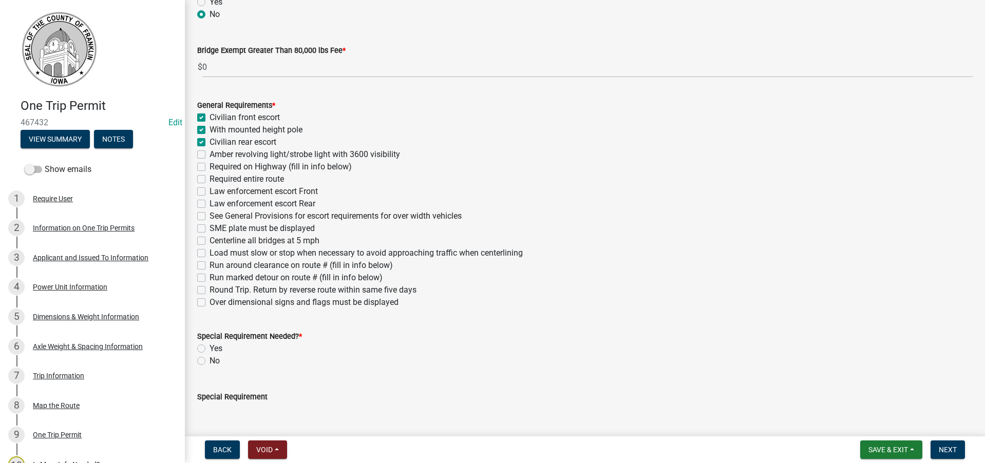
checkbox input "false"
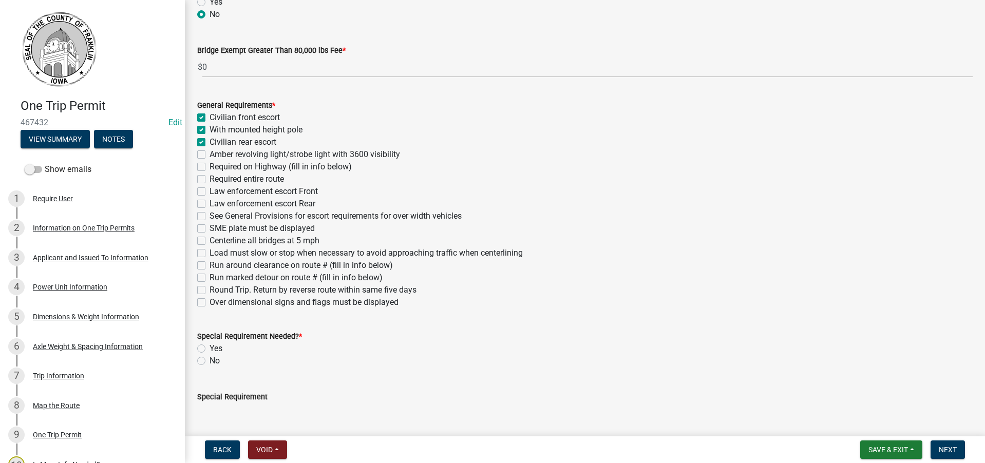
checkbox input "false"
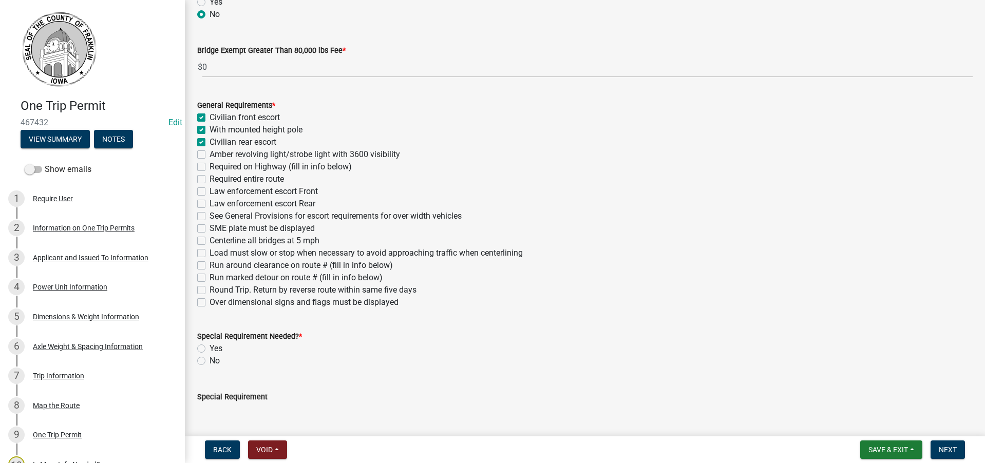
checkbox input "false"
click at [209, 153] on label "Amber revolving light/strobe light with 3600 visibility" at bounding box center [304, 154] width 190 height 12
click at [209, 153] on input "Amber revolving light/strobe light with 3600 visibility" at bounding box center [212, 151] width 7 height 7
checkbox input "true"
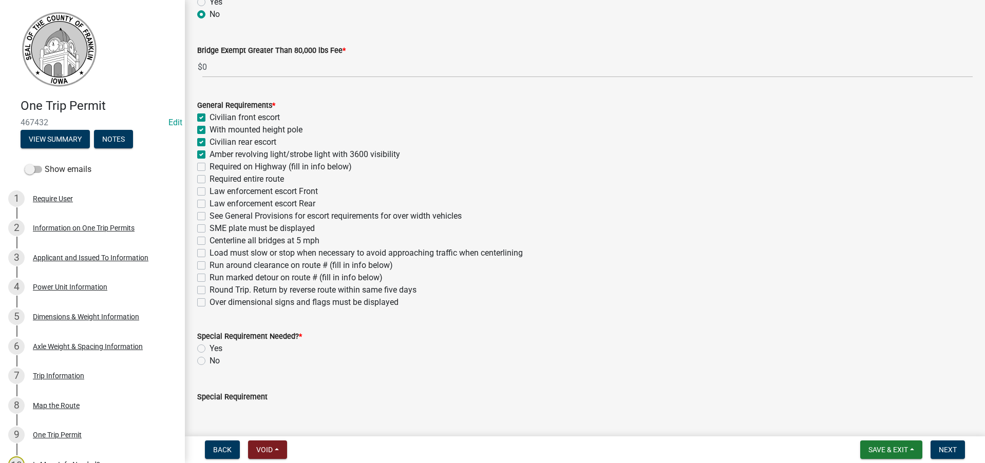
checkbox input "true"
checkbox input "false"
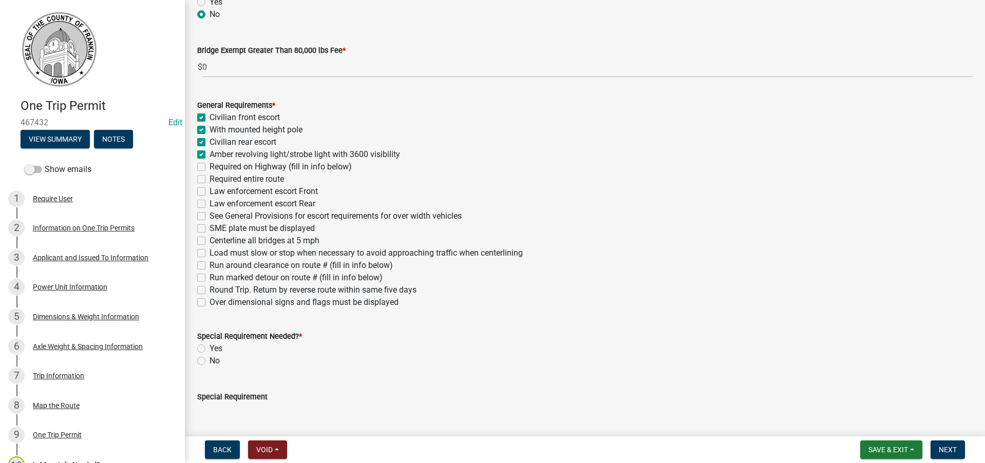
checkbox input "false"
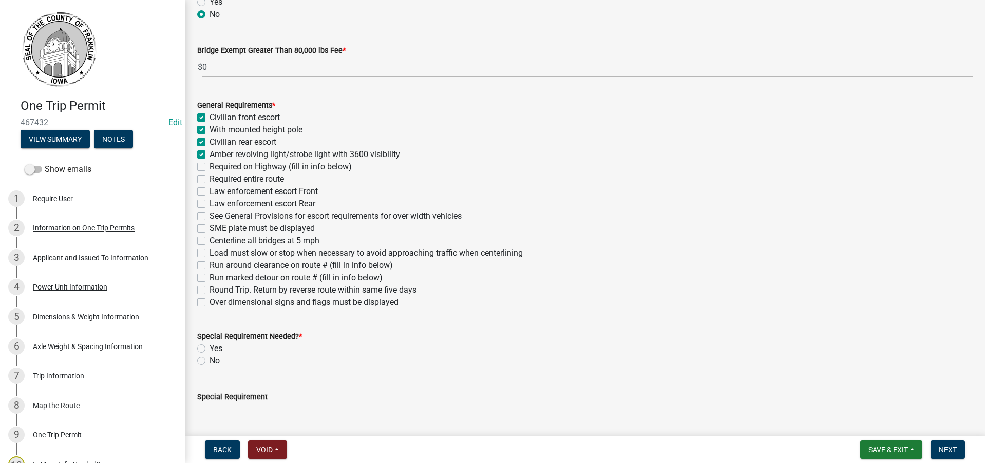
checkbox input "false"
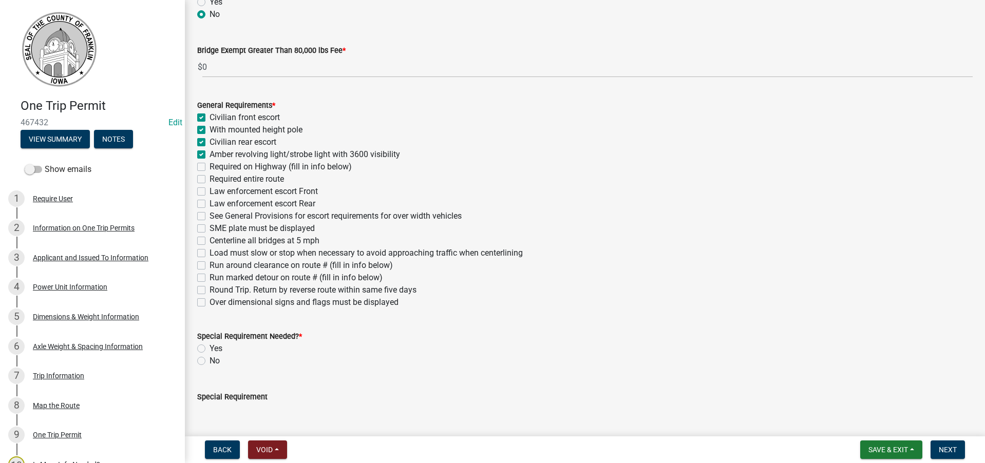
click at [209, 218] on label "See General Provisions for escort requirements for over width vehicles" at bounding box center [335, 216] width 252 height 12
click at [209, 217] on input "See General Provisions for escort requirements for over width vehicles" at bounding box center [212, 213] width 7 height 7
checkbox input "true"
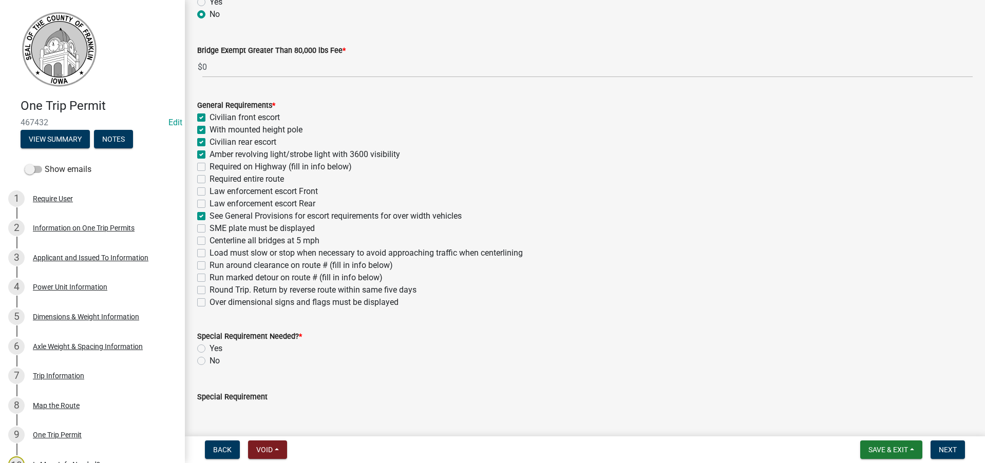
checkbox input "true"
checkbox input "false"
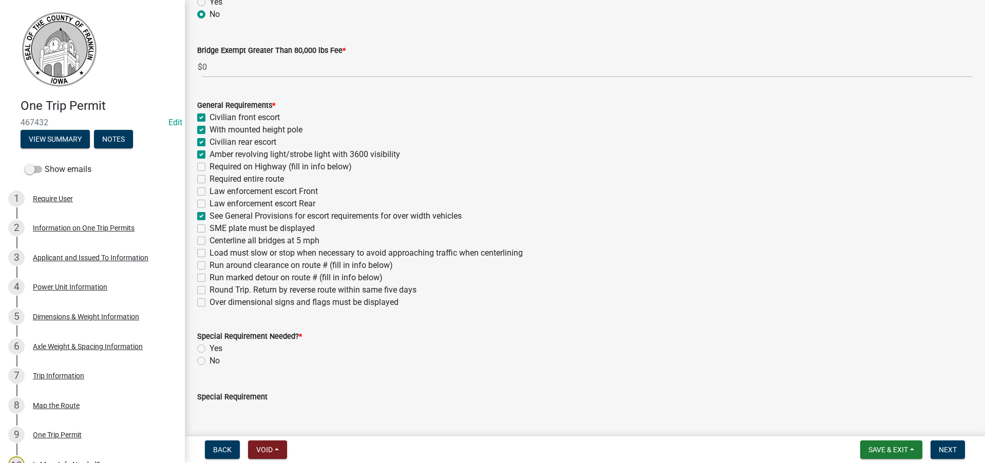
checkbox input "false"
checkbox input "true"
checkbox input "false"
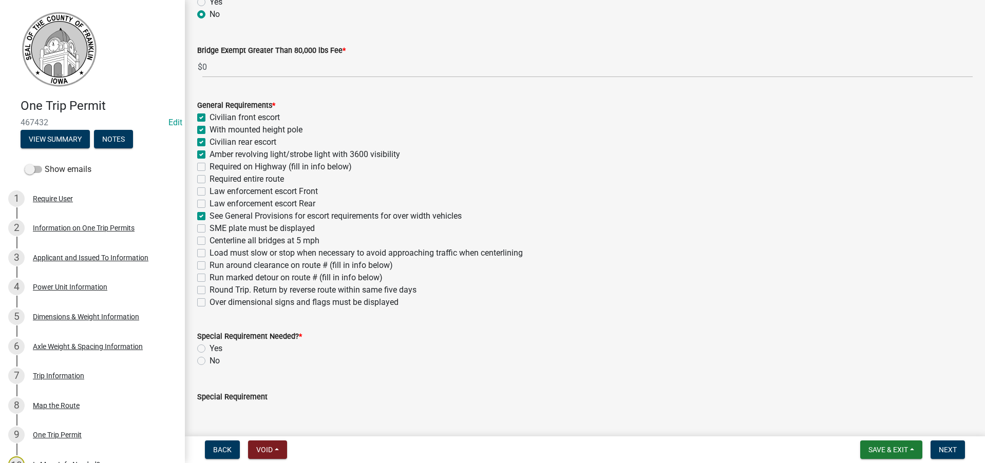
checkbox input "false"
click at [209, 302] on label "Over dimensional signs and flags must be displayed" at bounding box center [303, 302] width 189 height 12
click at [209, 302] on input "Over dimensional signs and flags must be displayed" at bounding box center [212, 299] width 7 height 7
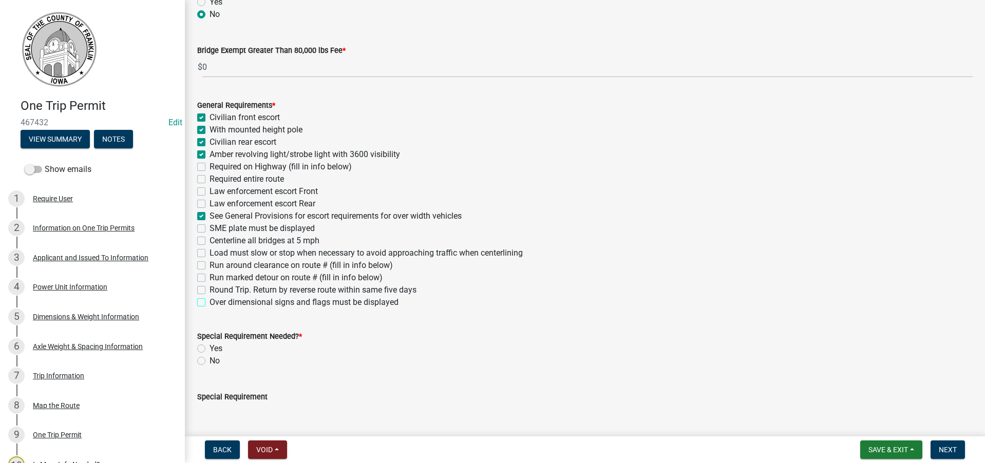
checkbox input "true"
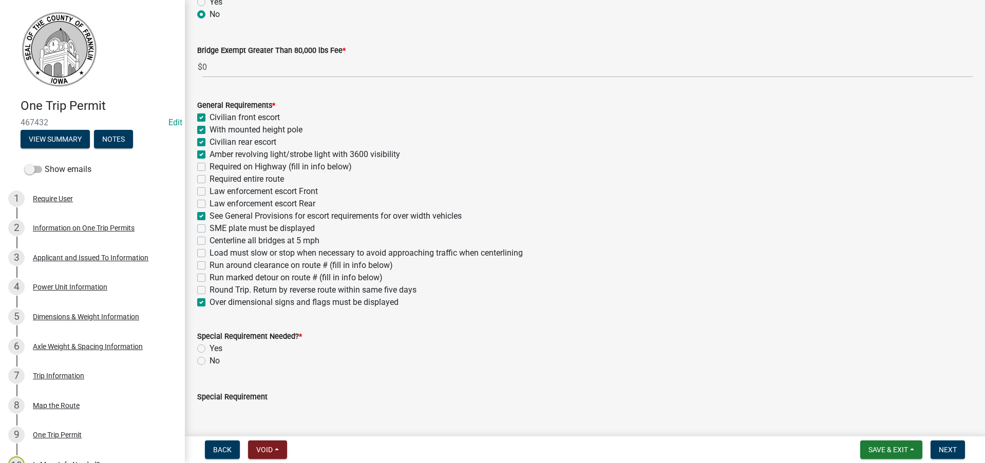
checkbox input "false"
checkbox input "true"
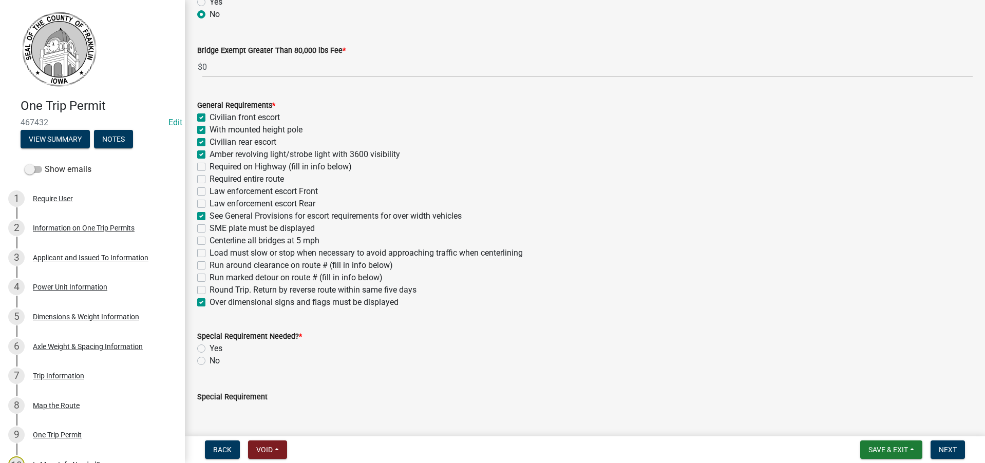
checkbox input "false"
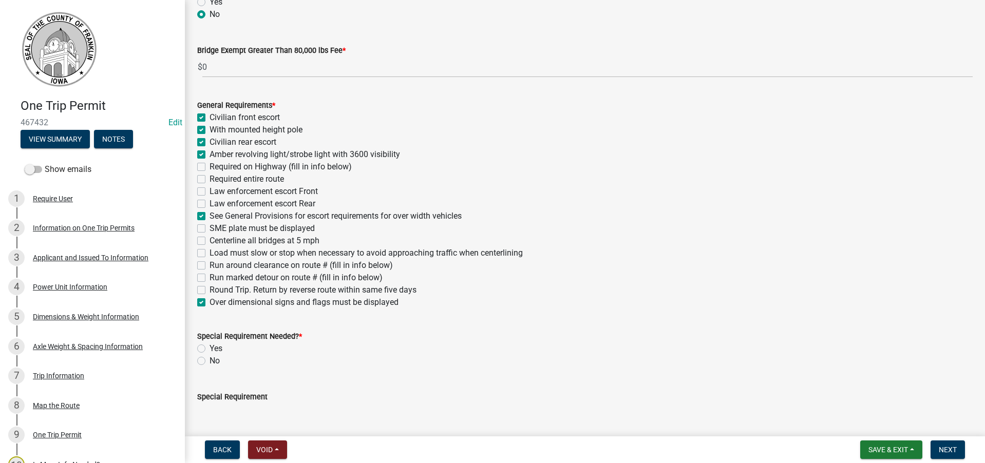
checkbox input "false"
checkbox input "true"
click at [209, 362] on label "No" at bounding box center [214, 361] width 10 height 12
click at [209, 361] on input "No" at bounding box center [212, 358] width 7 height 7
radio input "true"
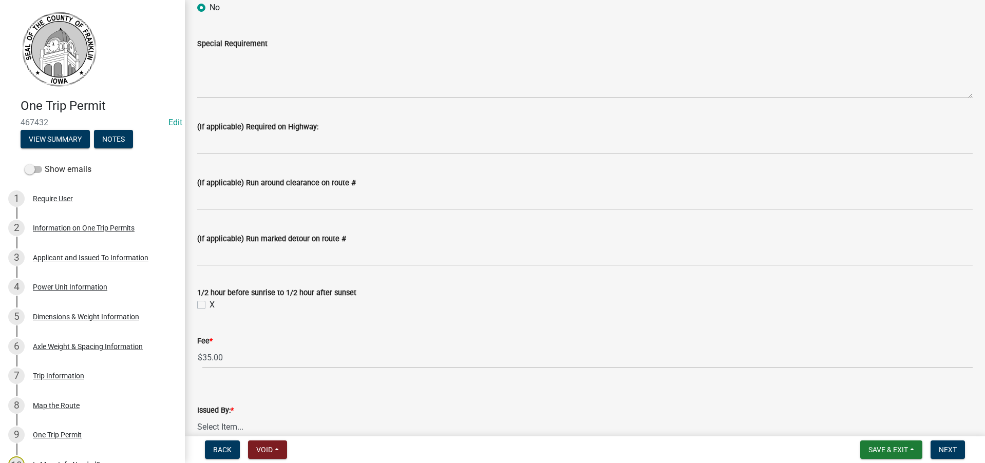
scroll to position [616, 0]
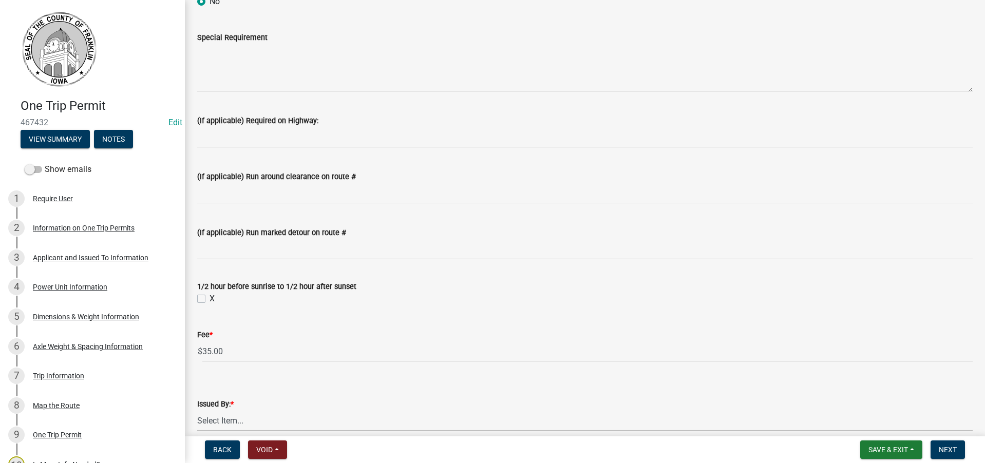
click at [209, 300] on label "X" at bounding box center [211, 299] width 5 height 12
click at [209, 299] on input "X" at bounding box center [212, 296] width 7 height 7
checkbox input "true"
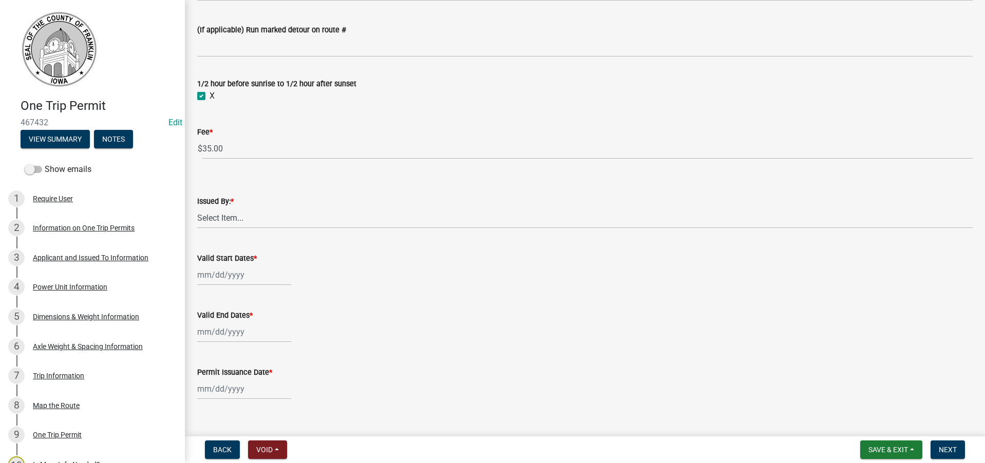
scroll to position [835, 0]
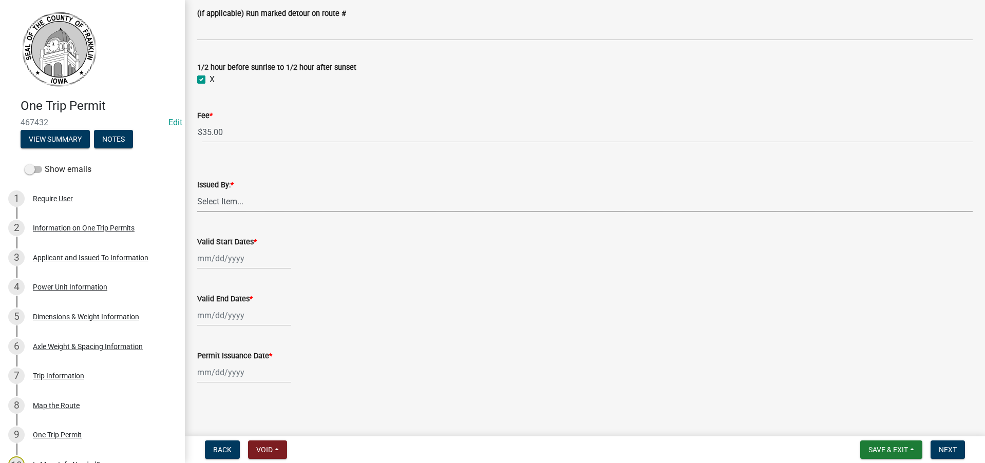
click at [228, 200] on select "Select Item... [PERSON_NAME] [PERSON_NAME] [PERSON_NAME] [PERSON_NAME]" at bounding box center [584, 201] width 775 height 21
click at [197, 191] on select "Select Item... [PERSON_NAME] [PERSON_NAME] [PERSON_NAME] [PERSON_NAME]" at bounding box center [584, 201] width 775 height 21
select select "7f02d393-746a-4e97-8a52-03f8831b4376"
click at [236, 262] on div at bounding box center [244, 258] width 94 height 21
select select "8"
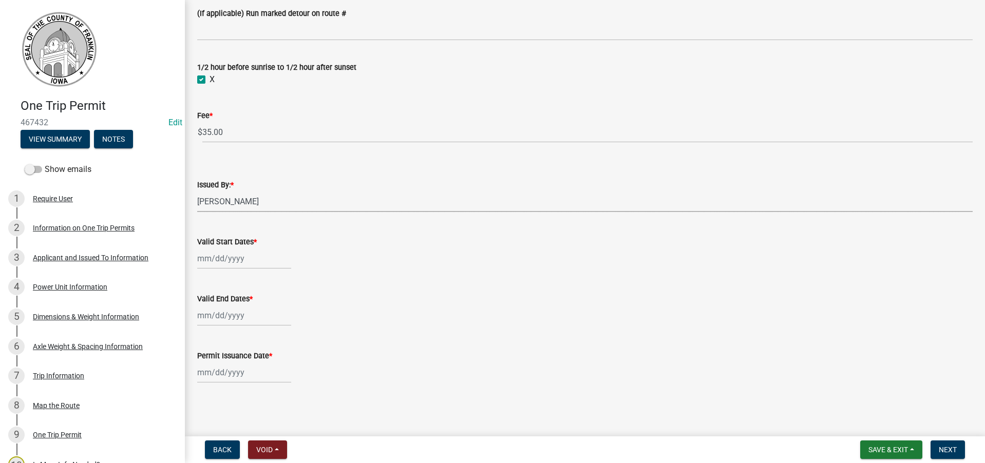
select select "2025"
click at [258, 359] on div "21" at bounding box center [256, 362] width 16 height 16
type input "[DATE]"
select select "8"
select select "2025"
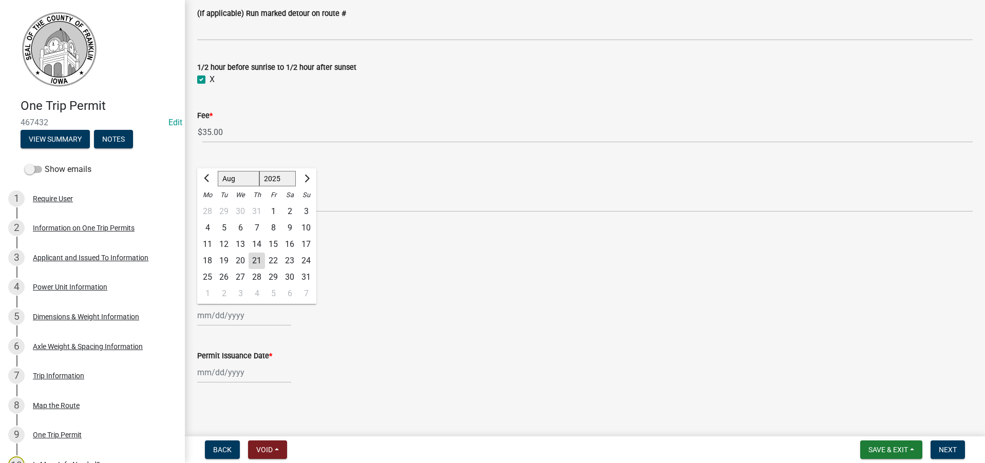
click at [232, 315] on div "[PERSON_NAME] Feb Mar Apr [PERSON_NAME][DATE] Oct Nov [DATE] 1526 1527 1528 152…" at bounding box center [244, 315] width 94 height 21
click at [228, 278] on div "26" at bounding box center [224, 277] width 16 height 16
type input "[DATE]"
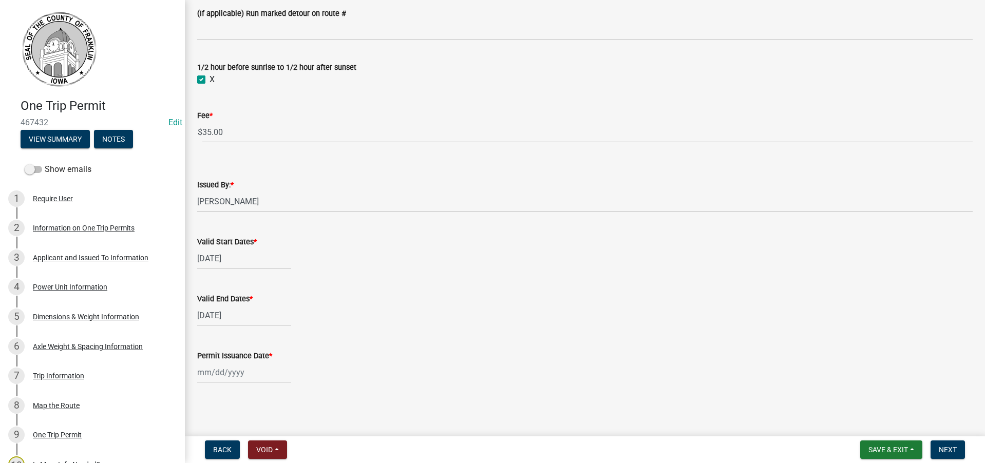
click at [215, 372] on div at bounding box center [244, 372] width 94 height 21
select select "8"
select select "2025"
click at [257, 316] on div "21" at bounding box center [256, 318] width 16 height 16
type input "[DATE]"
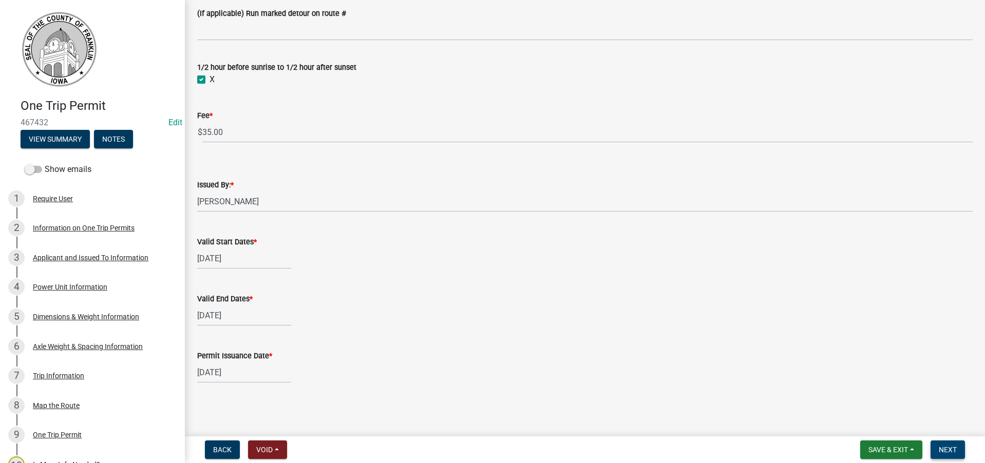
click at [947, 449] on span "Next" at bounding box center [947, 450] width 18 height 8
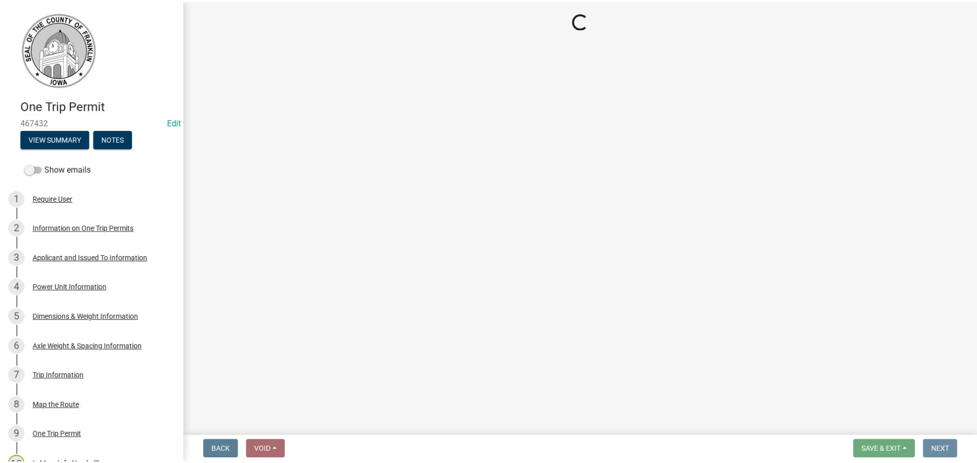
scroll to position [0, 0]
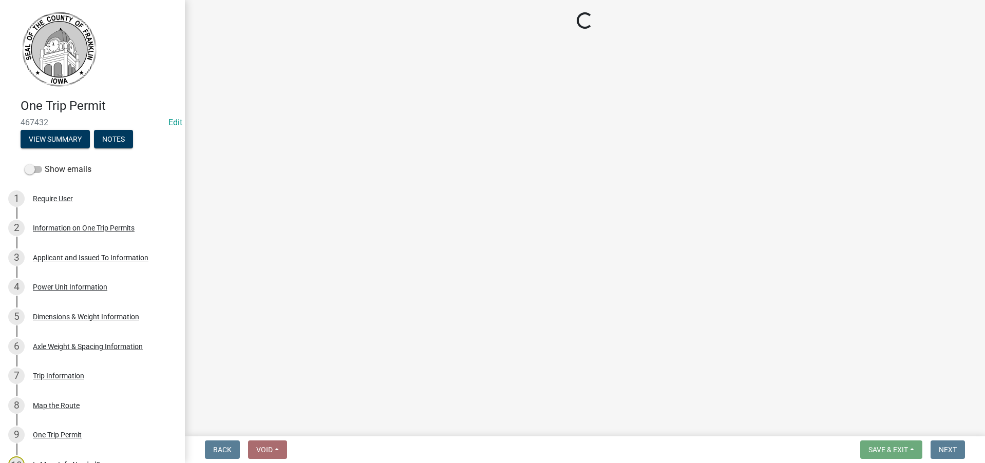
select select "3: 3"
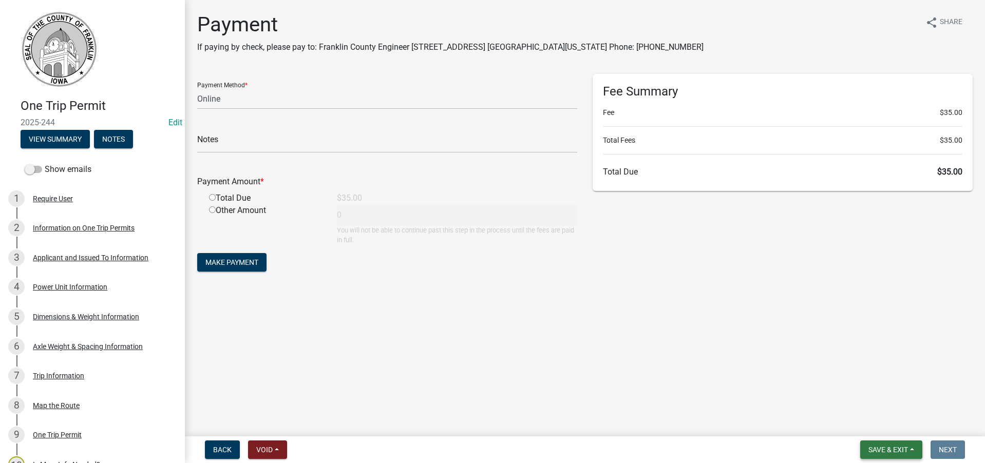
click at [889, 447] on span "Save & Exit" at bounding box center [888, 450] width 40 height 8
click at [883, 423] on button "Save & Exit" at bounding box center [881, 423] width 82 height 25
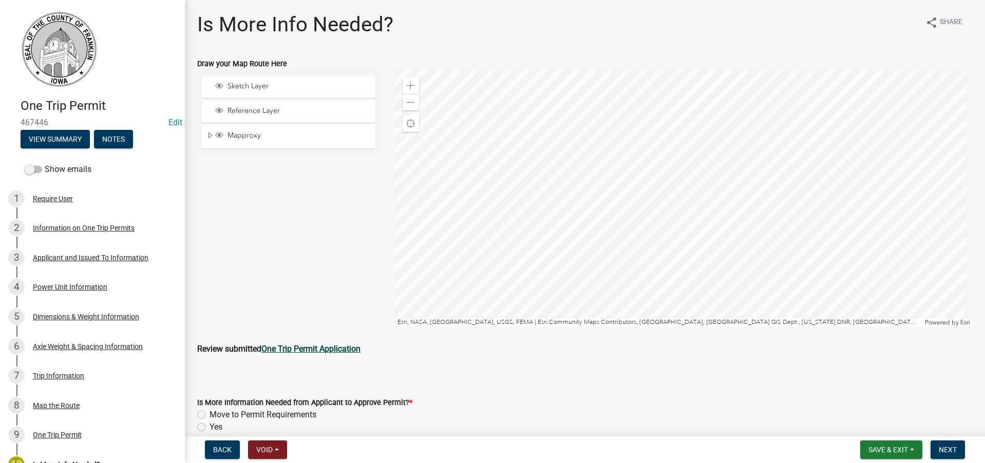
click at [308, 346] on strong "One Trip Permit Application" at bounding box center [310, 349] width 99 height 10
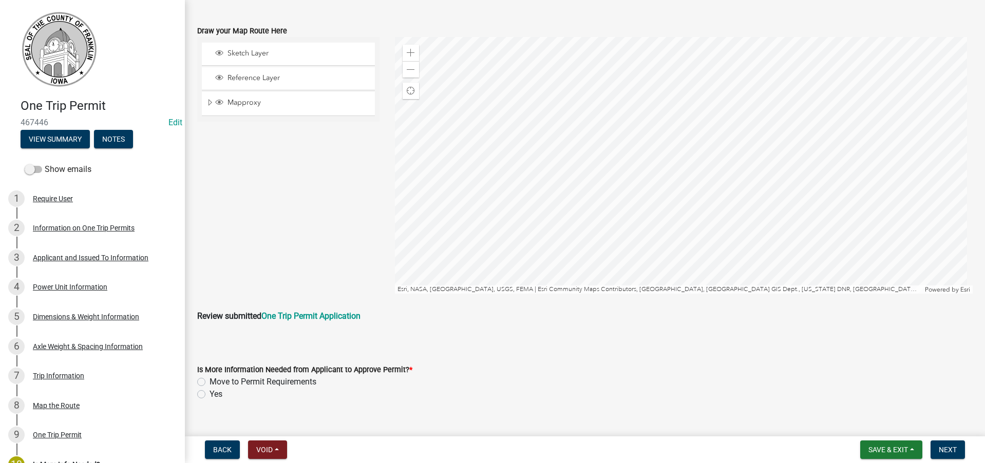
scroll to position [50, 0]
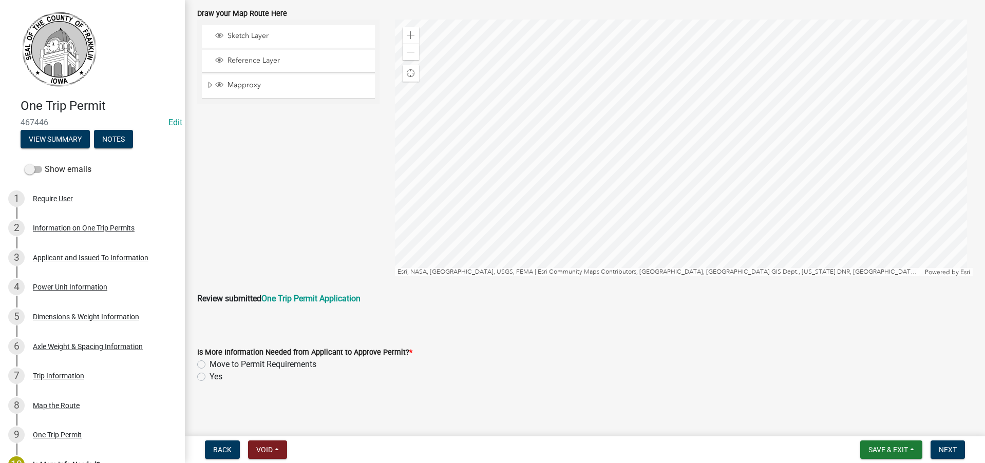
click at [209, 363] on label "Move to Permit Requirements" at bounding box center [262, 364] width 107 height 12
click at [209, 363] on input "Move to Permit Requirements" at bounding box center [212, 361] width 7 height 7
radio input "true"
click at [950, 449] on span "Next" at bounding box center [947, 450] width 18 height 8
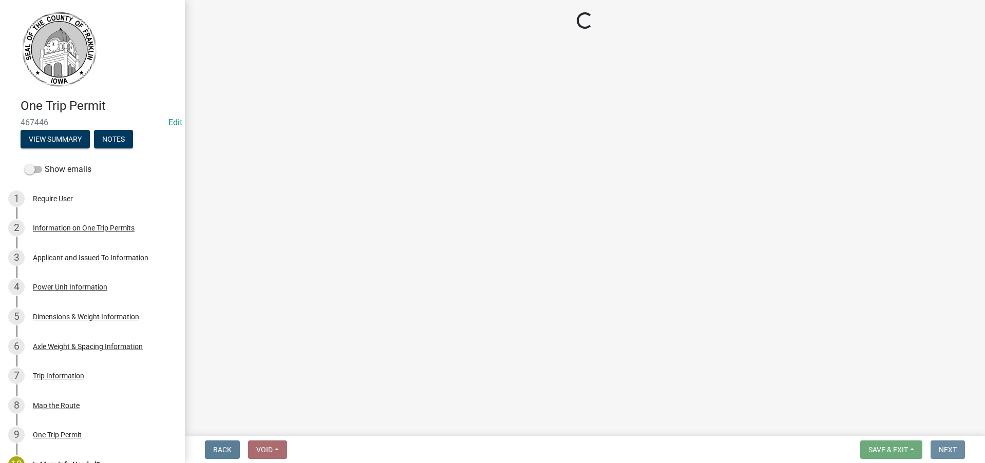
scroll to position [0, 0]
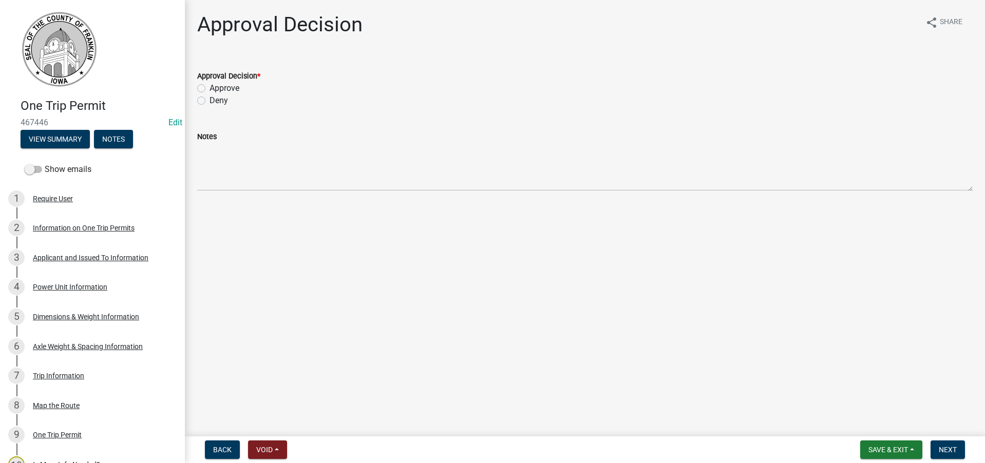
click at [209, 87] on label "Approve" at bounding box center [224, 88] width 30 height 12
click at [209, 87] on input "Approve" at bounding box center [212, 85] width 7 height 7
radio input "true"
click at [951, 447] on span "Next" at bounding box center [947, 450] width 18 height 8
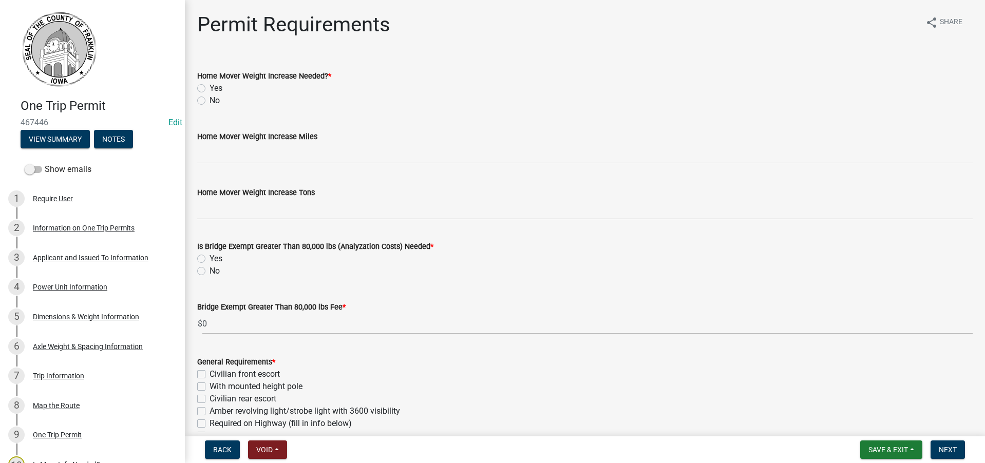
click at [209, 101] on label "No" at bounding box center [214, 100] width 10 height 12
click at [209, 101] on input "No" at bounding box center [212, 97] width 7 height 7
radio input "true"
click at [209, 272] on label "No" at bounding box center [214, 271] width 10 height 12
click at [209, 272] on input "No" at bounding box center [212, 268] width 7 height 7
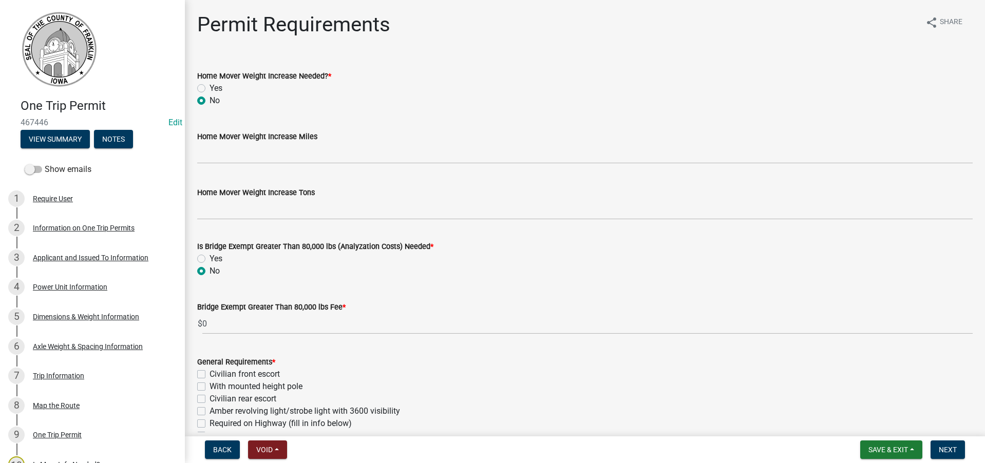
radio input "true"
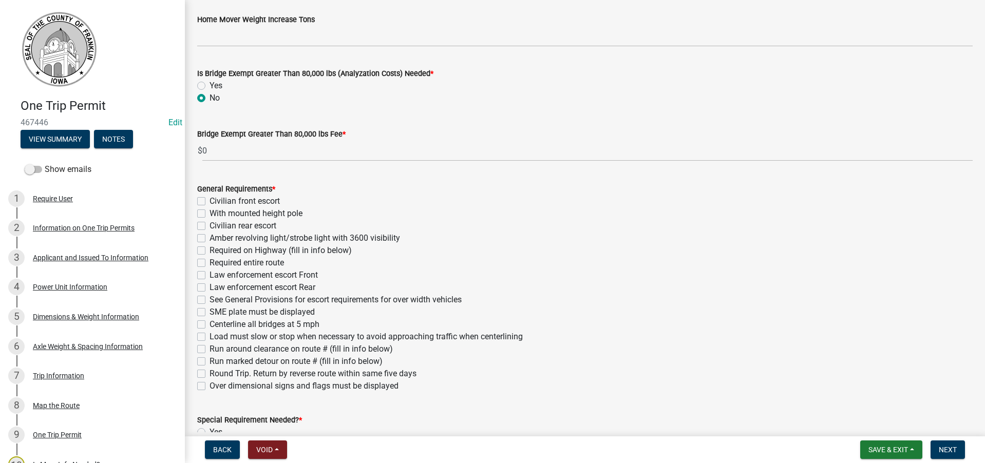
scroll to position [308, 0]
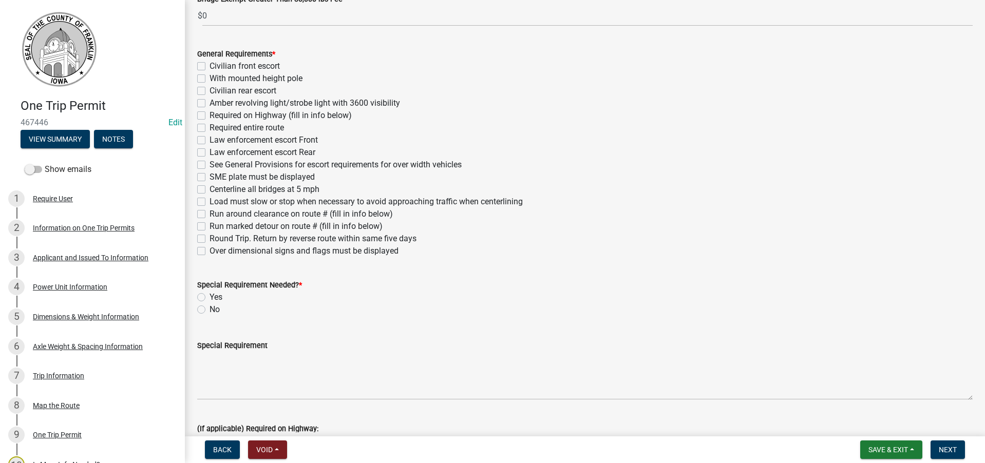
click at [209, 252] on label "Over dimensional signs and flags must be displayed" at bounding box center [303, 251] width 189 height 12
click at [209, 252] on input "Over dimensional signs and flags must be displayed" at bounding box center [212, 248] width 7 height 7
checkbox input "true"
checkbox input "false"
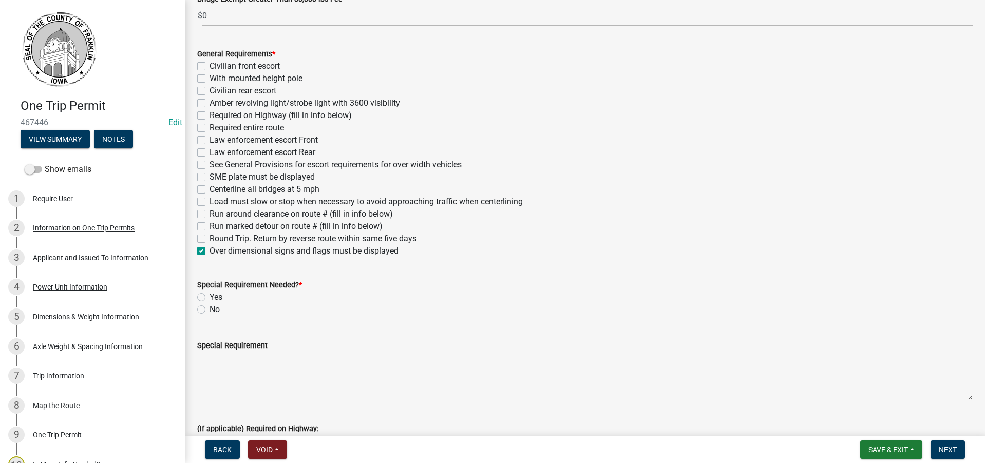
checkbox input "false"
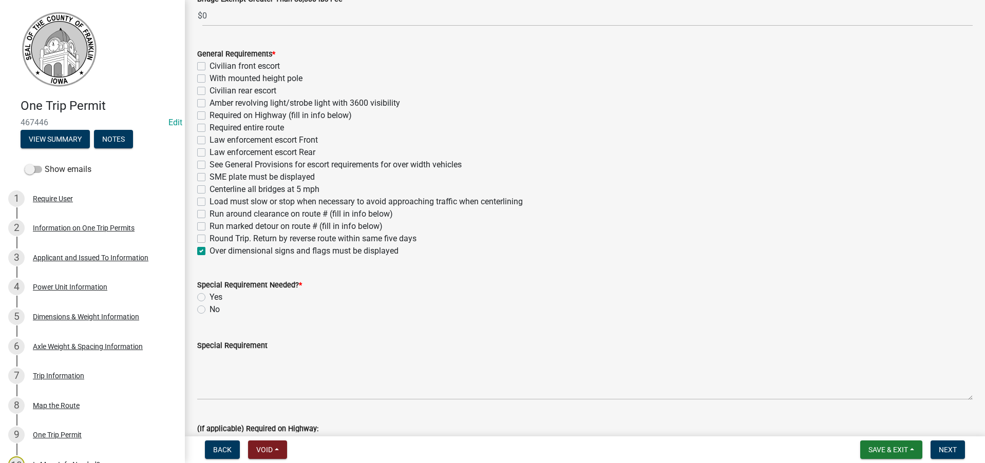
checkbox input "false"
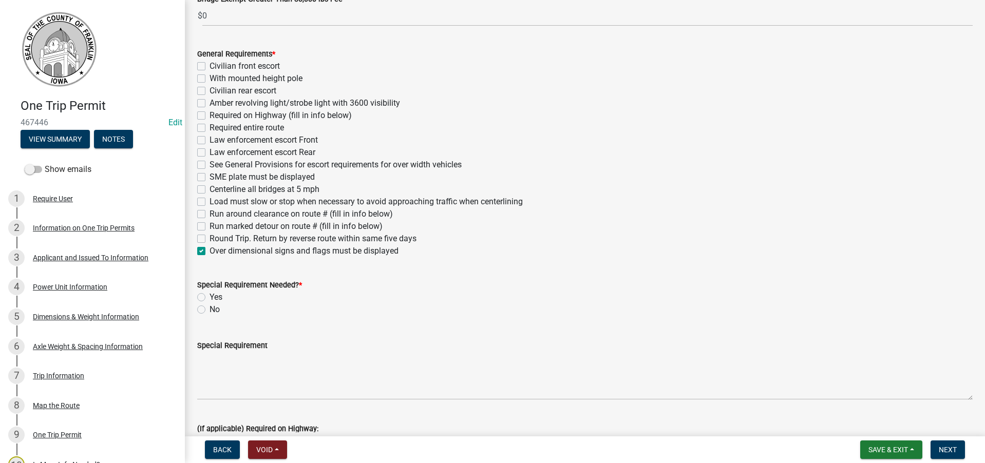
checkbox input "false"
checkbox input "true"
click at [209, 105] on label "Amber revolving light/strobe light with 3600 visibility" at bounding box center [304, 103] width 190 height 12
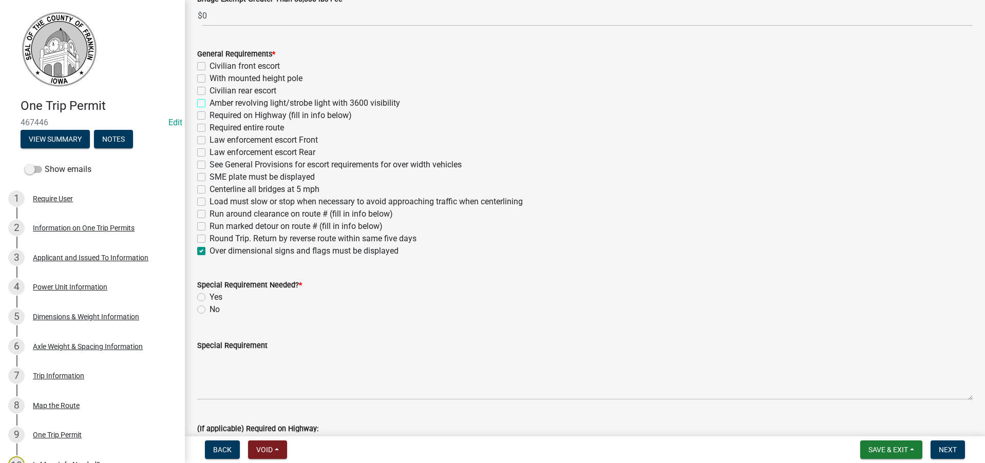
click at [209, 104] on input "Amber revolving light/strobe light with 3600 visibility" at bounding box center [212, 100] width 7 height 7
checkbox input "true"
checkbox input "false"
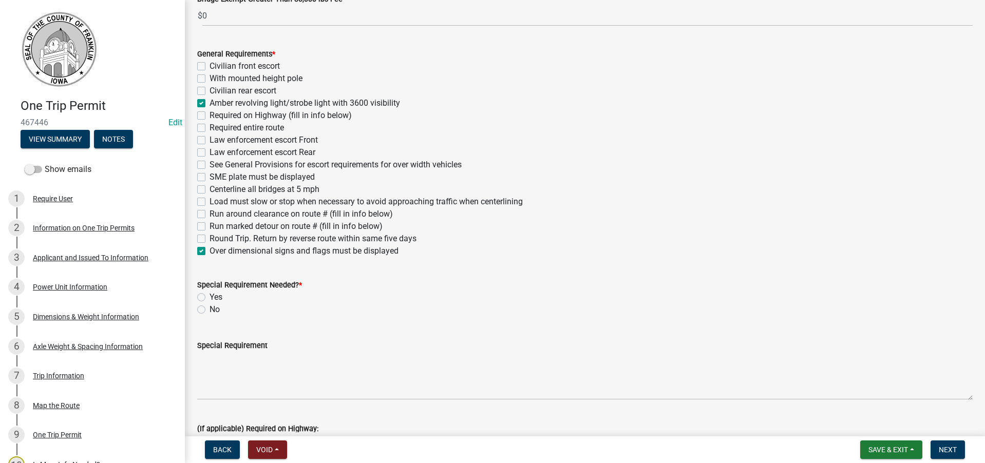
checkbox input "true"
checkbox input "false"
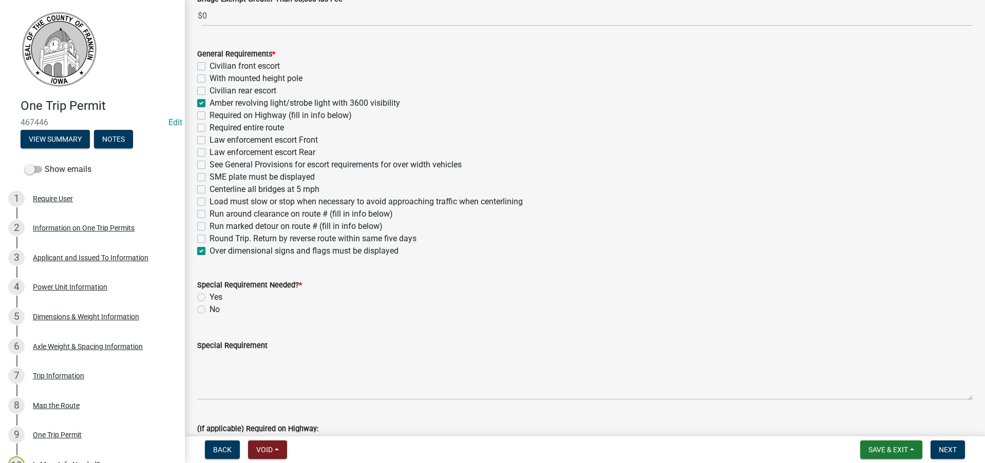
checkbox input "false"
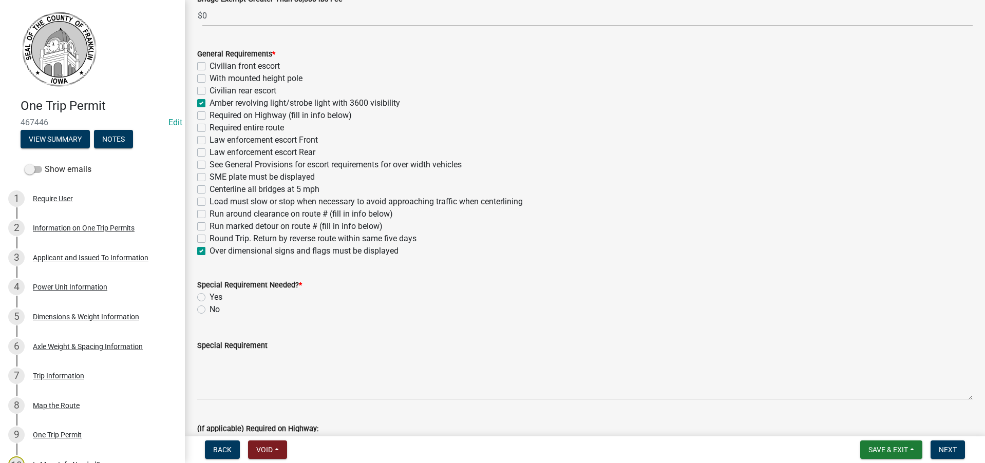
checkbox input "false"
checkbox input "true"
click at [209, 310] on label "No" at bounding box center [214, 309] width 10 height 12
click at [209, 310] on input "No" at bounding box center [212, 306] width 7 height 7
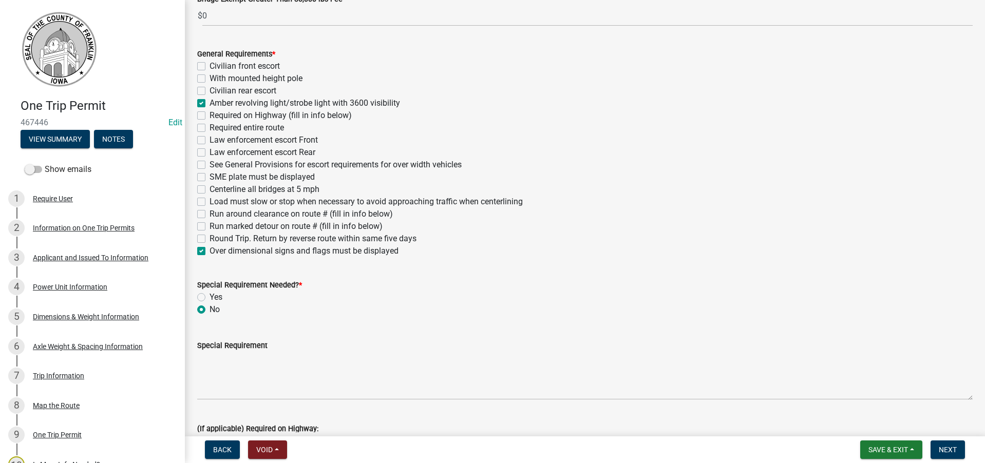
radio input "true"
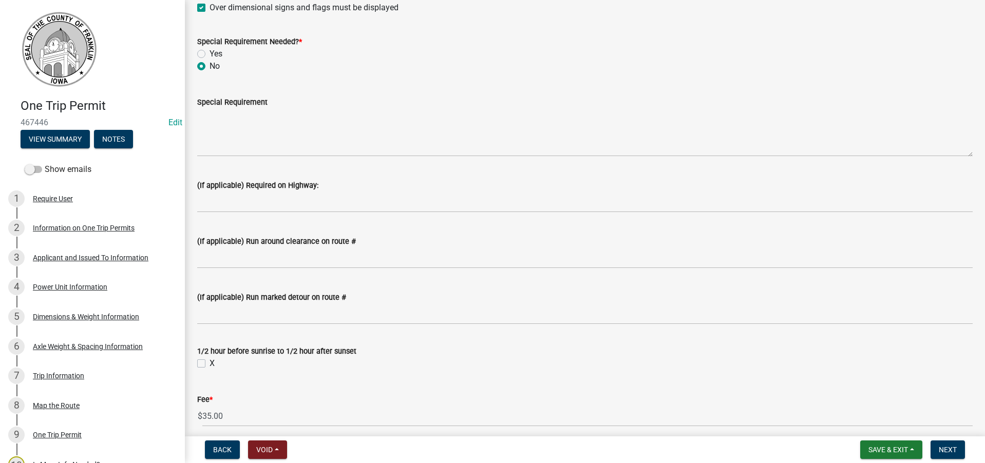
scroll to position [719, 0]
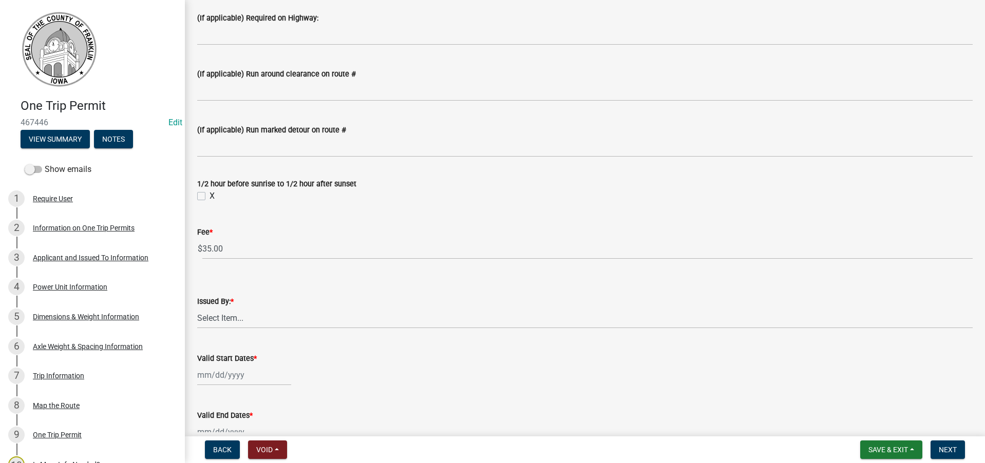
click at [209, 199] on label "X" at bounding box center [211, 196] width 5 height 12
click at [209, 197] on input "X" at bounding box center [212, 193] width 7 height 7
checkbox input "true"
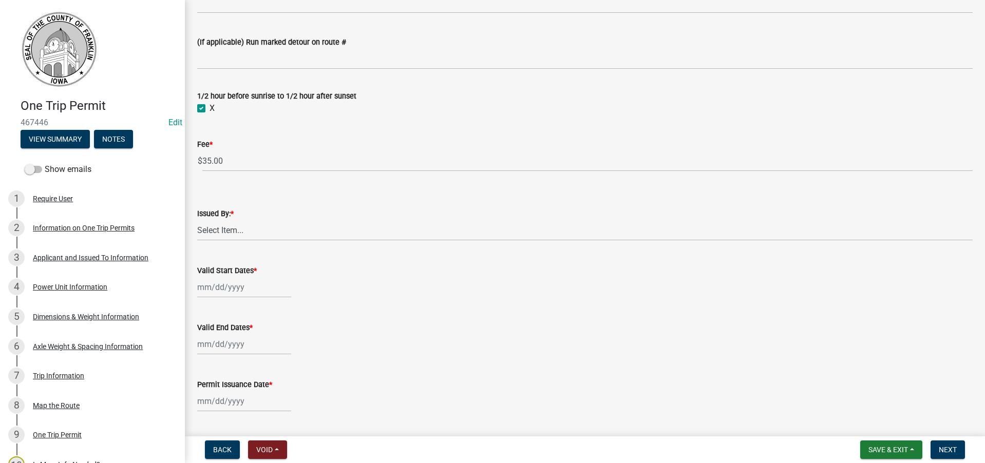
scroll to position [821, 0]
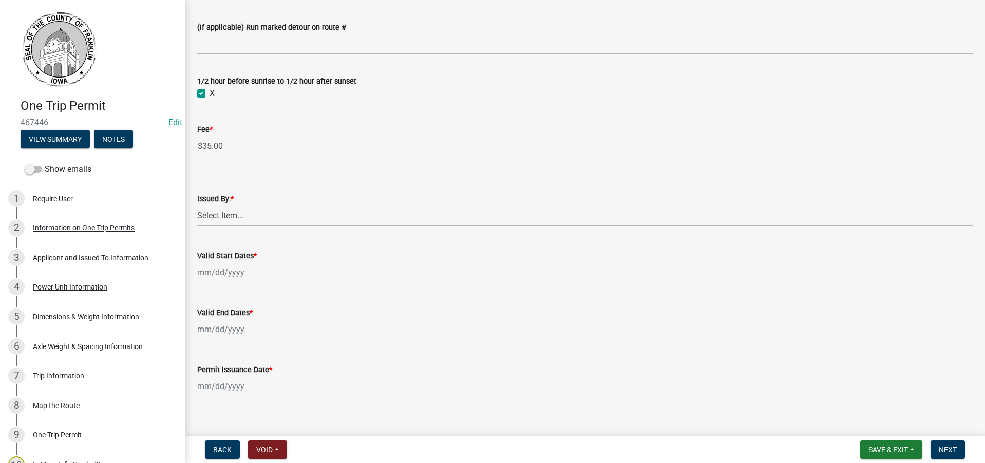
click at [228, 217] on select "Select Item... [PERSON_NAME] [PERSON_NAME] [PERSON_NAME] [PERSON_NAME]" at bounding box center [584, 215] width 775 height 21
click at [197, 205] on select "Select Item... [PERSON_NAME] [PERSON_NAME] [PERSON_NAME] [PERSON_NAME]" at bounding box center [584, 215] width 775 height 21
select select "7f02d393-746a-4e97-8a52-03f8831b4376"
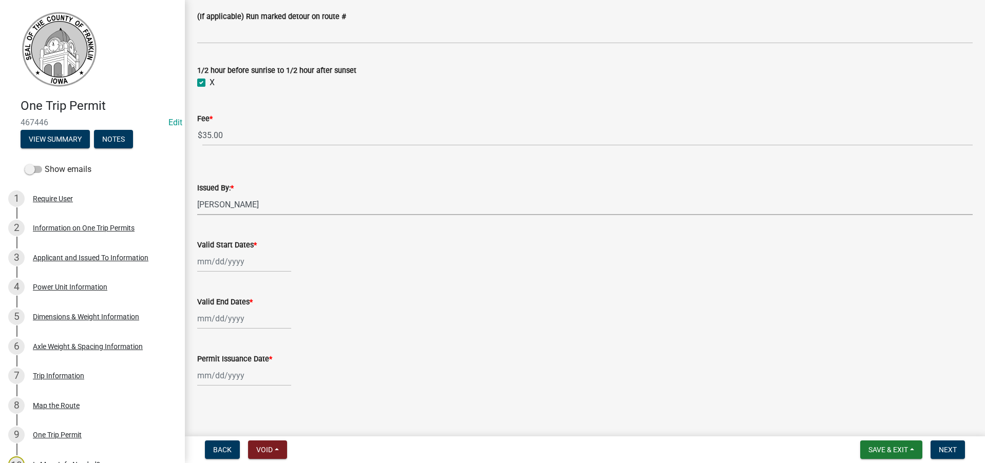
scroll to position [835, 0]
select select "8"
select select "2025"
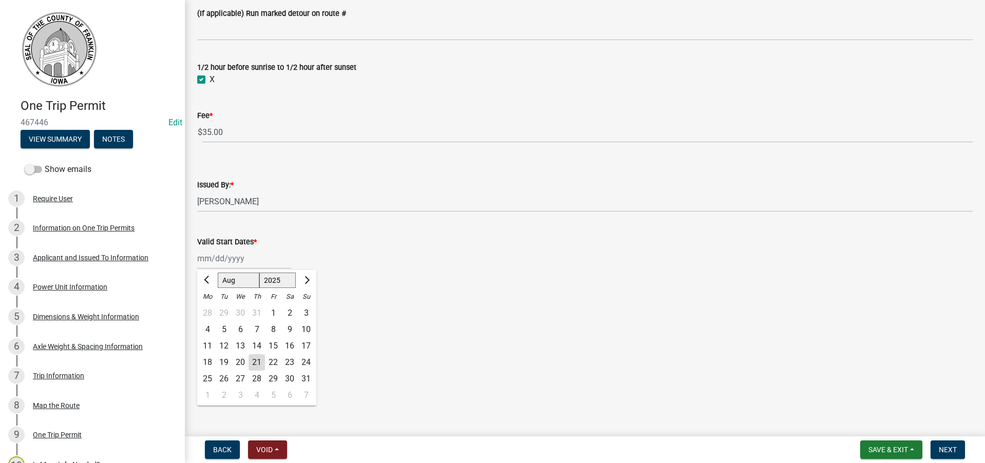
click at [234, 262] on div "[PERSON_NAME] Feb Mar Apr [PERSON_NAME][DATE] Oct Nov [DATE] 1526 1527 1528 152…" at bounding box center [244, 258] width 94 height 21
click at [257, 363] on div "21" at bounding box center [256, 362] width 16 height 16
type input "[DATE]"
select select "8"
select select "2025"
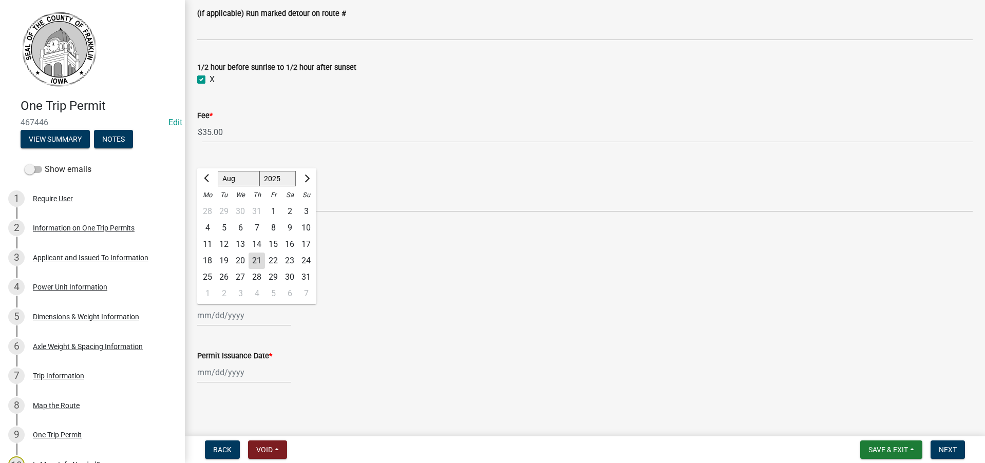
click at [227, 317] on div "[PERSON_NAME] Feb Mar Apr [PERSON_NAME][DATE] Oct Nov [DATE] 1526 1527 1528 152…" at bounding box center [244, 315] width 94 height 21
click at [229, 276] on div "26" at bounding box center [224, 277] width 16 height 16
type input "[DATE]"
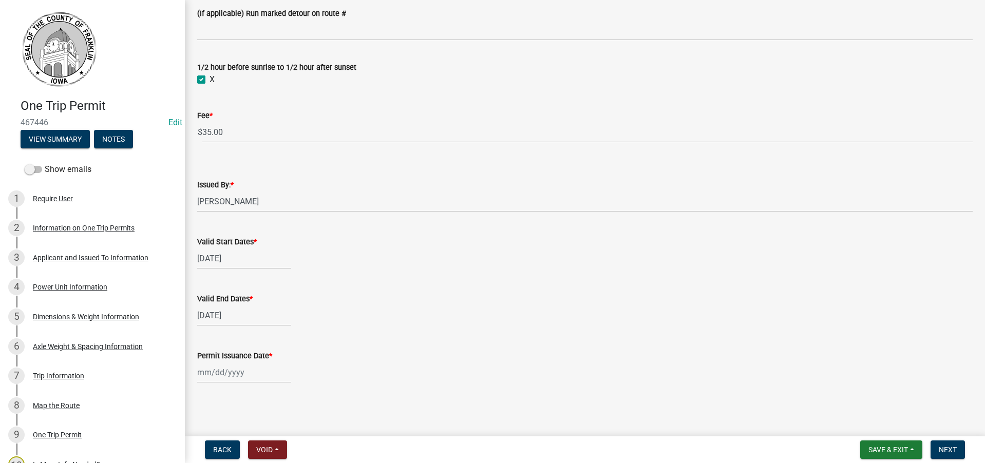
click at [216, 374] on div at bounding box center [244, 372] width 94 height 21
select select "8"
select select "2025"
click at [259, 315] on div "21" at bounding box center [256, 318] width 16 height 16
type input "[DATE]"
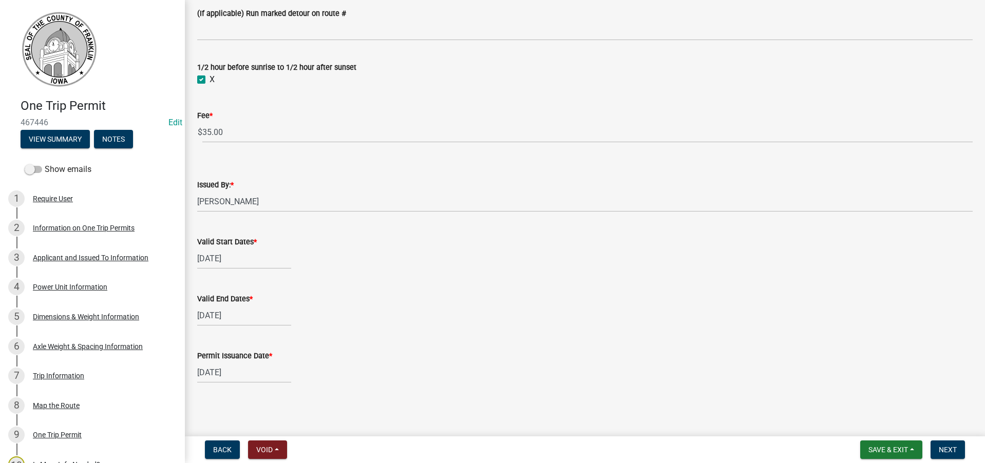
click at [222, 317] on div "[DATE]" at bounding box center [244, 315] width 94 height 21
select select "8"
select select "2025"
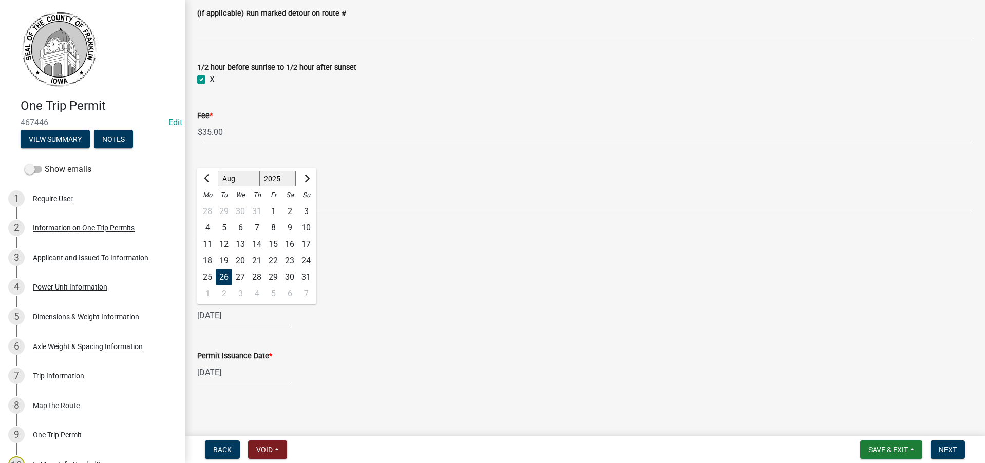
click at [240, 274] on div "27" at bounding box center [240, 277] width 16 height 16
type input "[DATE]"
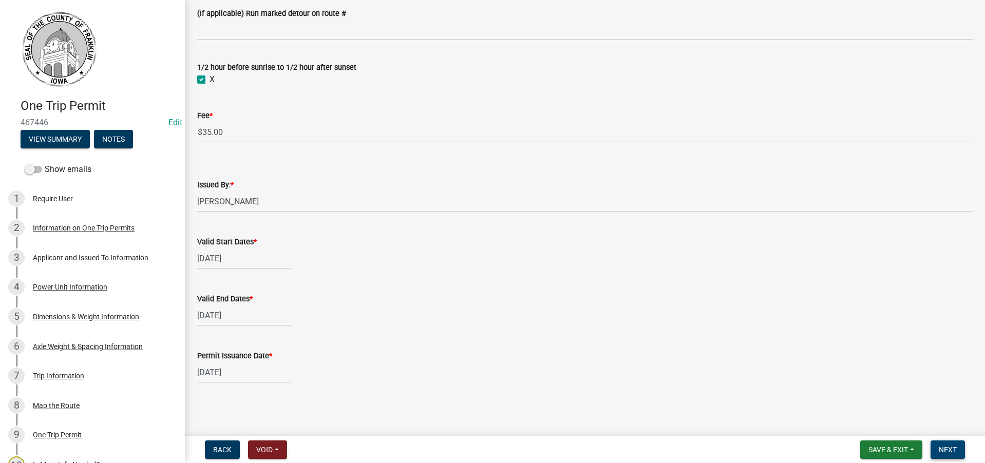
click at [945, 450] on span "Next" at bounding box center [947, 450] width 18 height 8
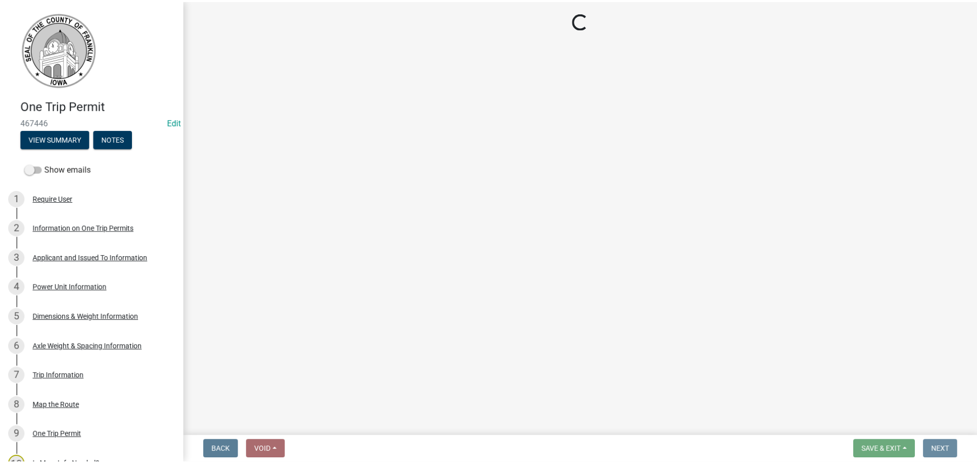
scroll to position [0, 0]
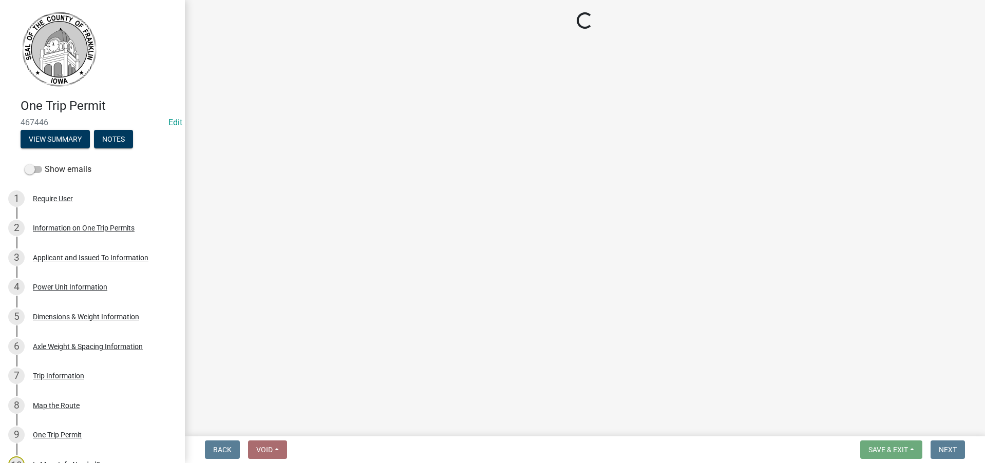
select select "3: 3"
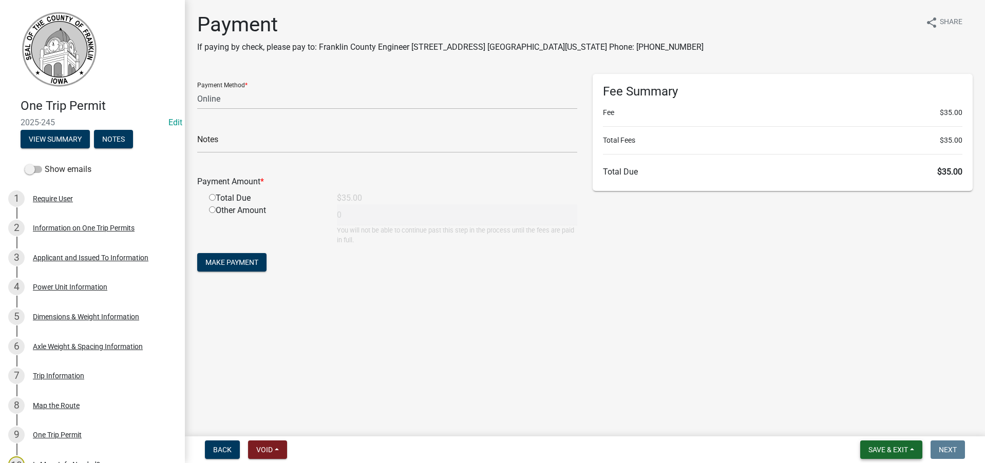
click at [890, 449] on span "Save & Exit" at bounding box center [888, 450] width 40 height 8
click at [882, 424] on button "Save & Exit" at bounding box center [881, 423] width 82 height 25
